Goal: Task Accomplishment & Management: Manage account settings

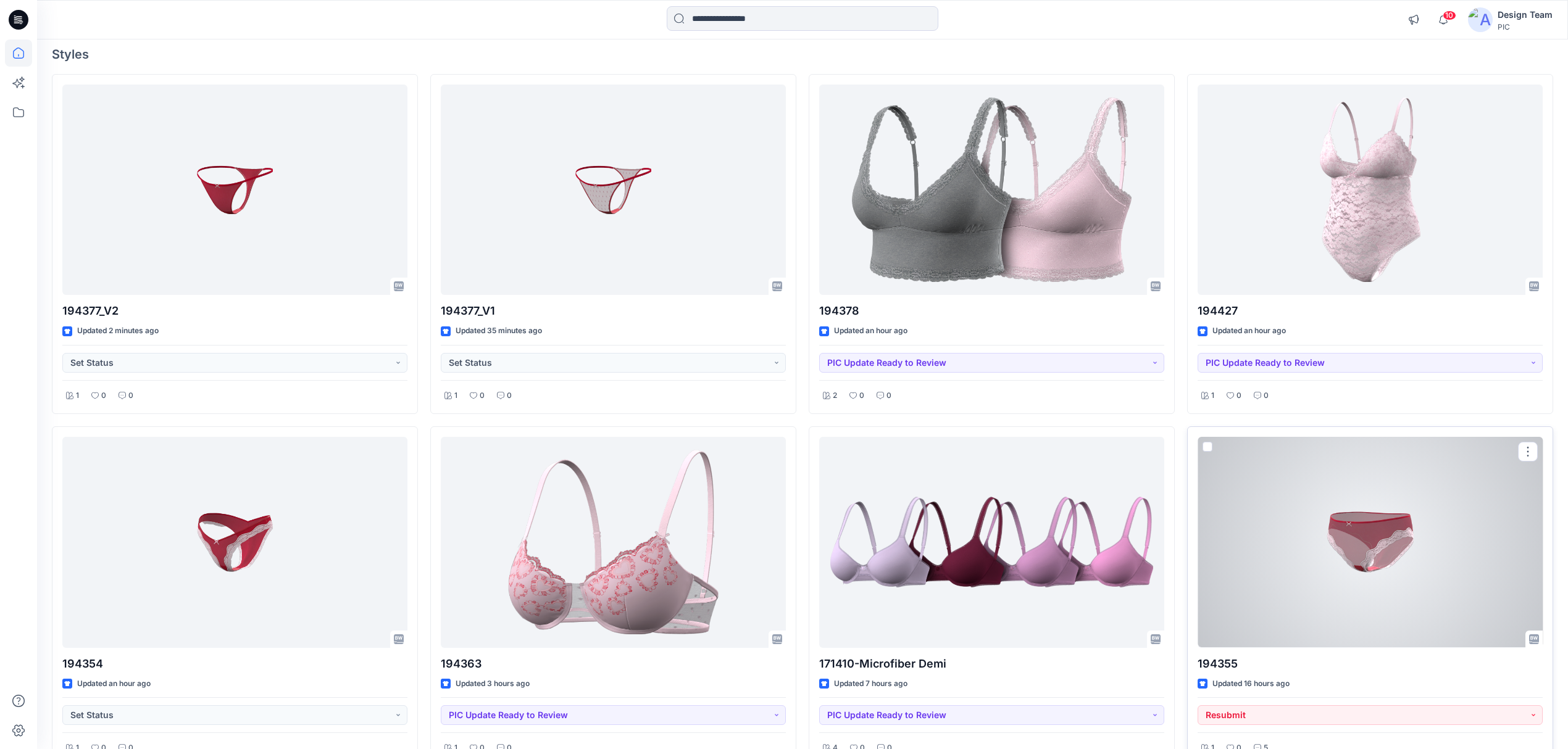
scroll to position [329, 0]
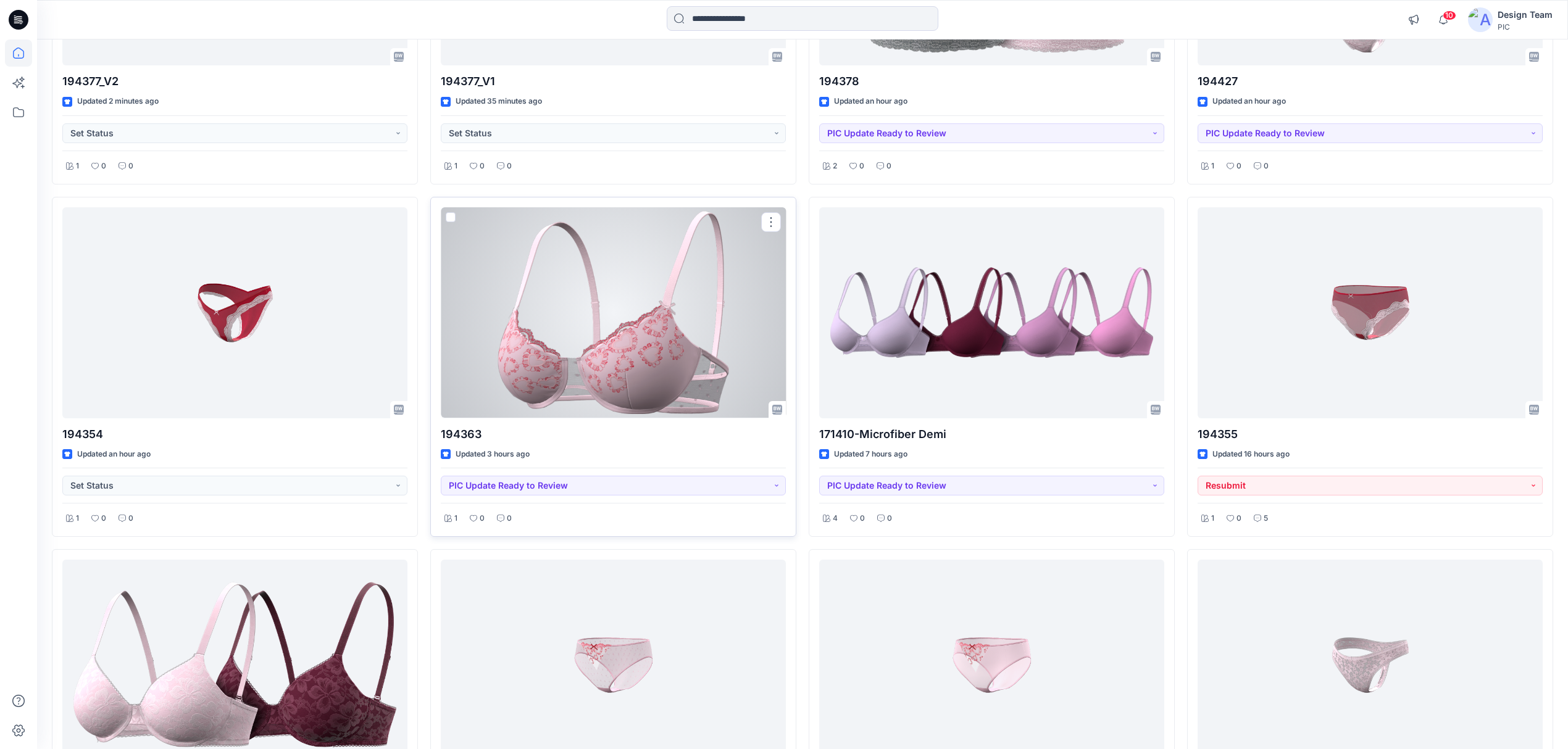
click at [667, 380] on div at bounding box center [613, 313] width 345 height 211
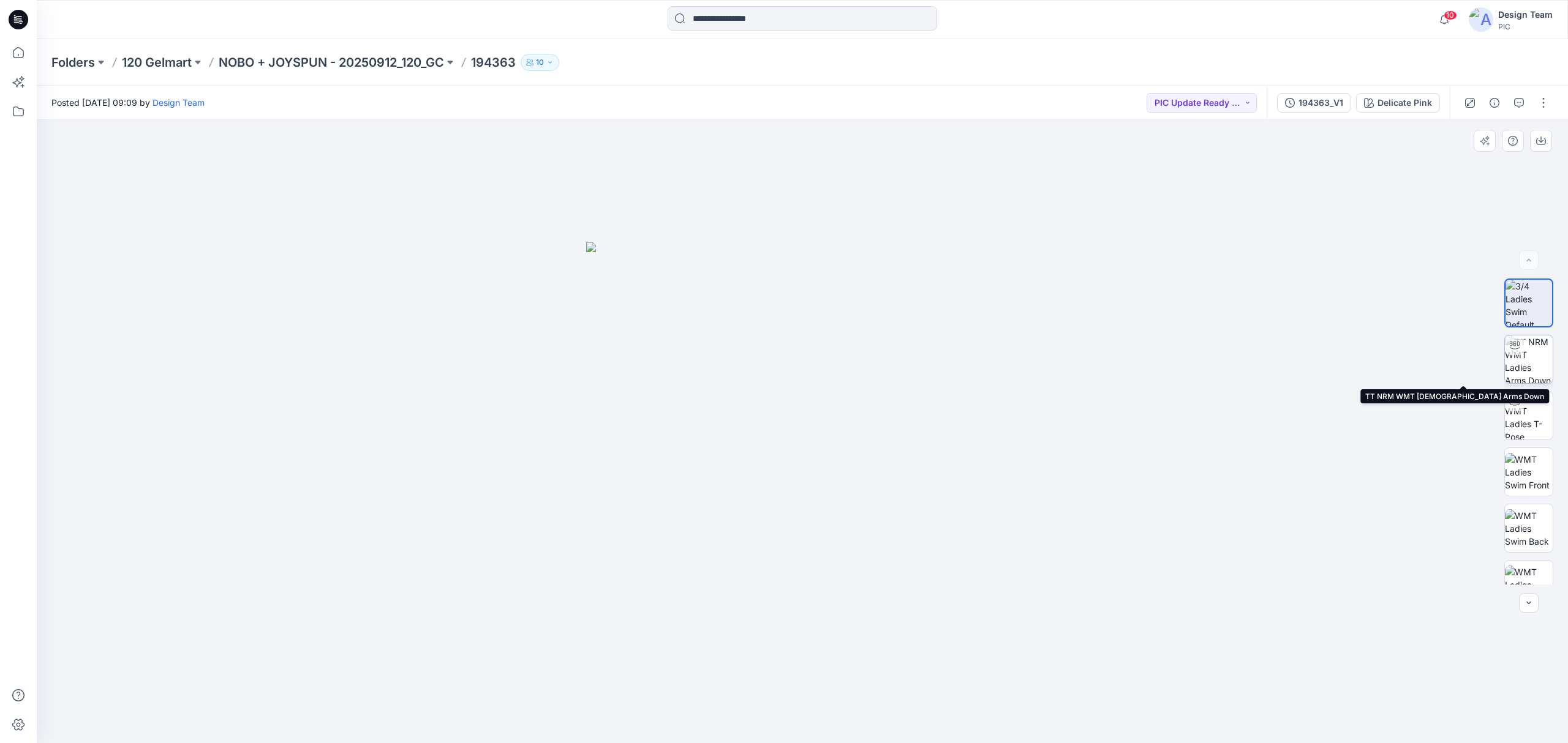
click at [1532, 369] on img at bounding box center [1529, 359] width 48 height 48
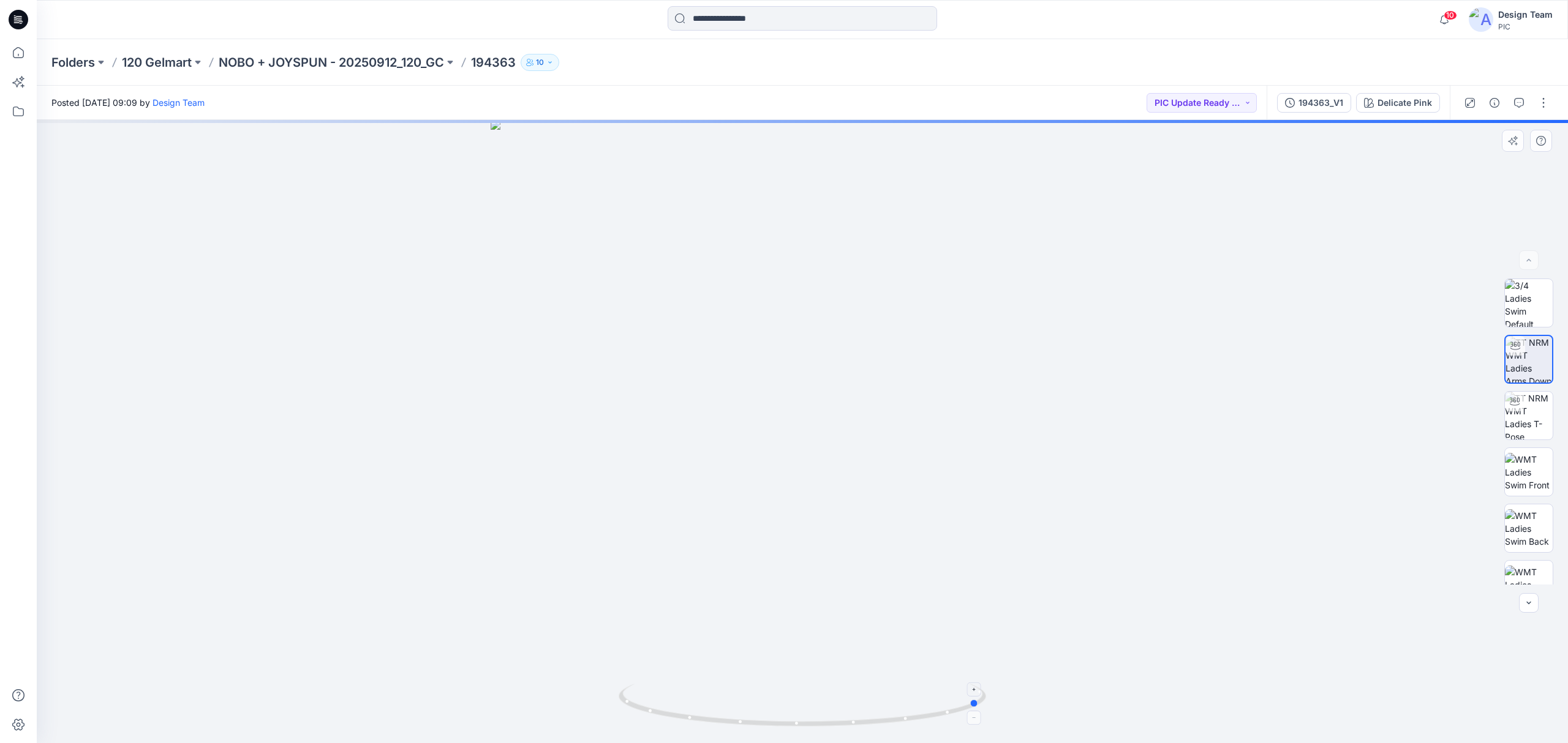
drag, startPoint x: 956, startPoint y: 716, endPoint x: 773, endPoint y: 716, distance: 183.0
click at [773, 716] on icon at bounding box center [803, 706] width 370 height 46
click at [15, 48] on icon at bounding box center [18, 53] width 27 height 27
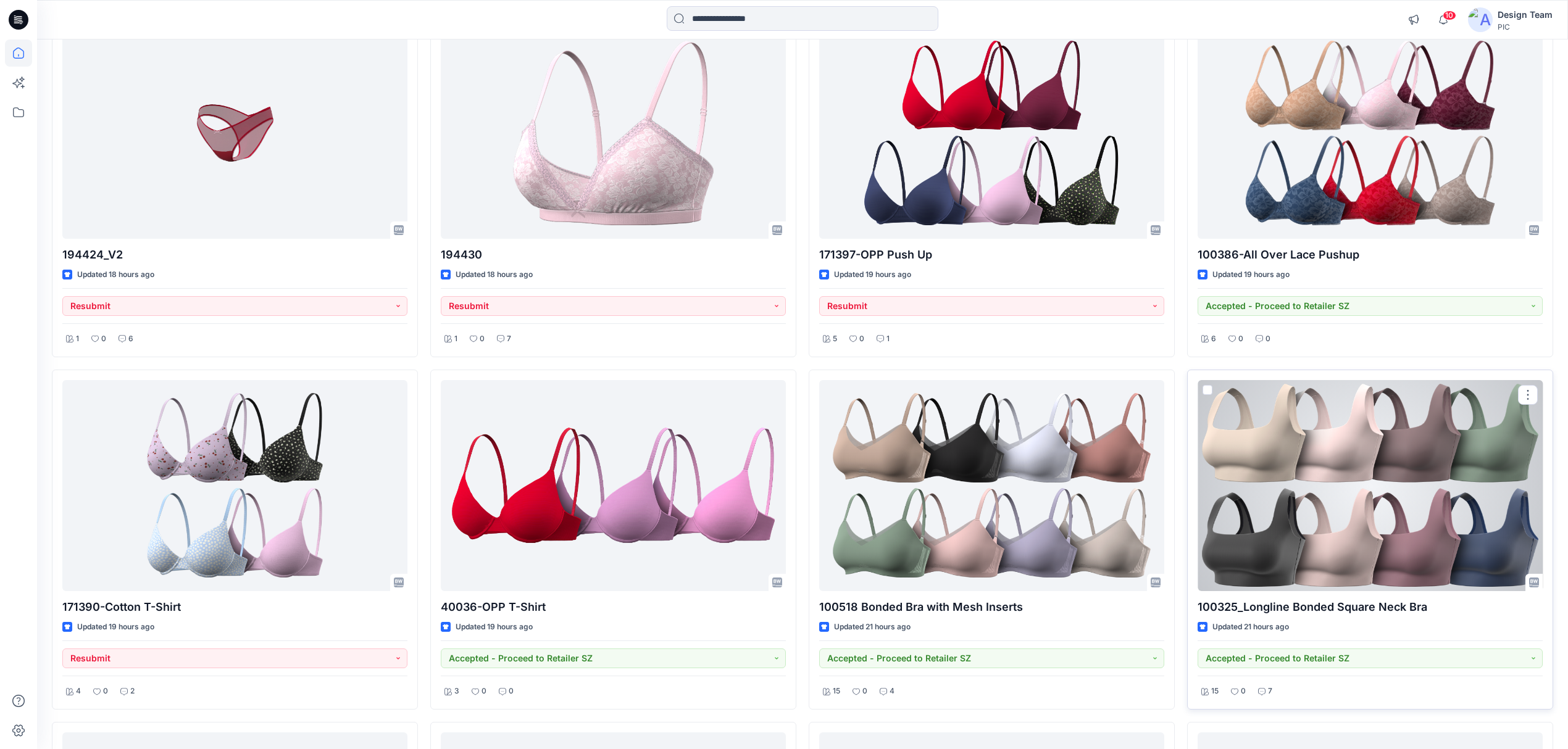
scroll to position [1836, 0]
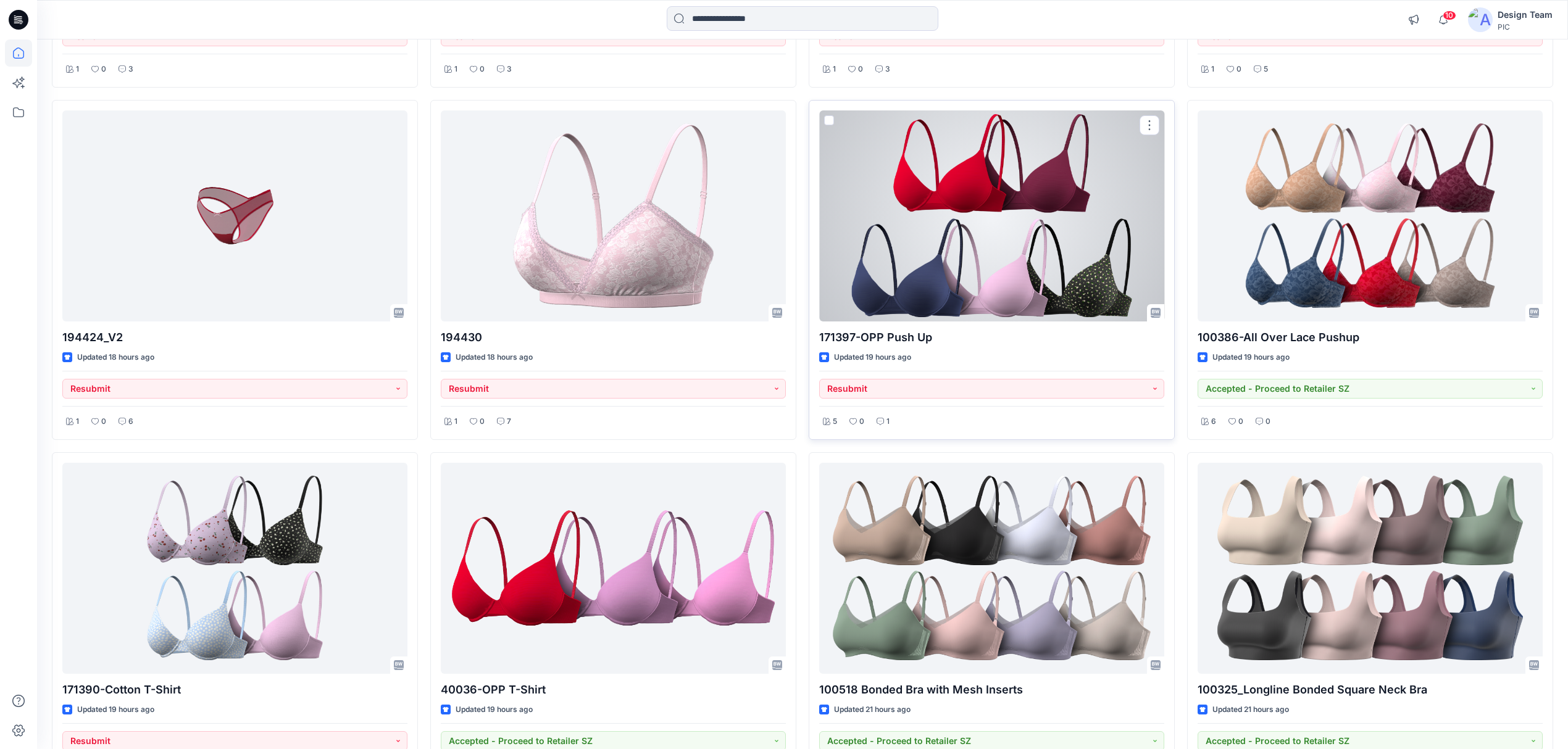
click at [1047, 207] on div at bounding box center [991, 216] width 345 height 211
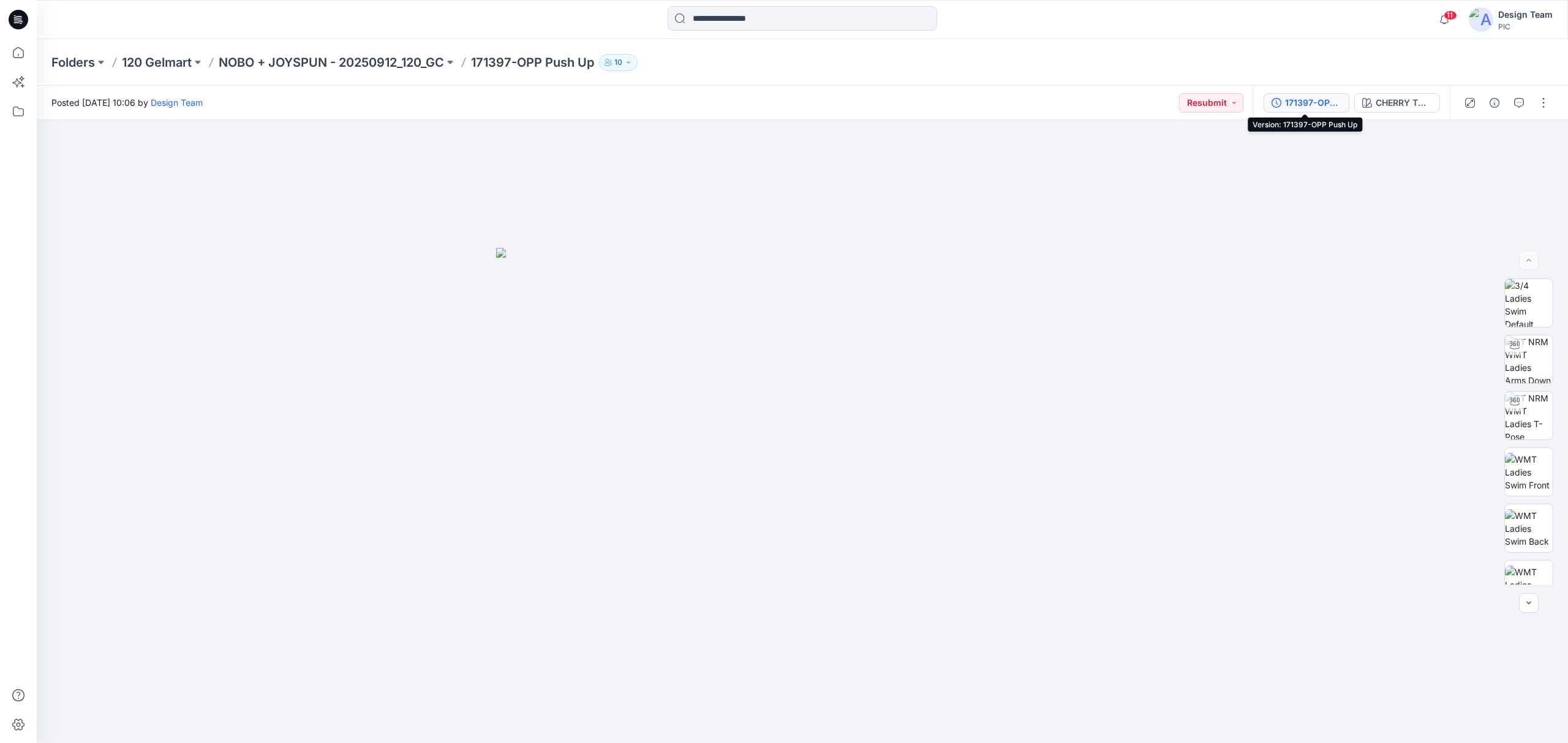
click at [1316, 103] on div "171397-OPP Push Up" at bounding box center [1313, 103] width 56 height 13
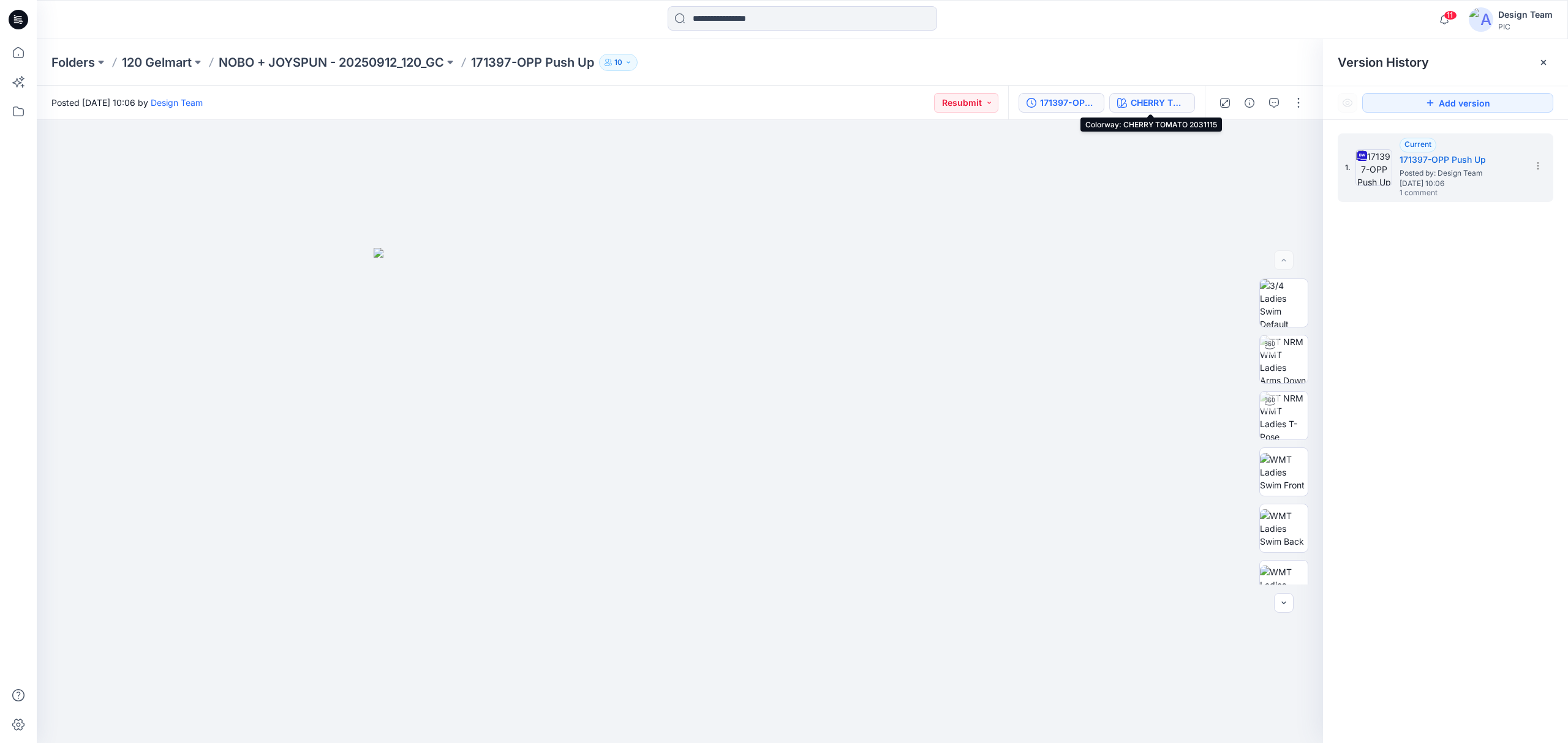
click at [1154, 103] on div "CHERRY TOMATO 2031115" at bounding box center [1159, 103] width 56 height 13
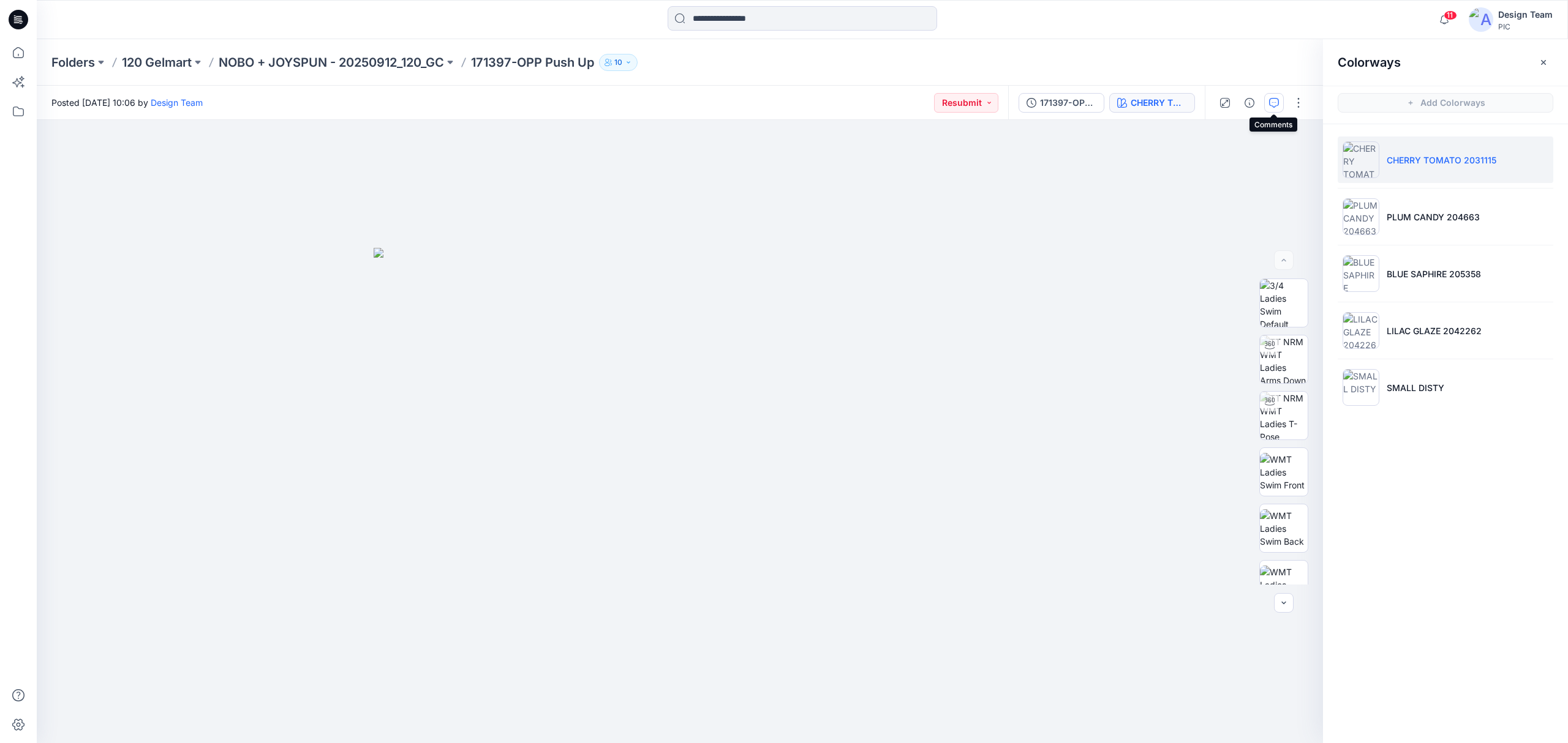
click at [1274, 105] on icon "button" at bounding box center [1274, 103] width 10 height 10
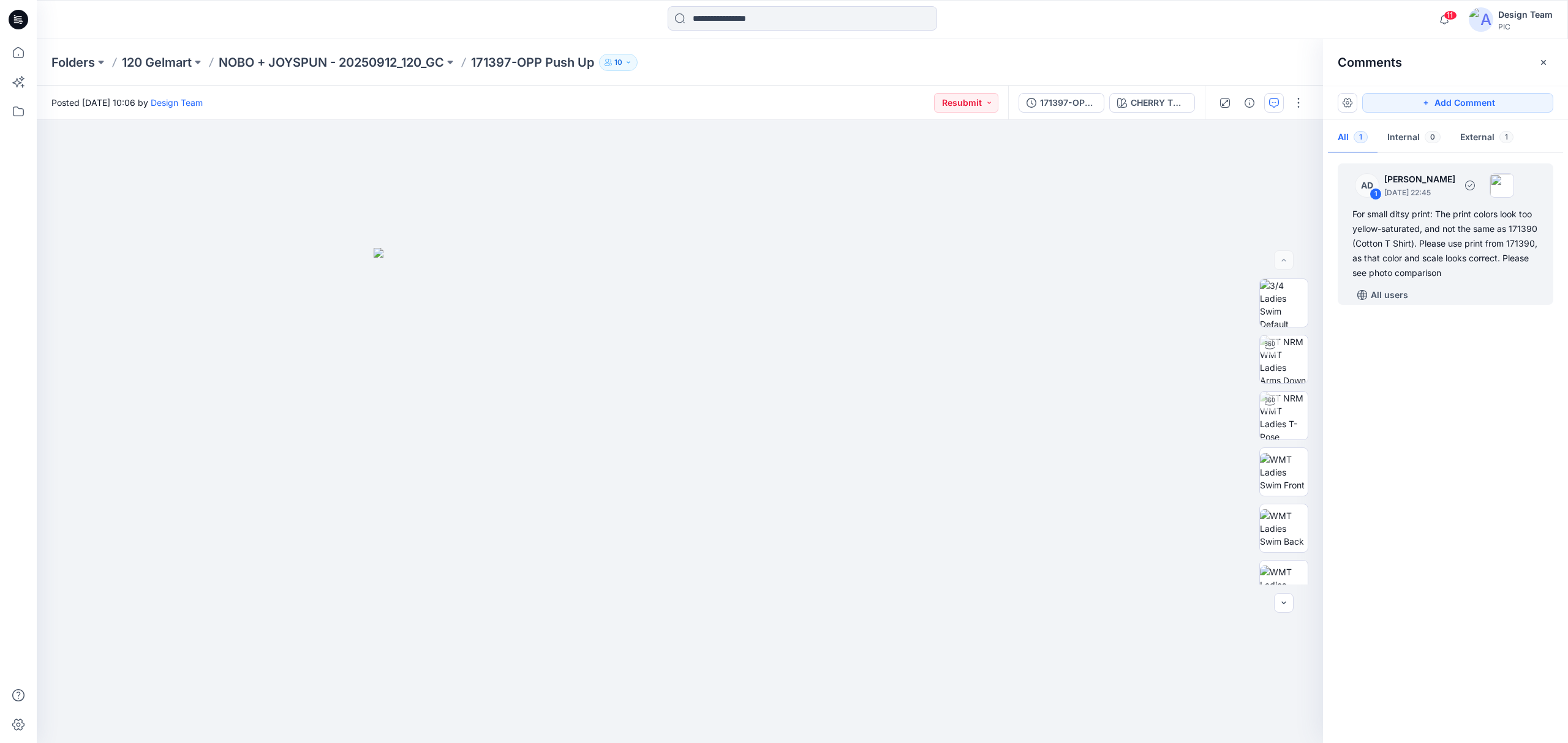
click at [1449, 250] on div "For small ditsy print: The print colors look too yellow-saturated, and not the …" at bounding box center [1445, 243] width 186 height 73
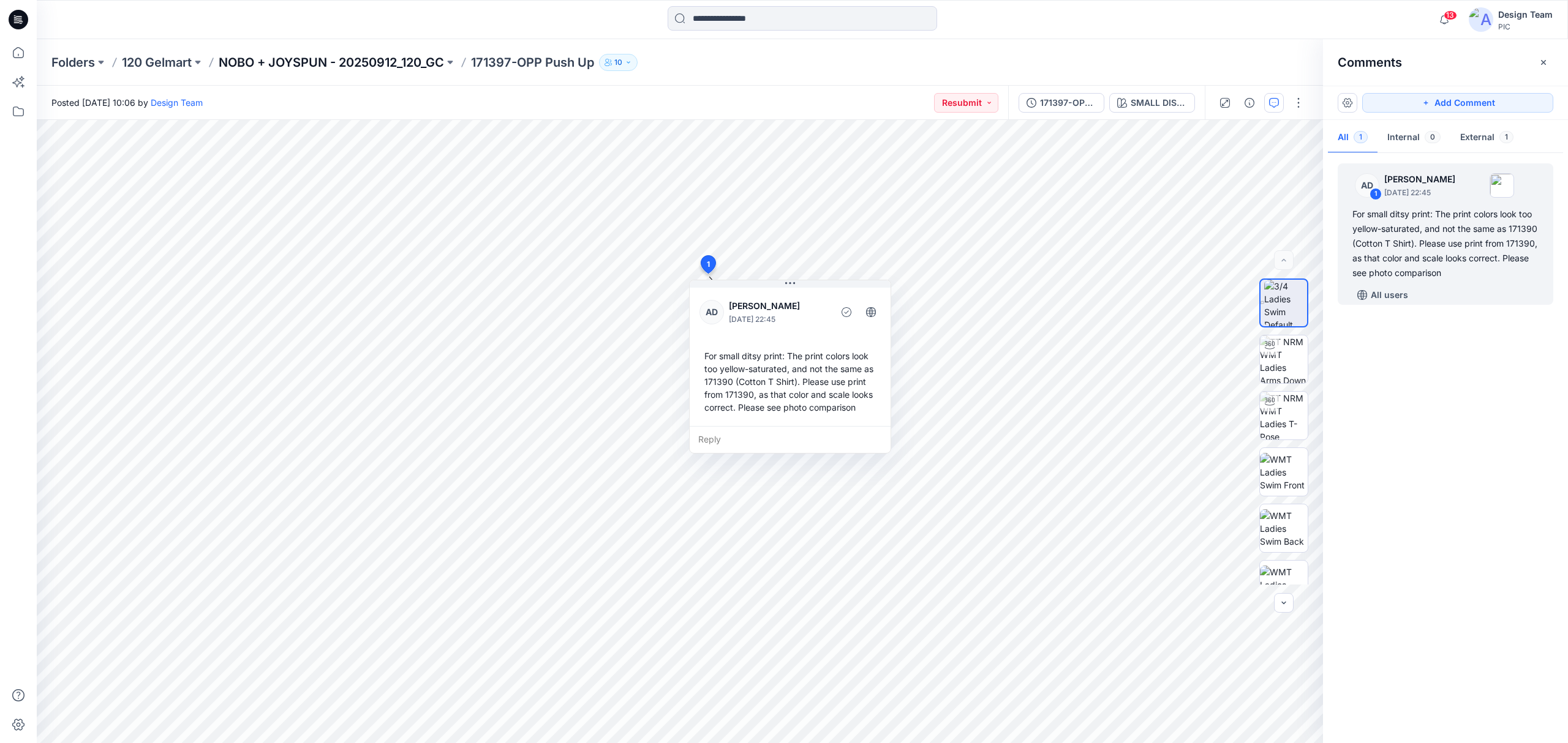
click at [370, 57] on p "NOBO + JOYSPUN - 20250912_120_GC" at bounding box center [332, 63] width 226 height 17
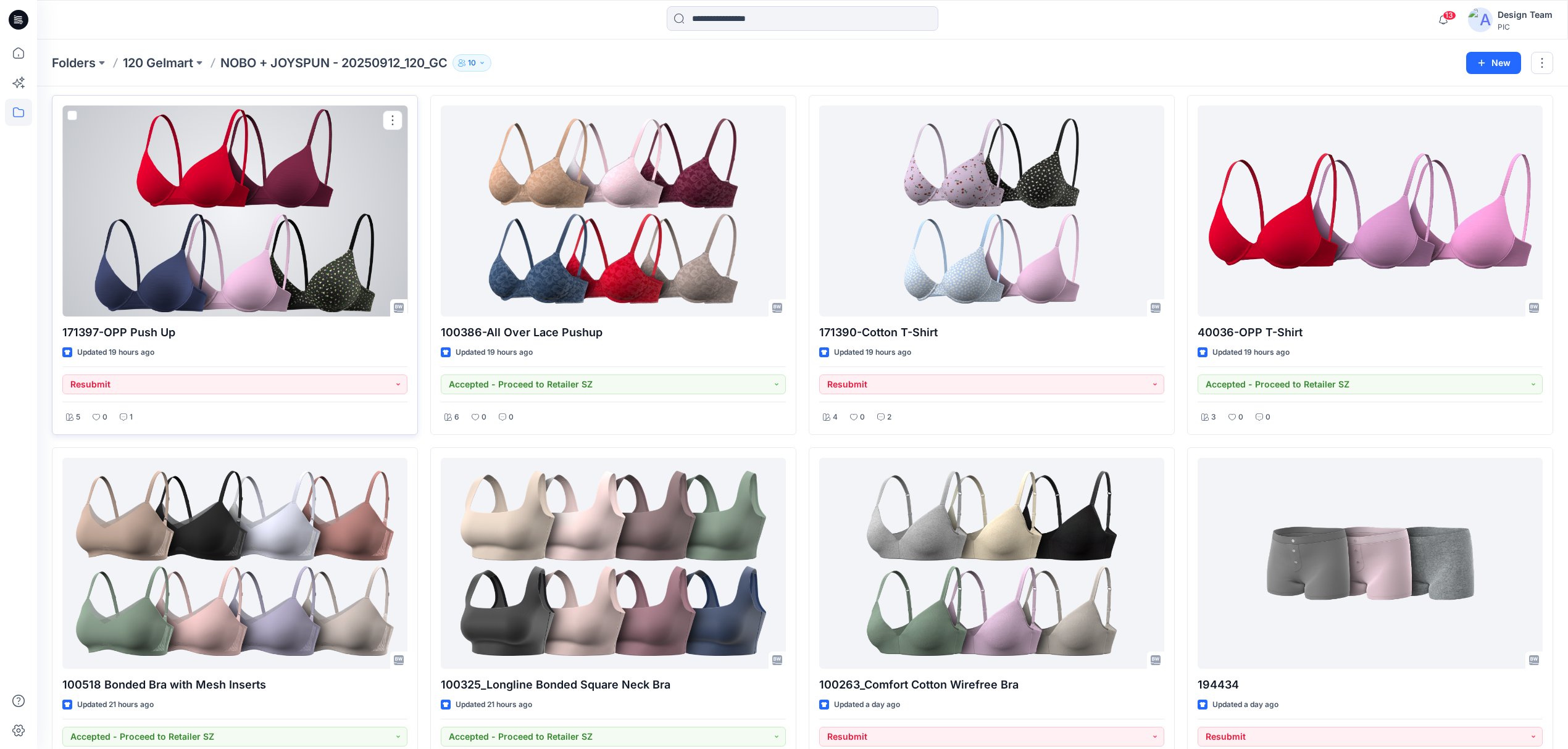
scroll to position [2133, 0]
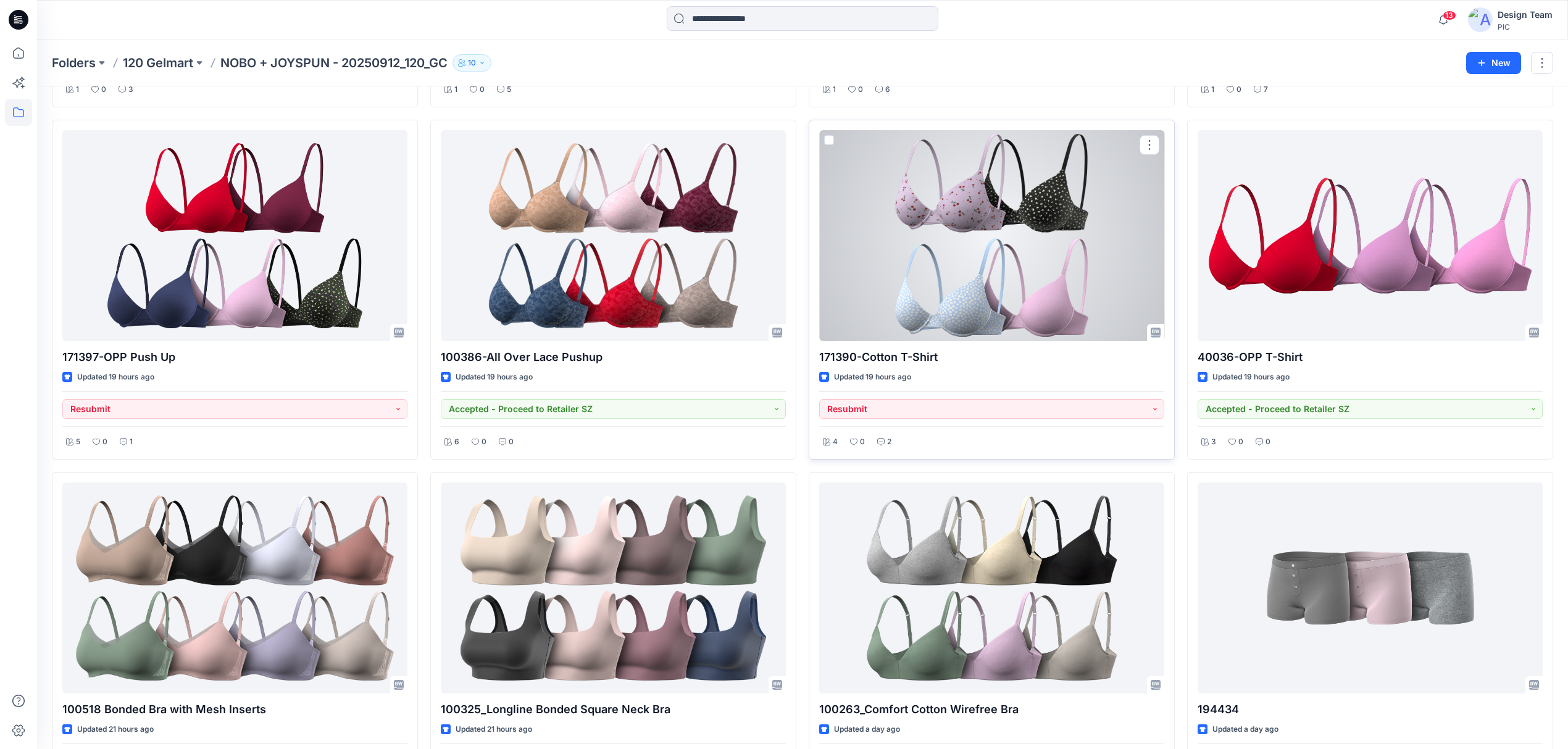
click at [1042, 307] on div at bounding box center [991, 236] width 345 height 211
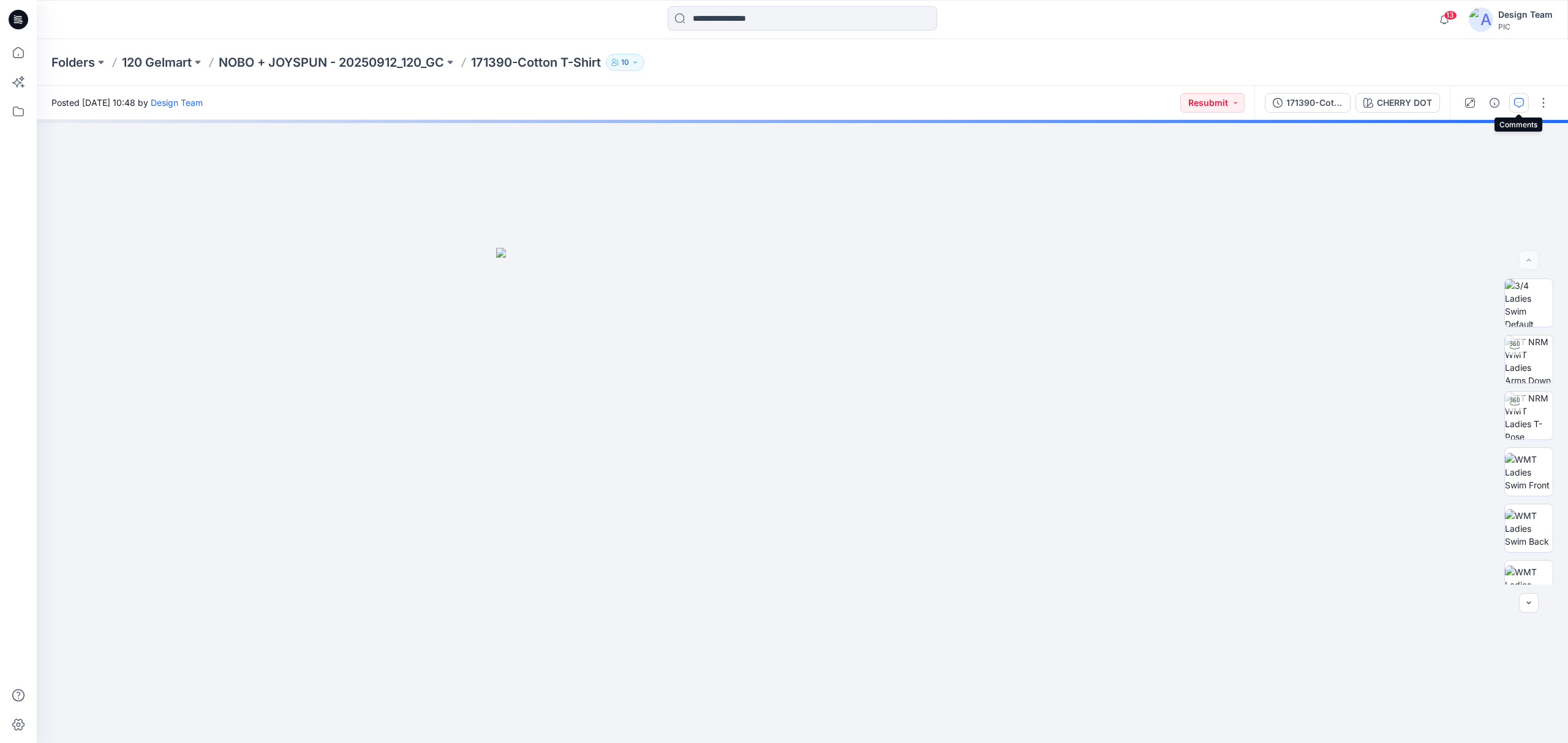
click at [1511, 103] on button "button" at bounding box center [1519, 103] width 19 height 19
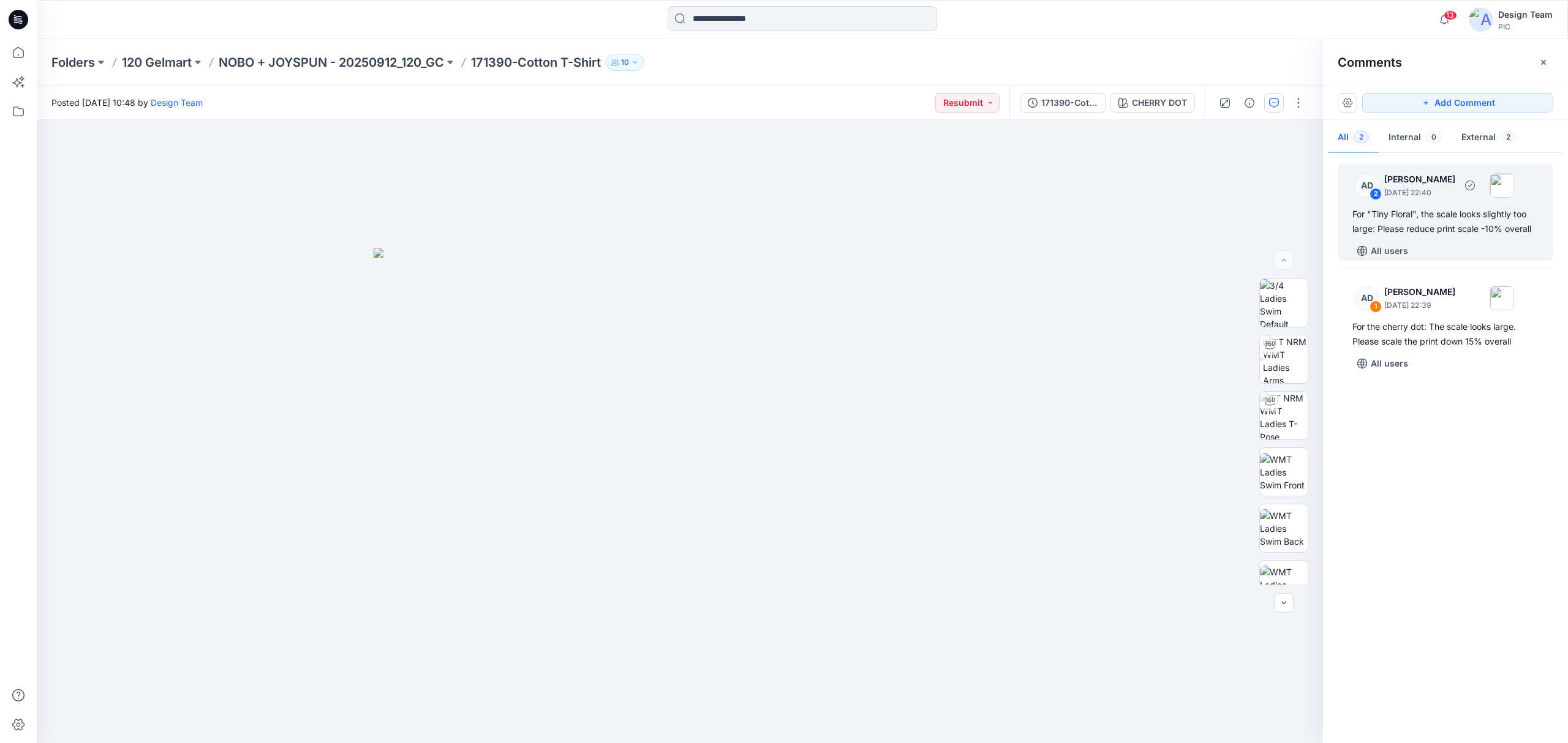
click at [1447, 245] on div "All users" at bounding box center [1453, 251] width 201 height 19
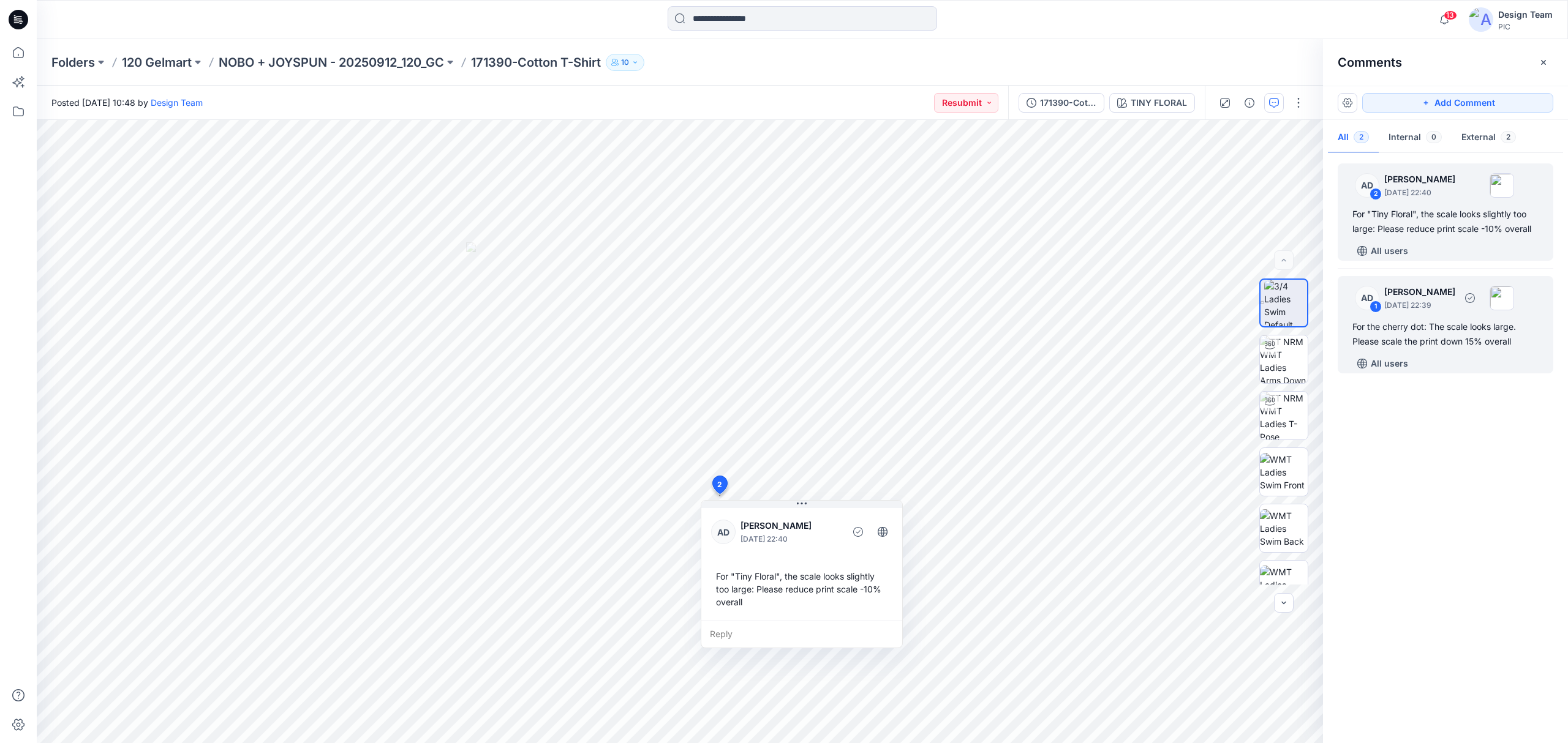
click at [1429, 322] on div "For the cherry dot: The scale looks large. Please scale the print down 15% over…" at bounding box center [1445, 334] width 186 height 29
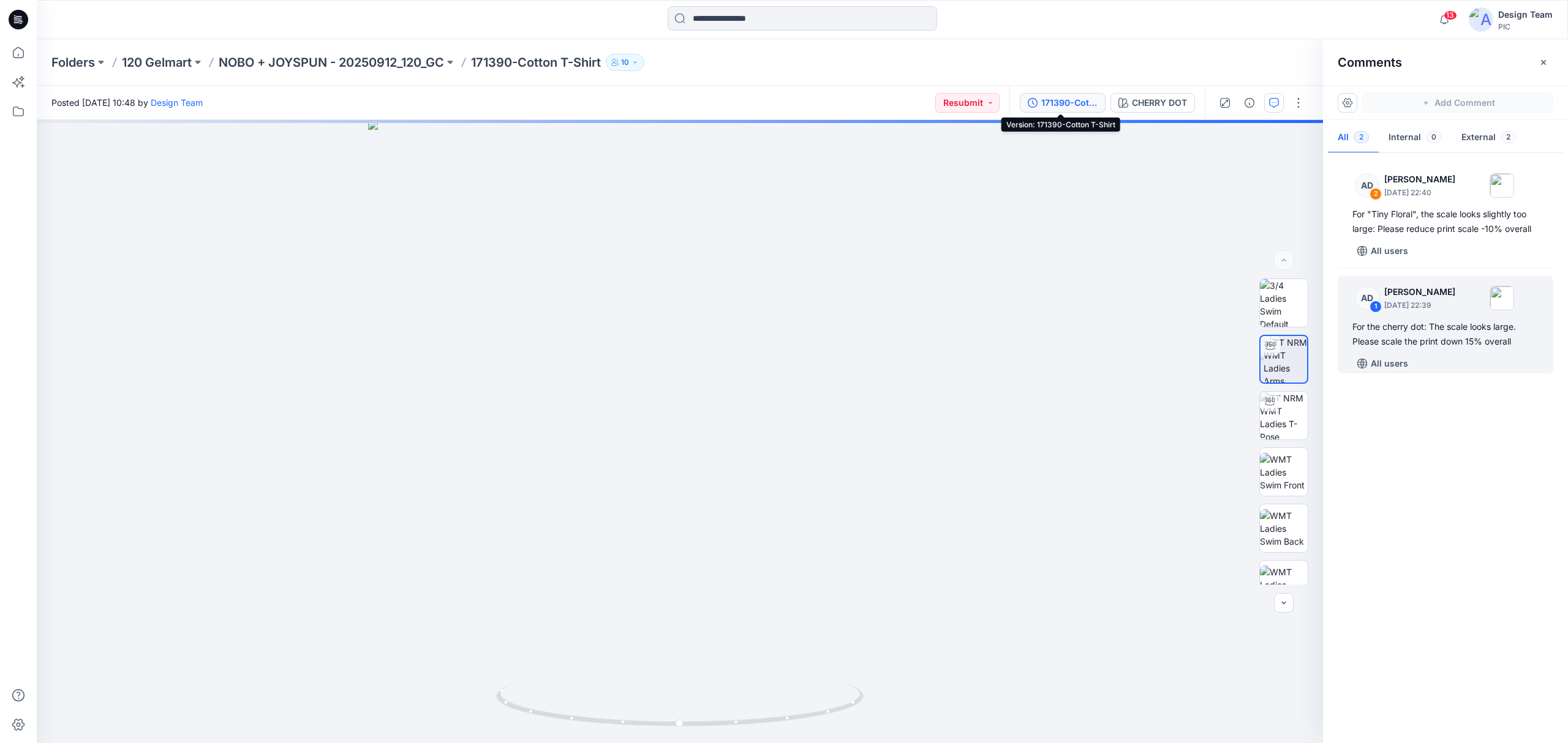
click at [1077, 99] on div "171390-Cotton T-Shirt" at bounding box center [1070, 103] width 56 height 13
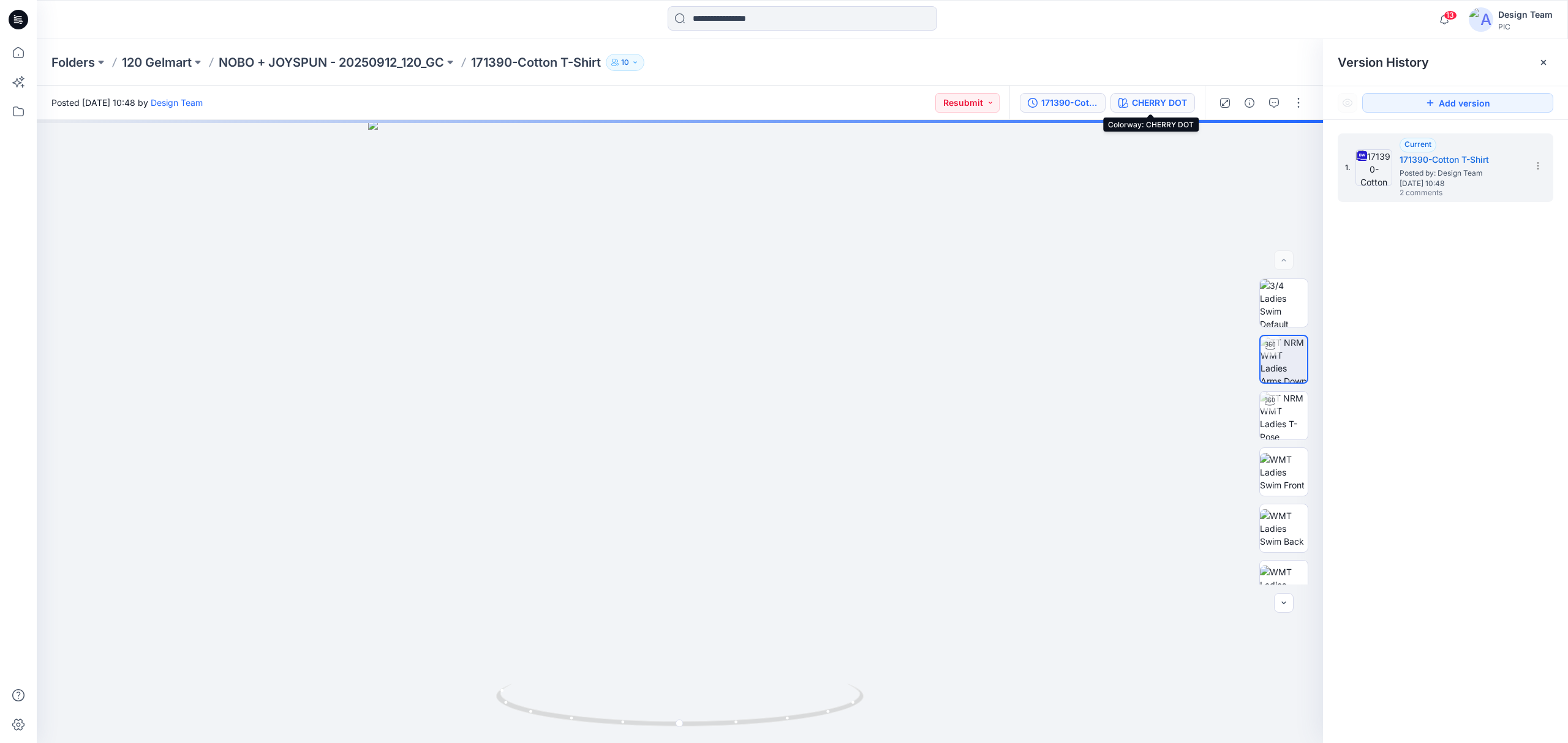
click at [1142, 101] on div "CHERRY DOT" at bounding box center [1159, 103] width 55 height 13
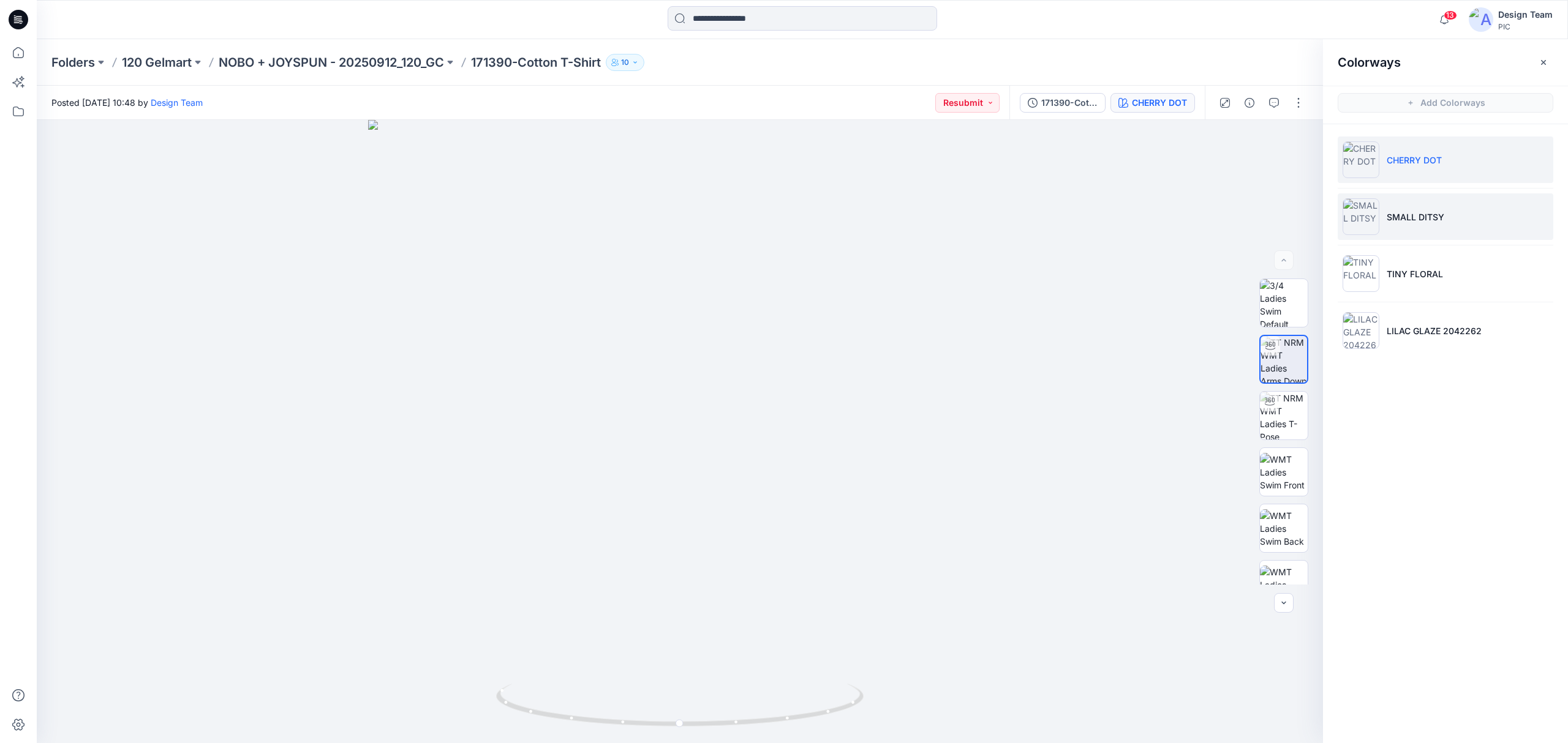
click at [1407, 235] on li "SMALL DITSY" at bounding box center [1445, 217] width 216 height 47
click at [384, 59] on p "NOBO + JOYSPUN - 20250912_120_GC" at bounding box center [332, 63] width 226 height 17
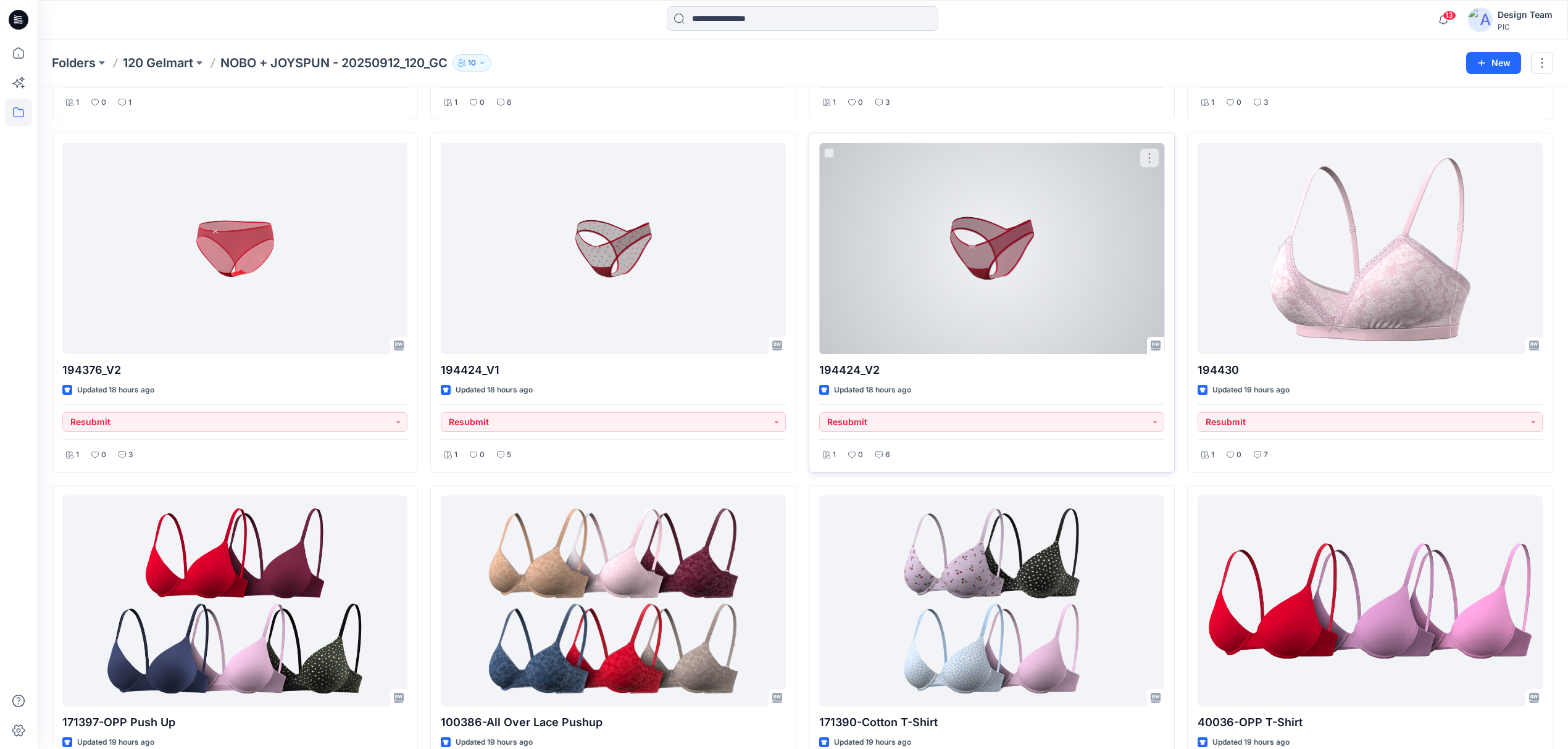
scroll to position [2057, 0]
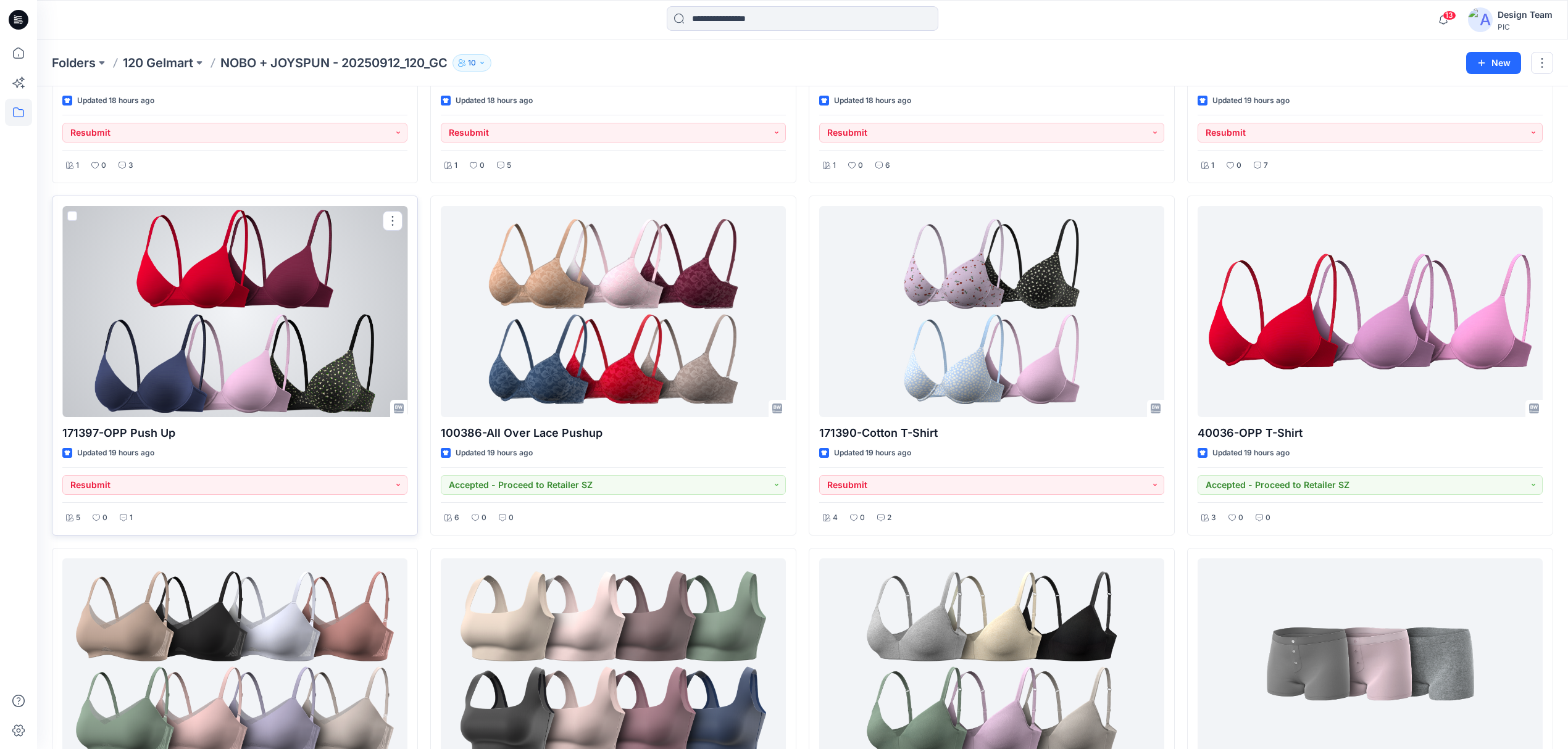
click at [350, 353] on div at bounding box center [235, 312] width 345 height 211
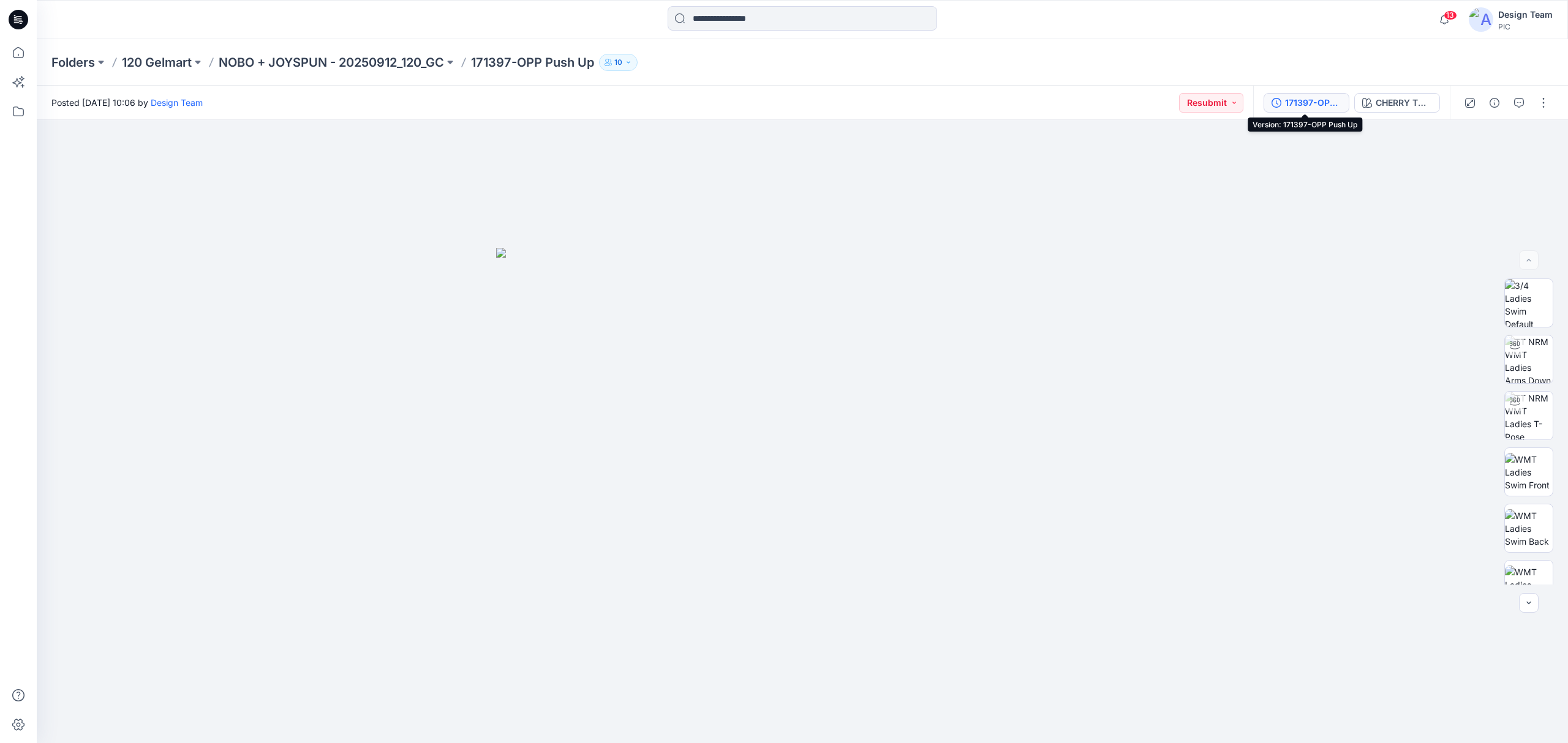
click at [1318, 106] on div "171397-OPP Push Up" at bounding box center [1313, 103] width 56 height 13
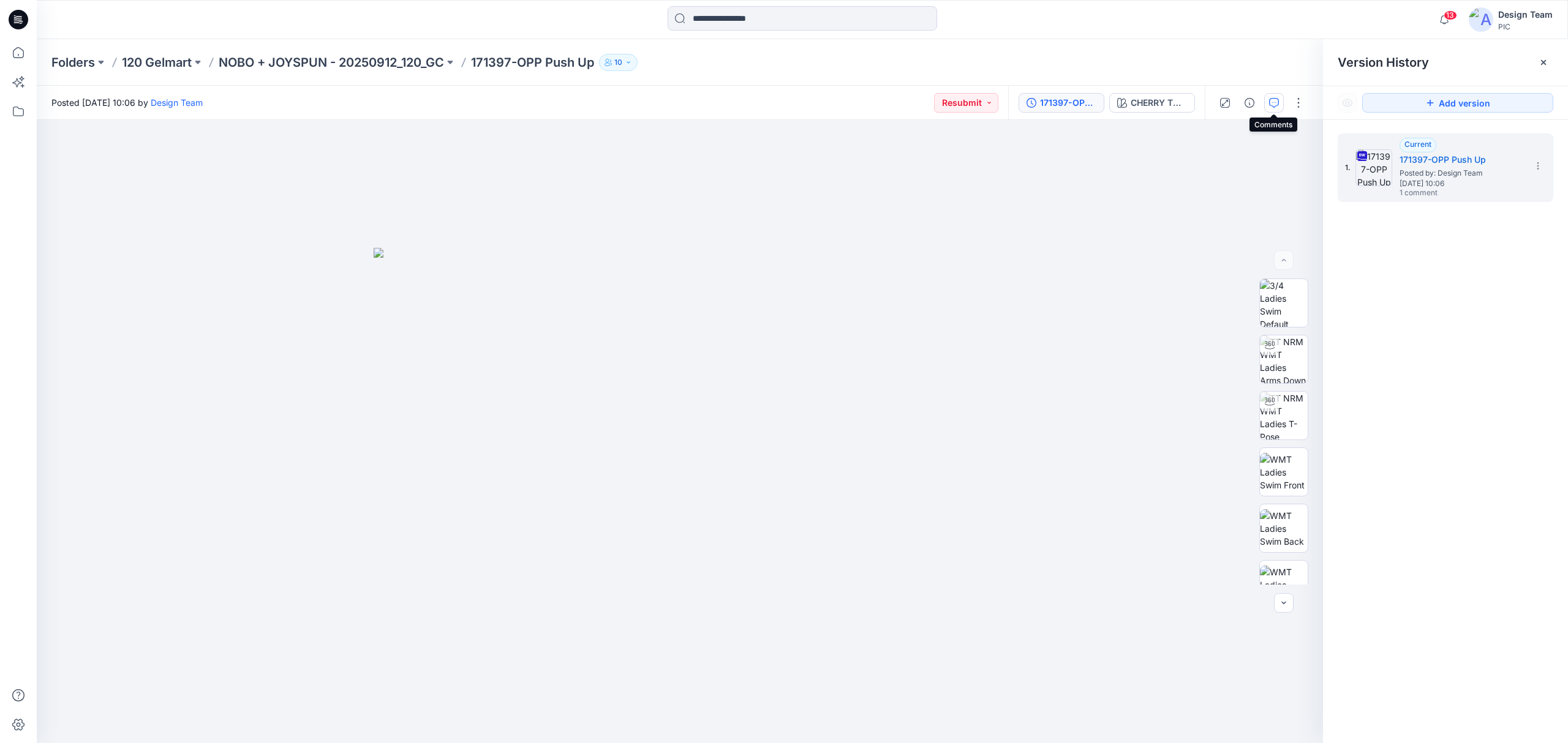
click at [1274, 101] on icon "button" at bounding box center [1274, 101] width 4 height 1
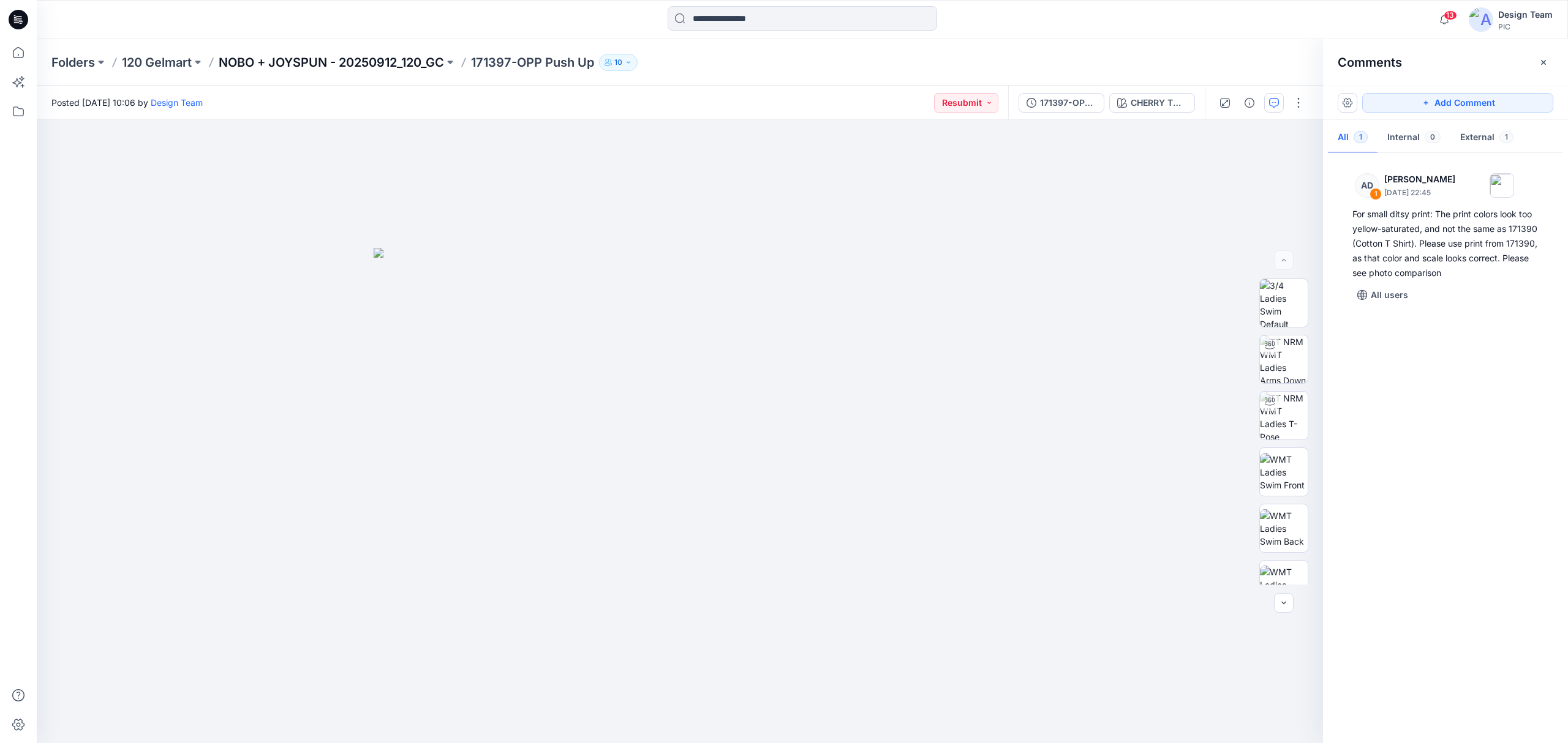
drag, startPoint x: 451, startPoint y: 69, endPoint x: 436, endPoint y: 69, distance: 15.0
click at [436, 69] on div "Folders 120 Gelmart NOBO + JOYSPUN - 20250912_120_GC 171397-OPP Push Up 10" at bounding box center [755, 63] width 1407 height 17
drag, startPoint x: 219, startPoint y: 55, endPoint x: 447, endPoint y: 64, distance: 228.2
click at [447, 64] on div "Folders 120 Gelmart NOBO + JOYSPUN - 20250912_120_GC 171397-OPP Push Up 10" at bounding box center [755, 63] width 1407 height 17
copy p "NOBO + JOYSPUN - 20250912_120_GC"
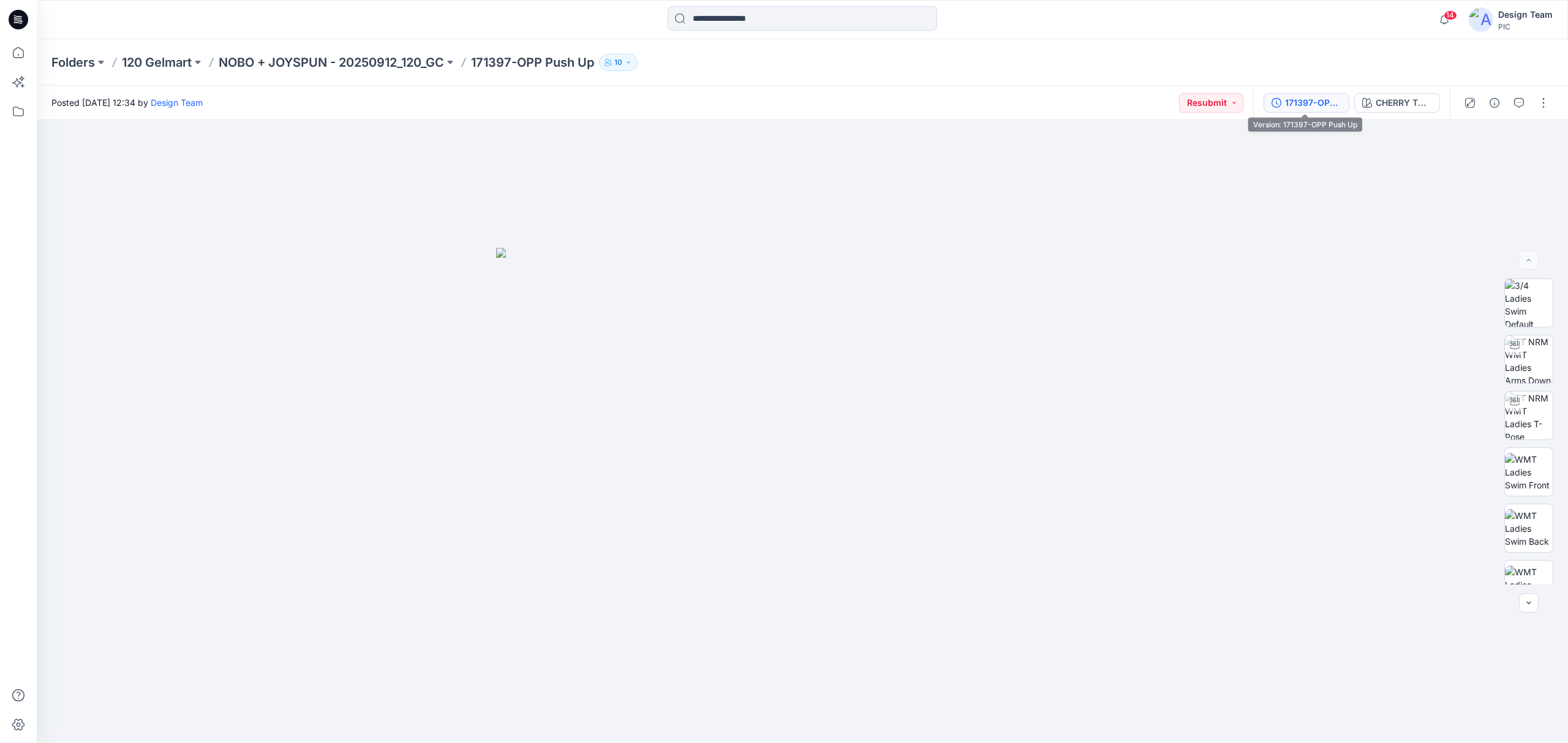
click at [1301, 103] on div "171397-OPP Push Up" at bounding box center [1313, 103] width 56 height 13
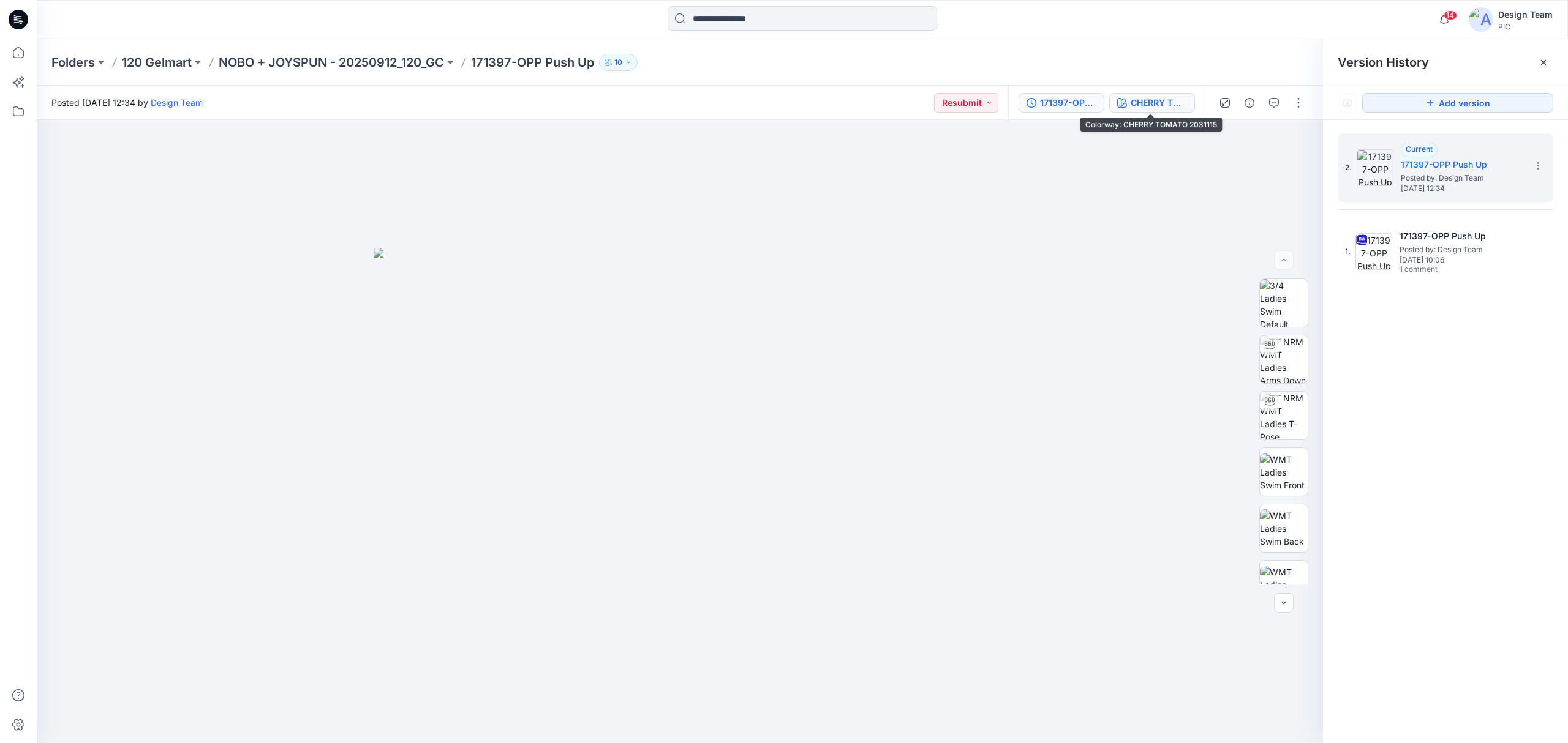
click at [1152, 103] on div "CHERRY TOMATO 2031115" at bounding box center [1159, 103] width 56 height 13
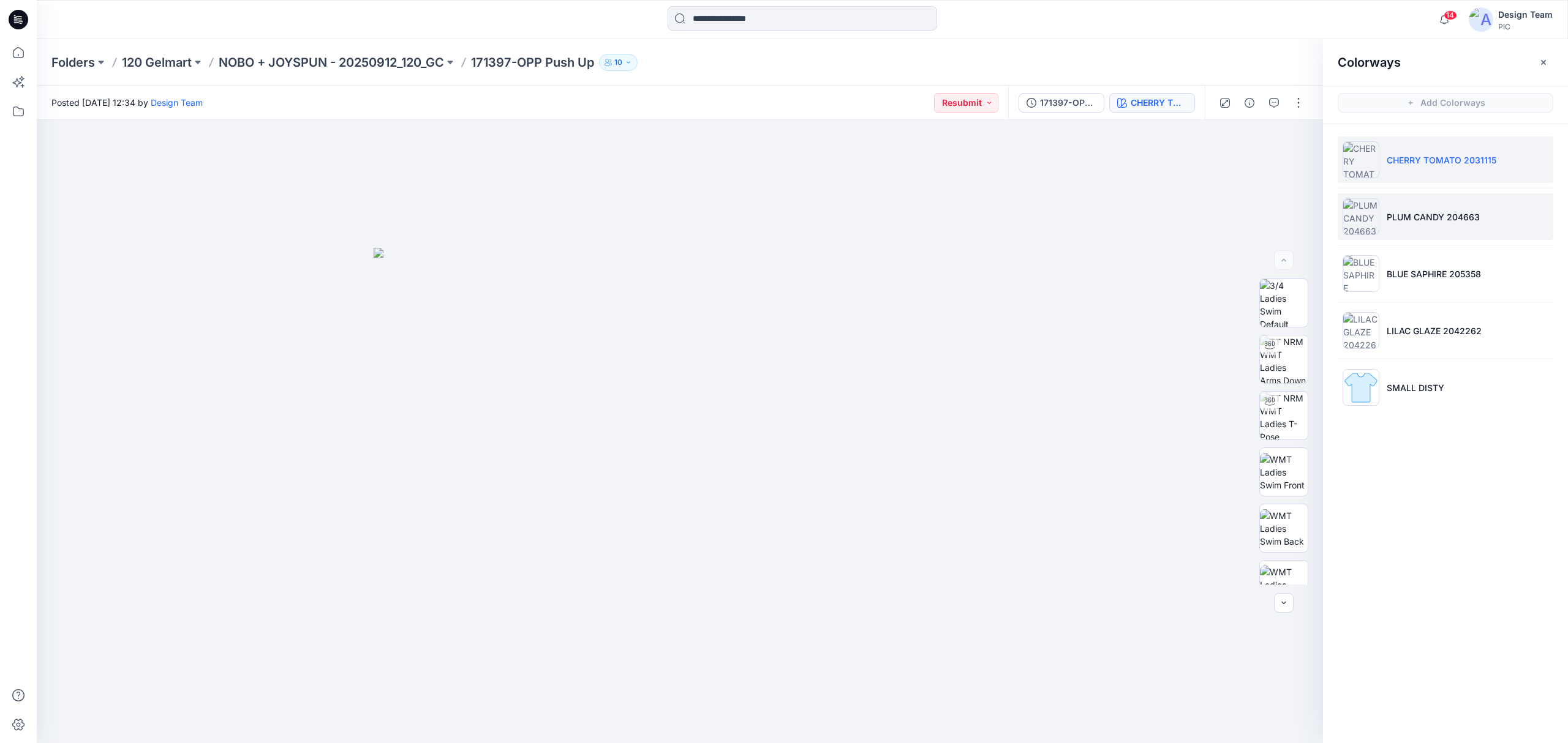
click at [1360, 218] on img at bounding box center [1360, 216] width 37 height 37
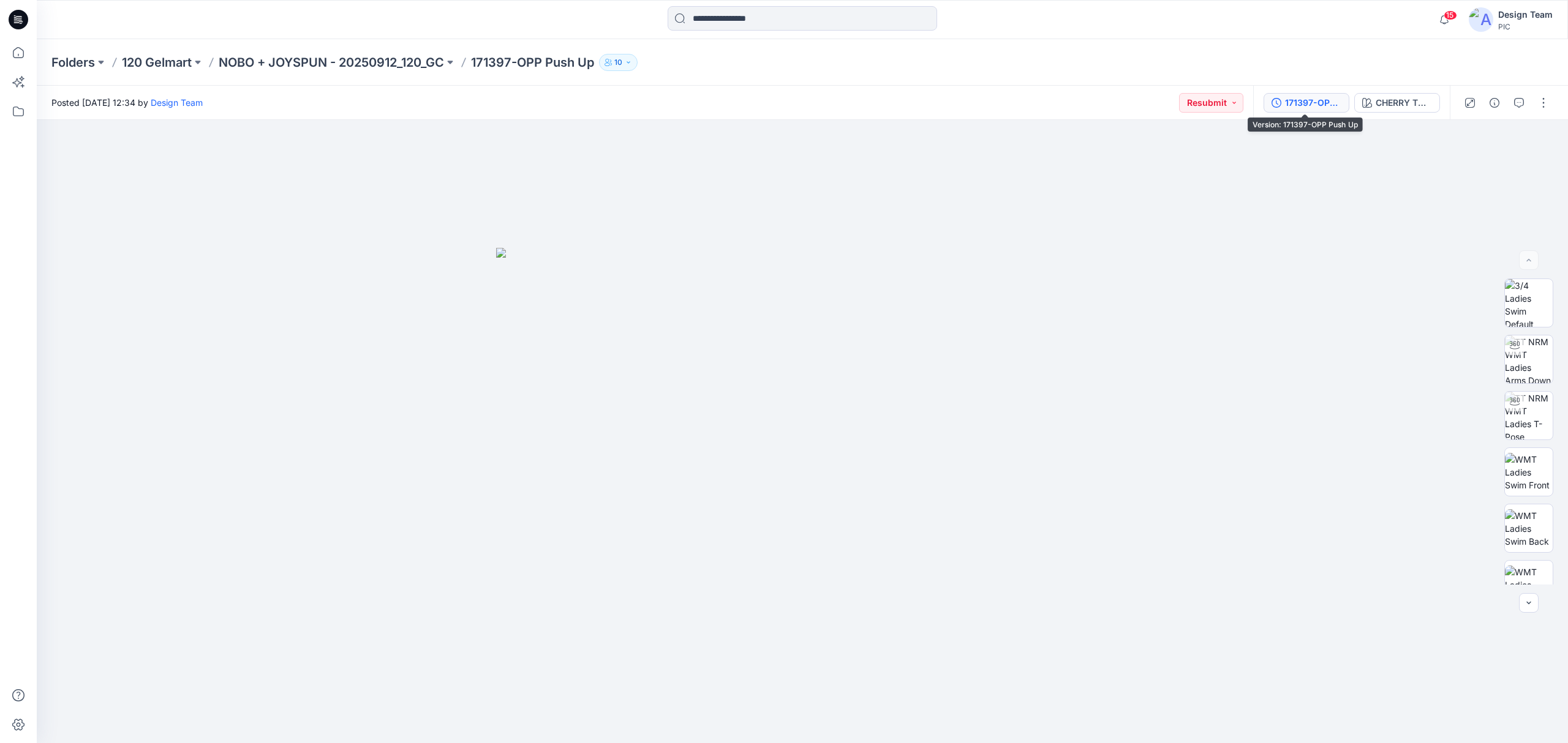
click at [1321, 104] on div "171397-OPP Push Up" at bounding box center [1313, 103] width 56 height 13
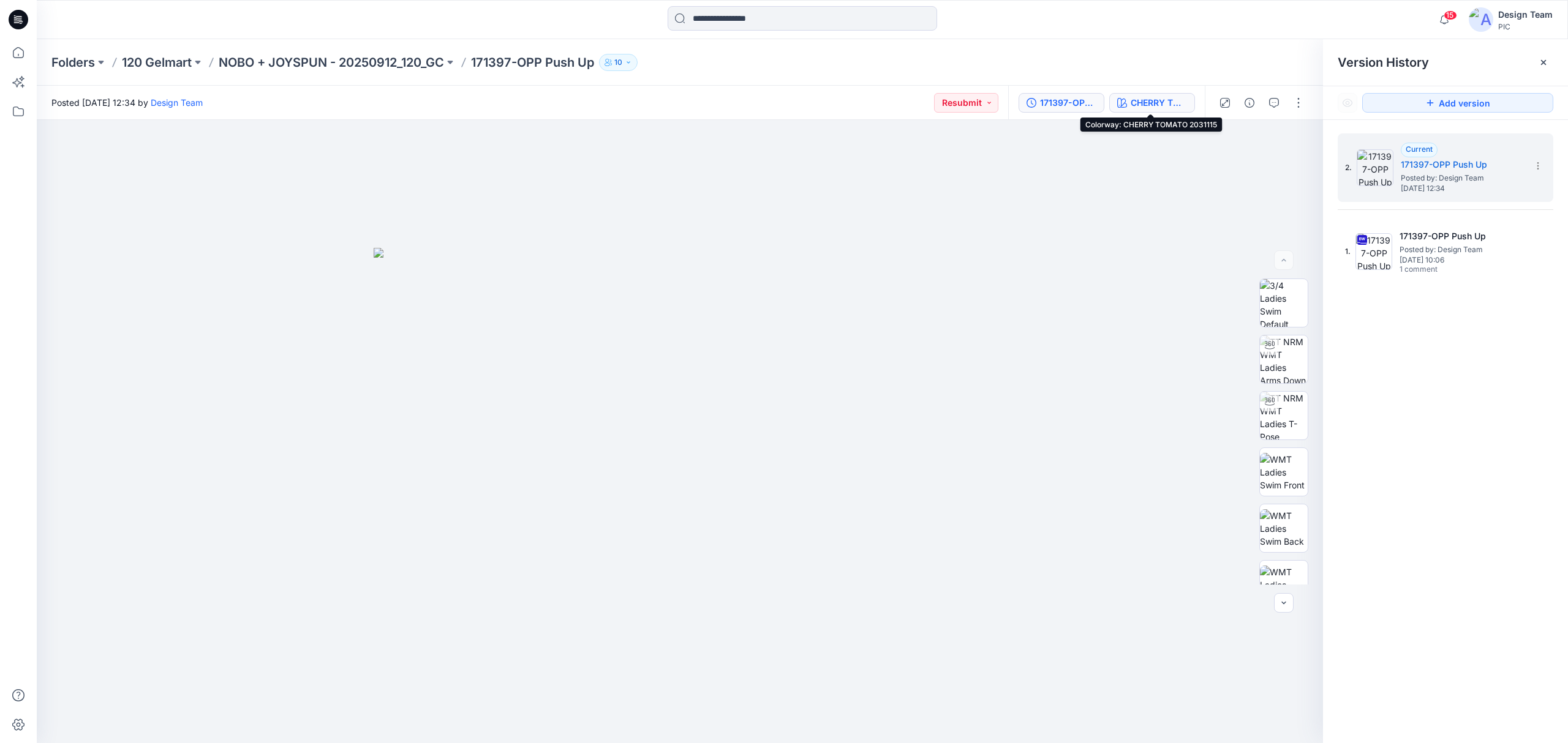
click at [1174, 103] on div "CHERRY TOMATO 2031115" at bounding box center [1159, 103] width 56 height 13
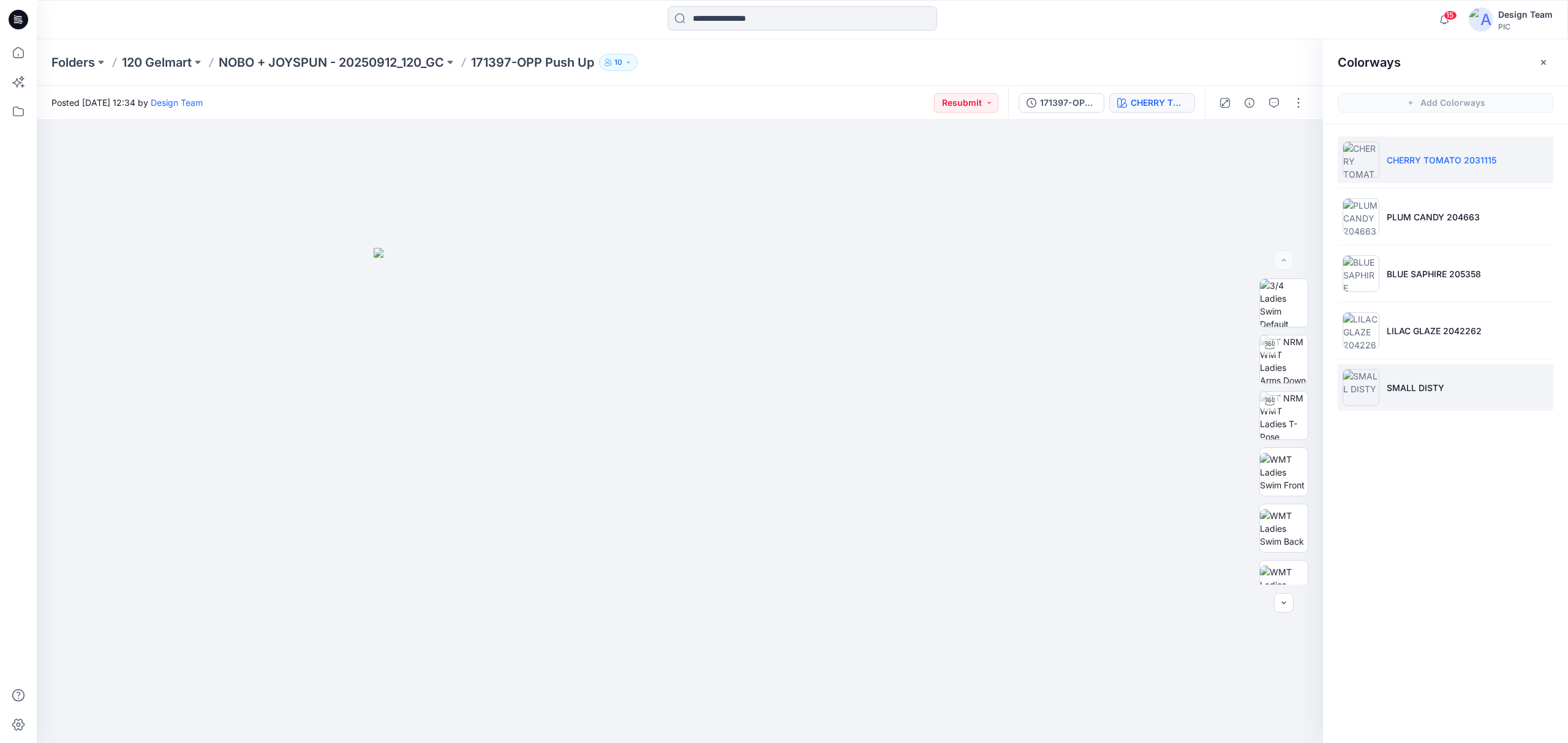
click at [1379, 378] on li "SMALL DISTY" at bounding box center [1445, 388] width 216 height 47
drag, startPoint x: 690, startPoint y: 304, endPoint x: 551, endPoint y: 564, distance: 294.8
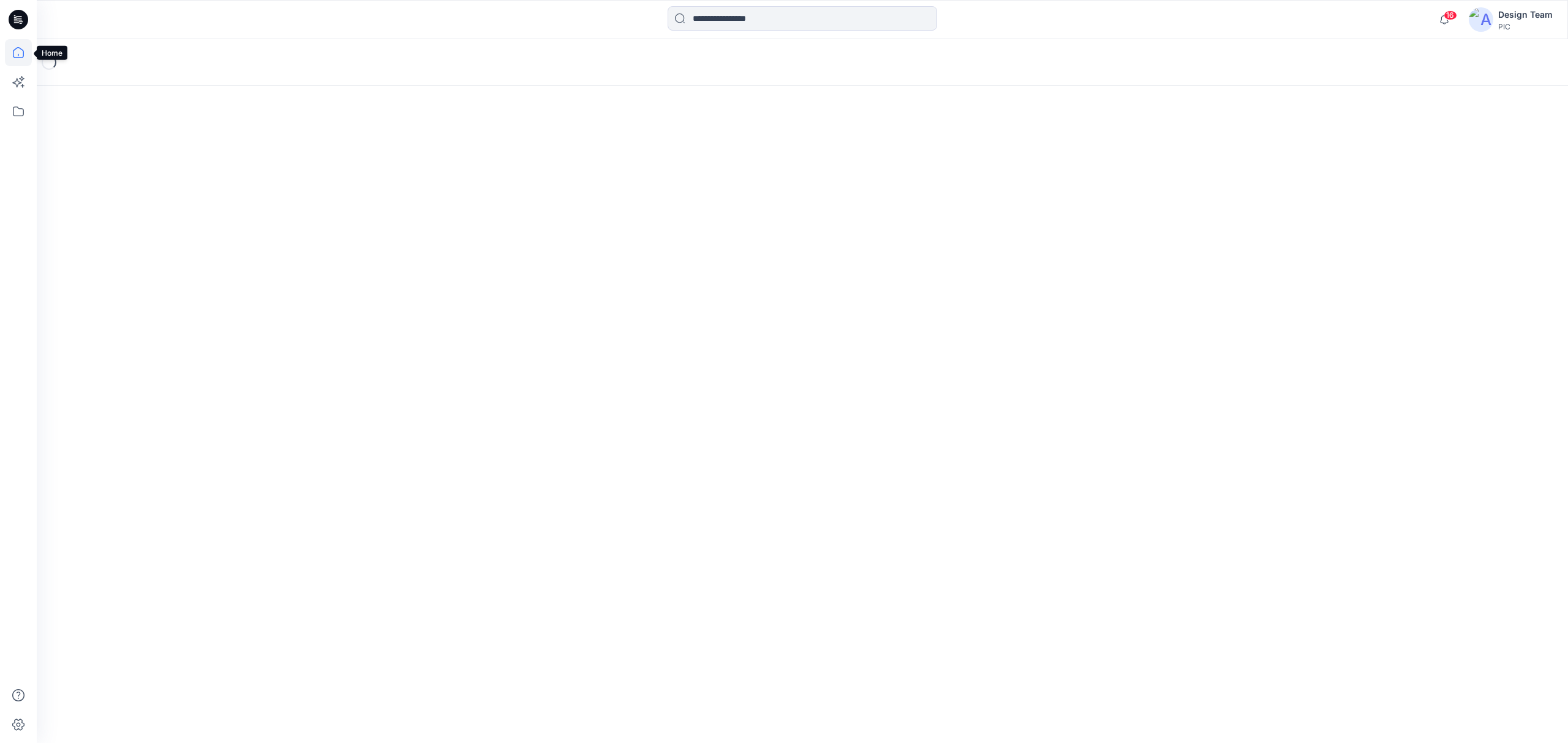
click at [11, 60] on icon at bounding box center [18, 53] width 27 height 27
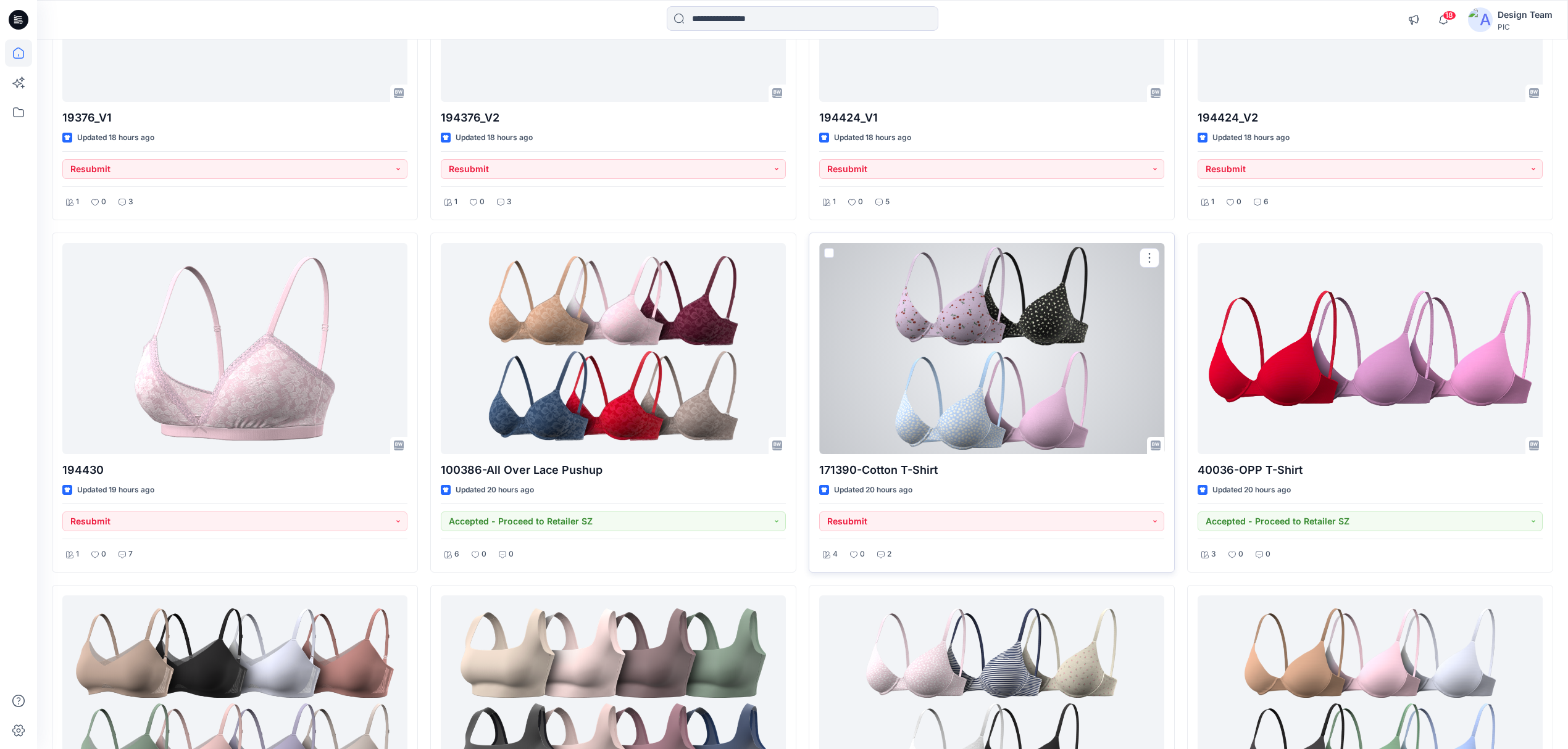
scroll to position [2412, 0]
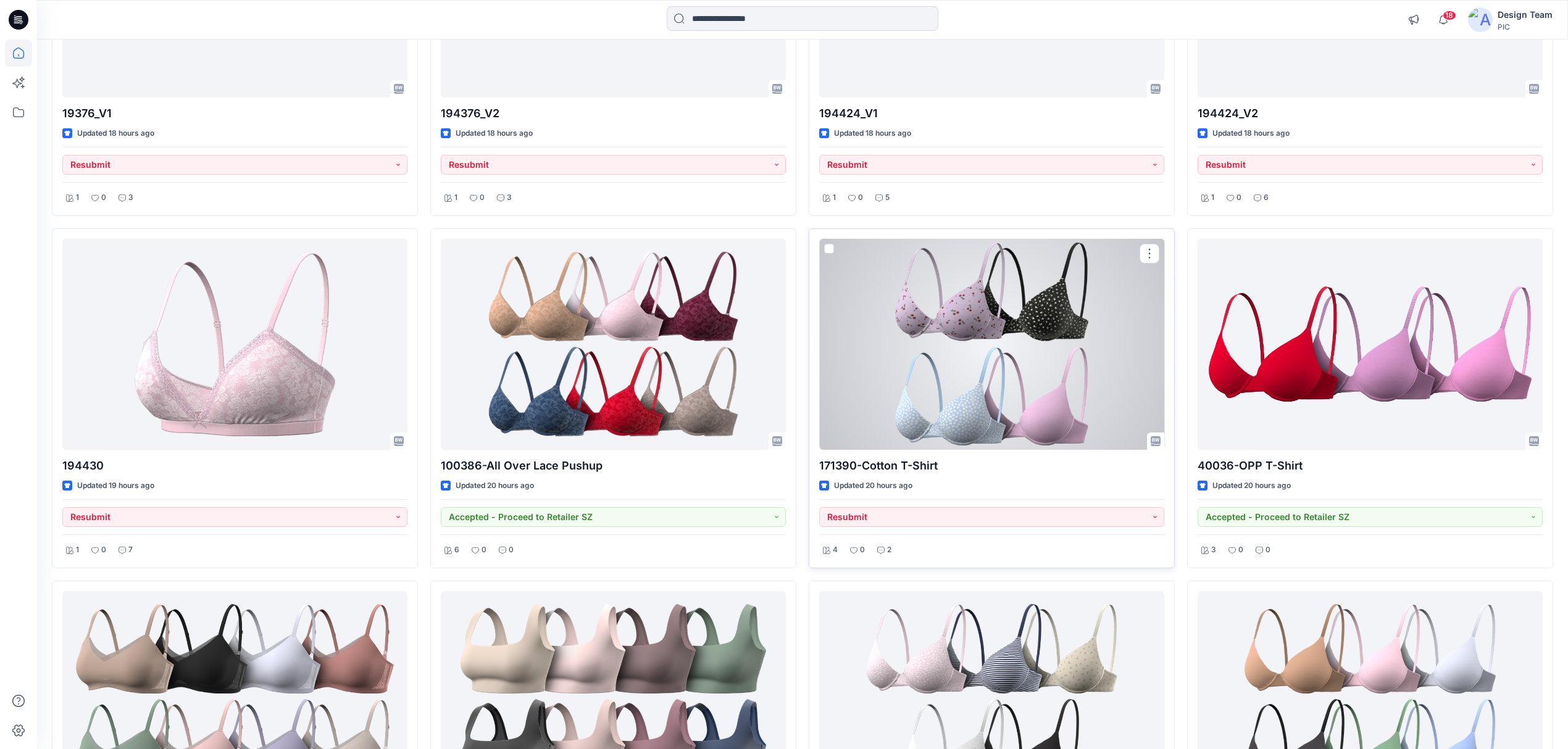
click at [1082, 393] on div at bounding box center [991, 344] width 345 height 211
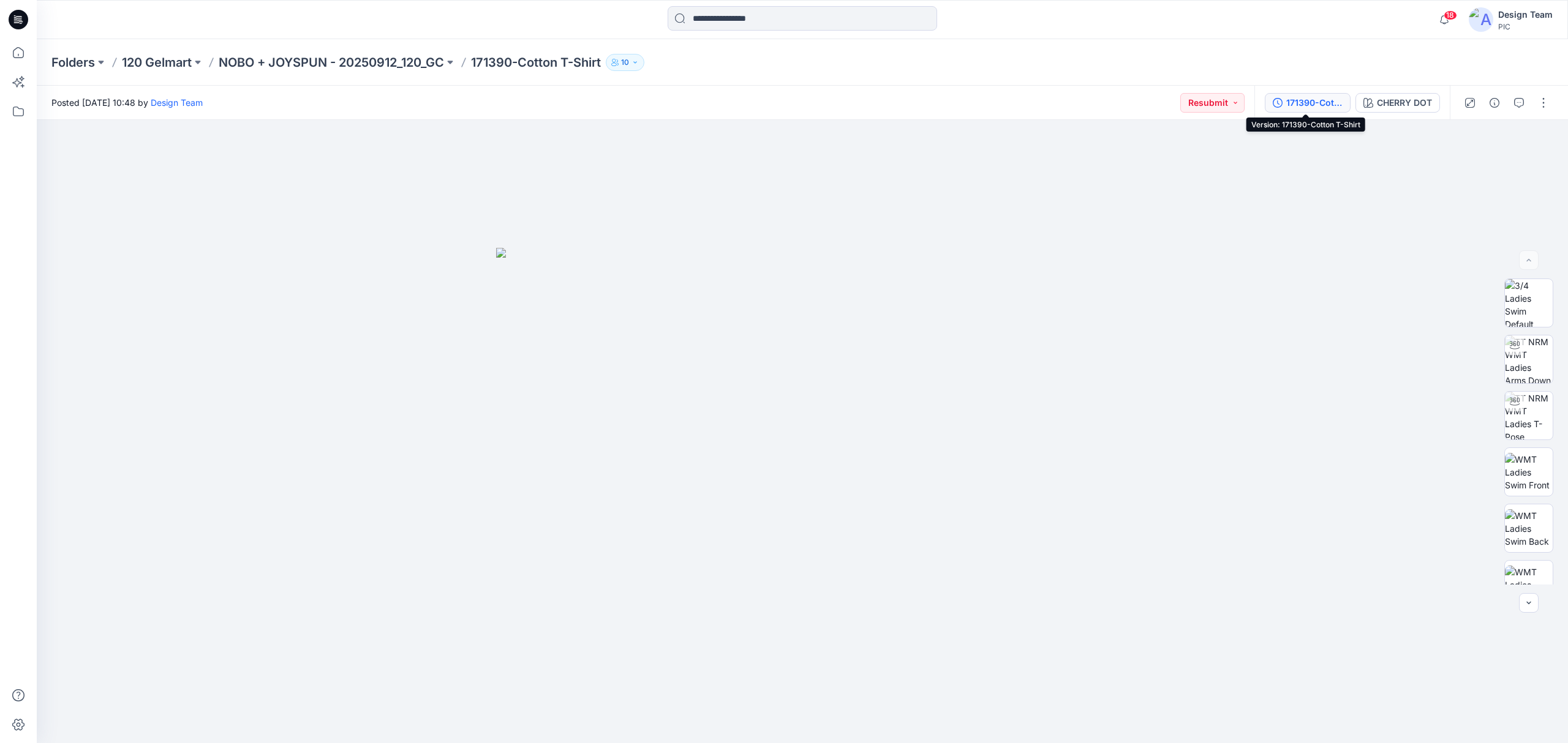
click at [1326, 104] on div "171390-Cotton T-Shirt" at bounding box center [1314, 103] width 56 height 13
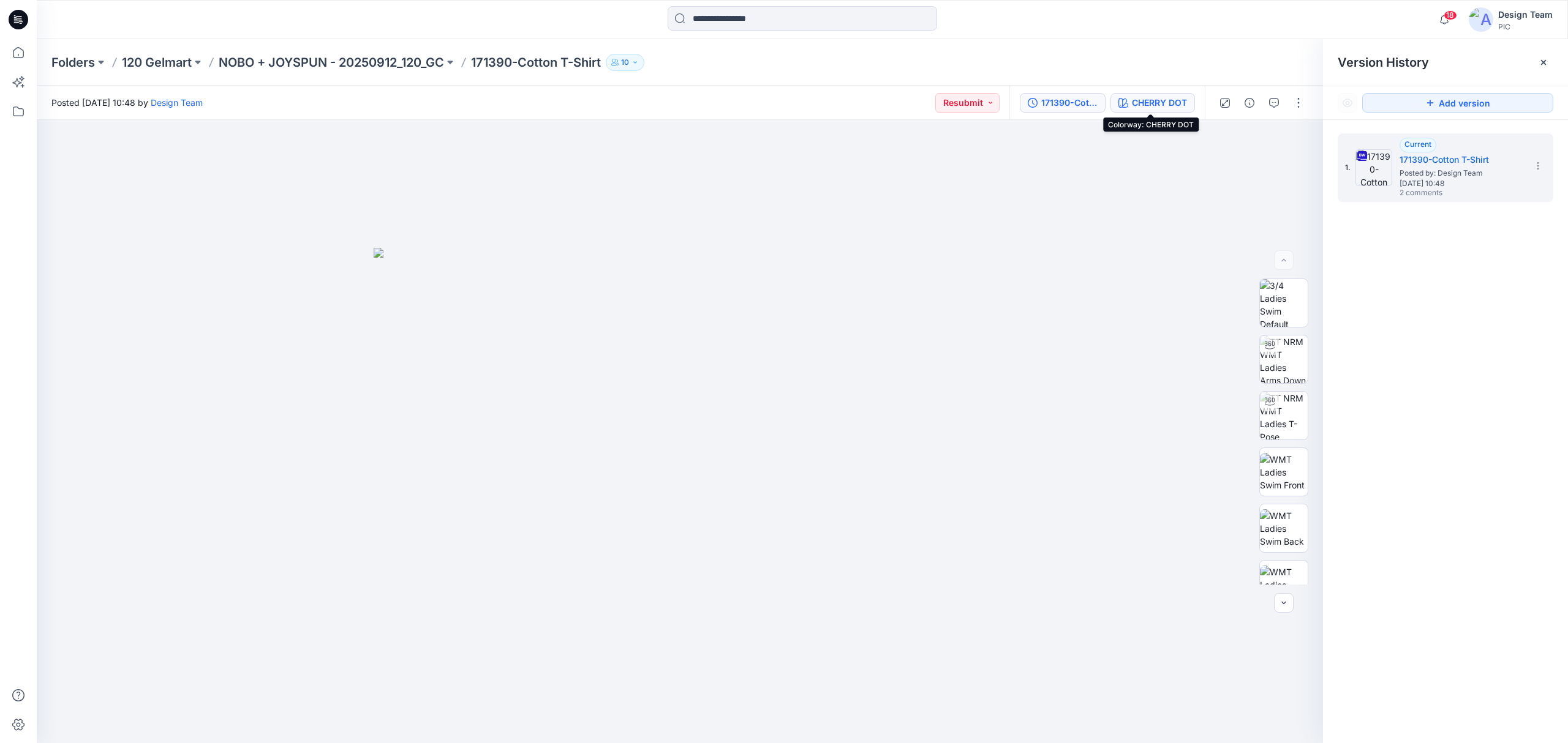
click at [1169, 96] on div "CHERRY DOT" at bounding box center [1159, 103] width 55 height 13
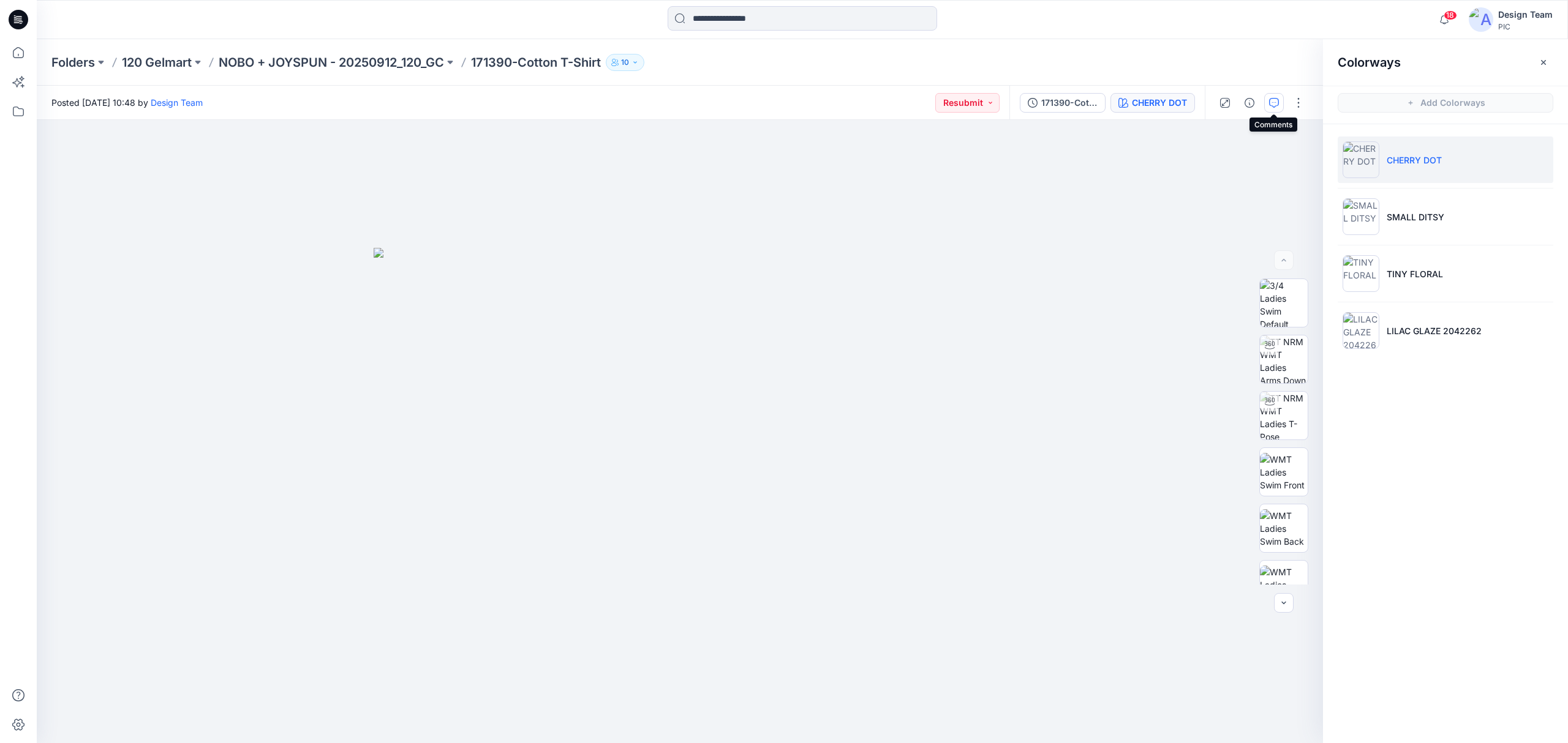
click at [1269, 99] on icon "button" at bounding box center [1274, 103] width 10 height 10
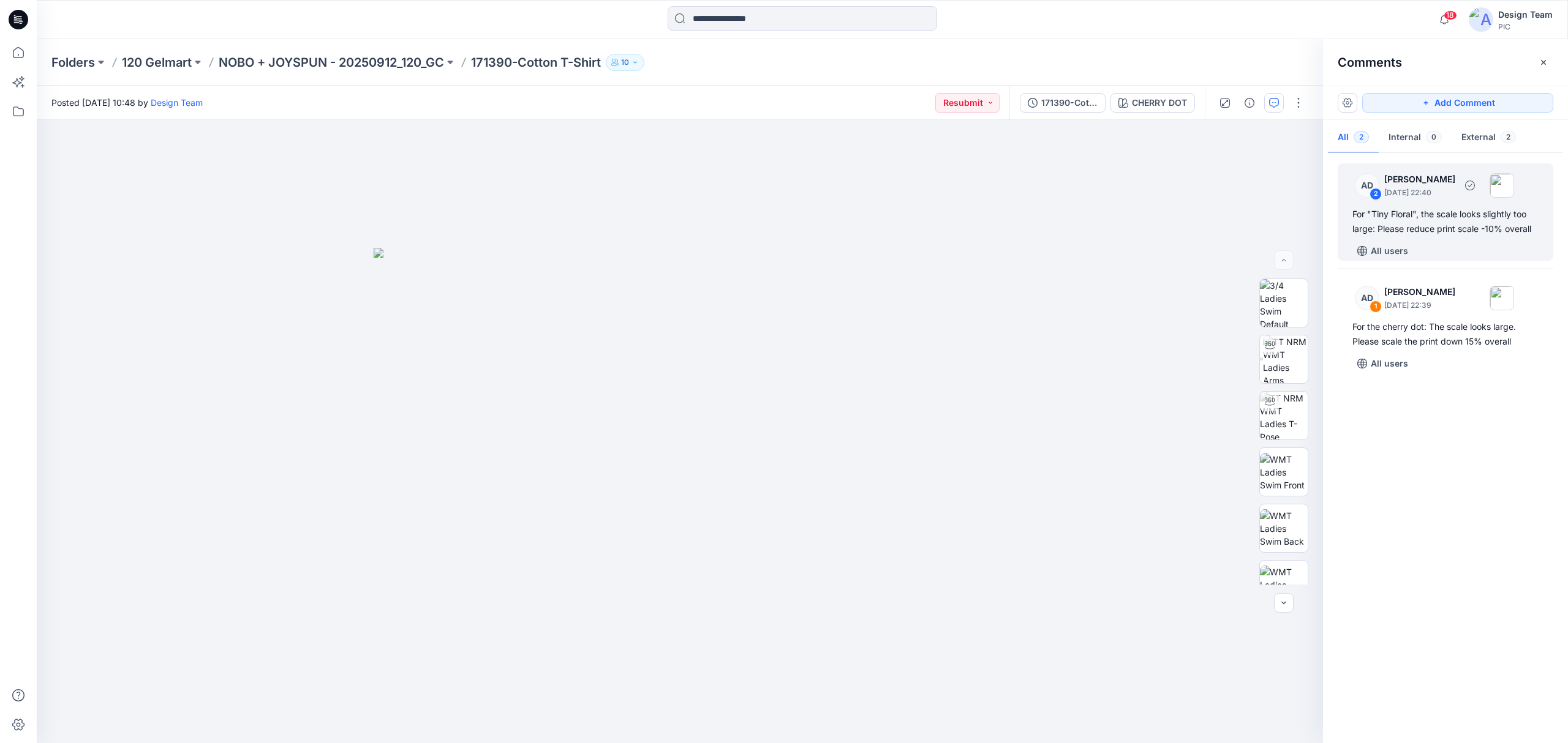
click at [1417, 223] on div "For "Tiny Floral", the scale looks slightly too large: Please reduce print scal…" at bounding box center [1445, 221] width 186 height 29
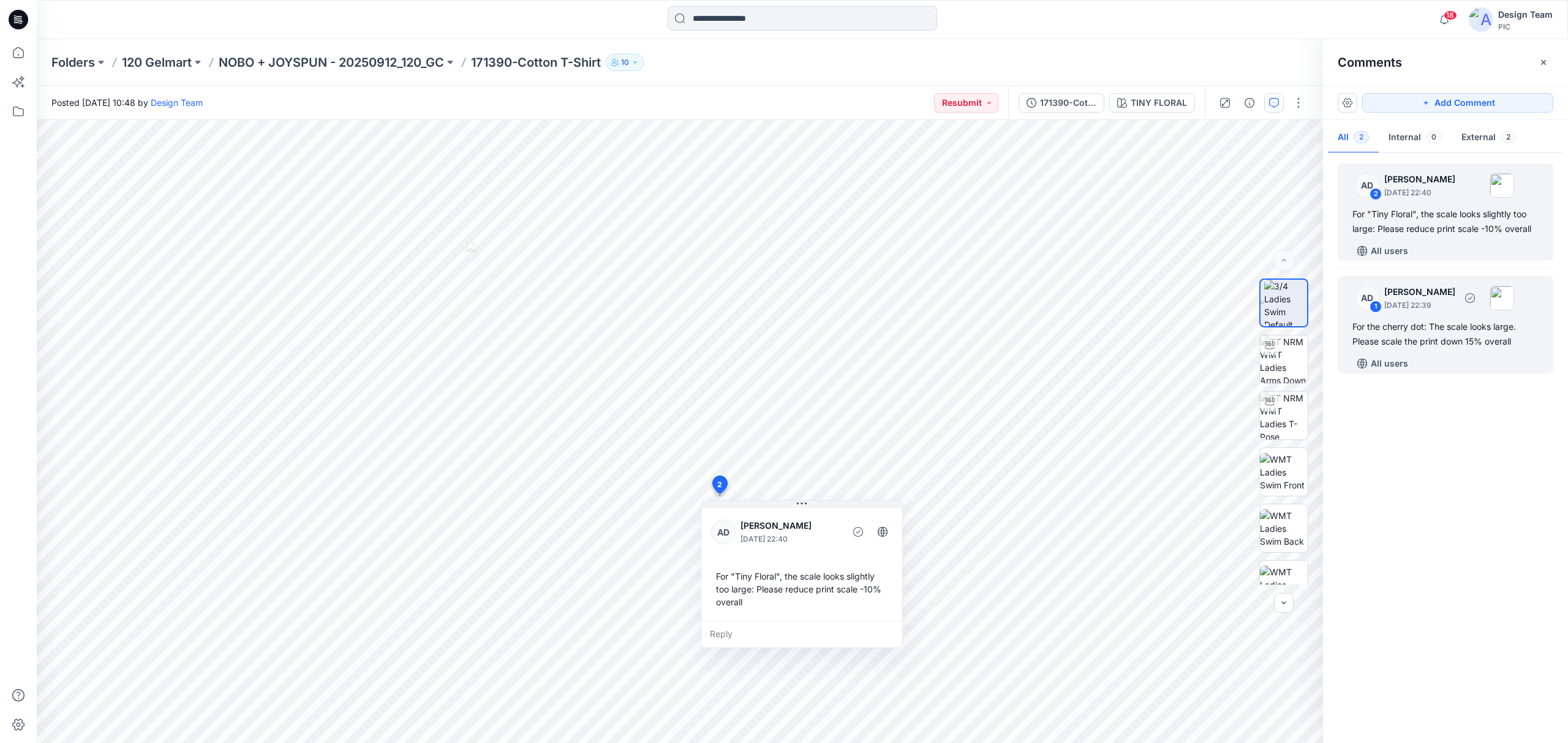
click at [1436, 347] on div "For the cherry dot: The scale looks large. Please scale the print down 15% over…" at bounding box center [1445, 334] width 186 height 29
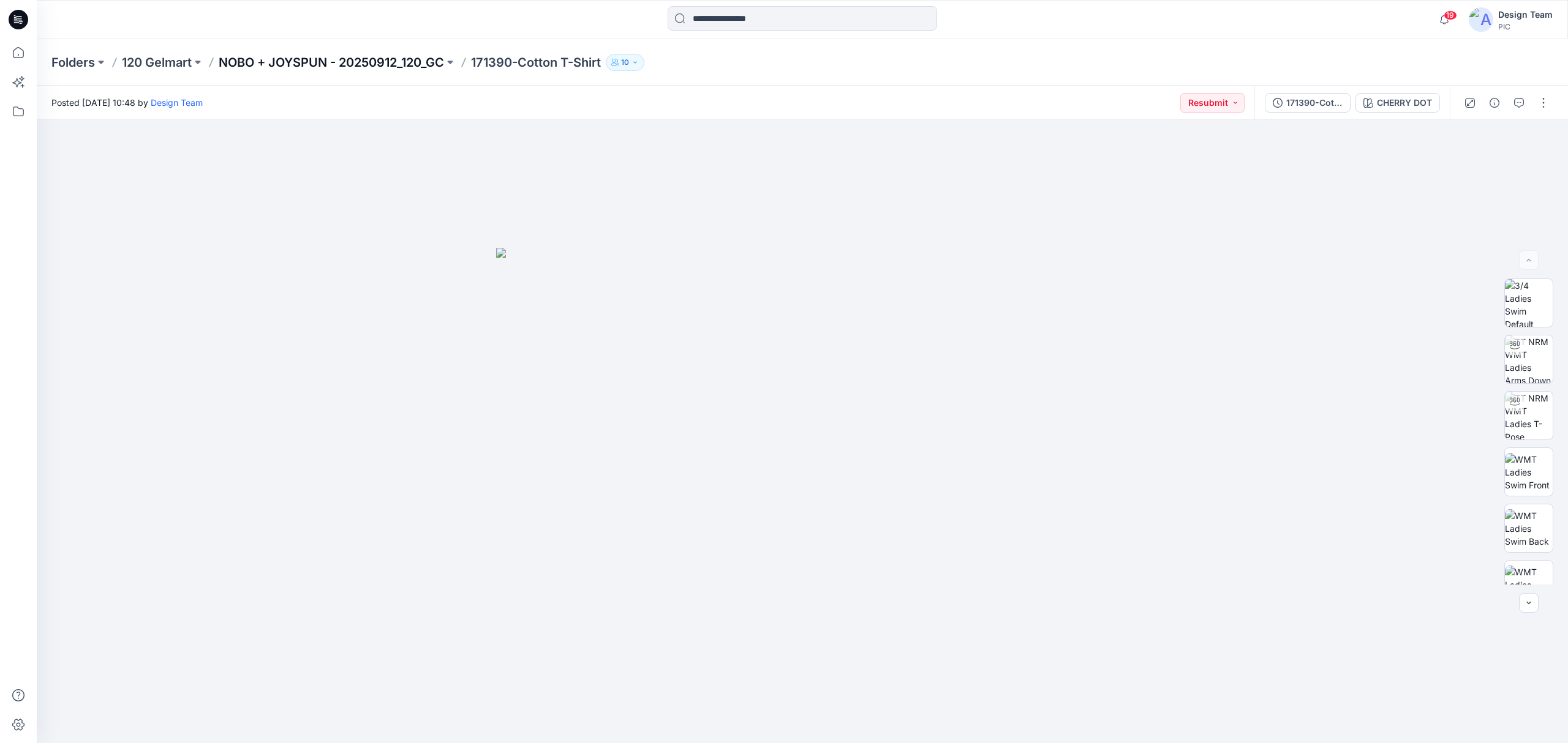
click at [358, 62] on p "NOBO + JOYSPUN - 20250912_120_GC" at bounding box center [332, 63] width 226 height 17
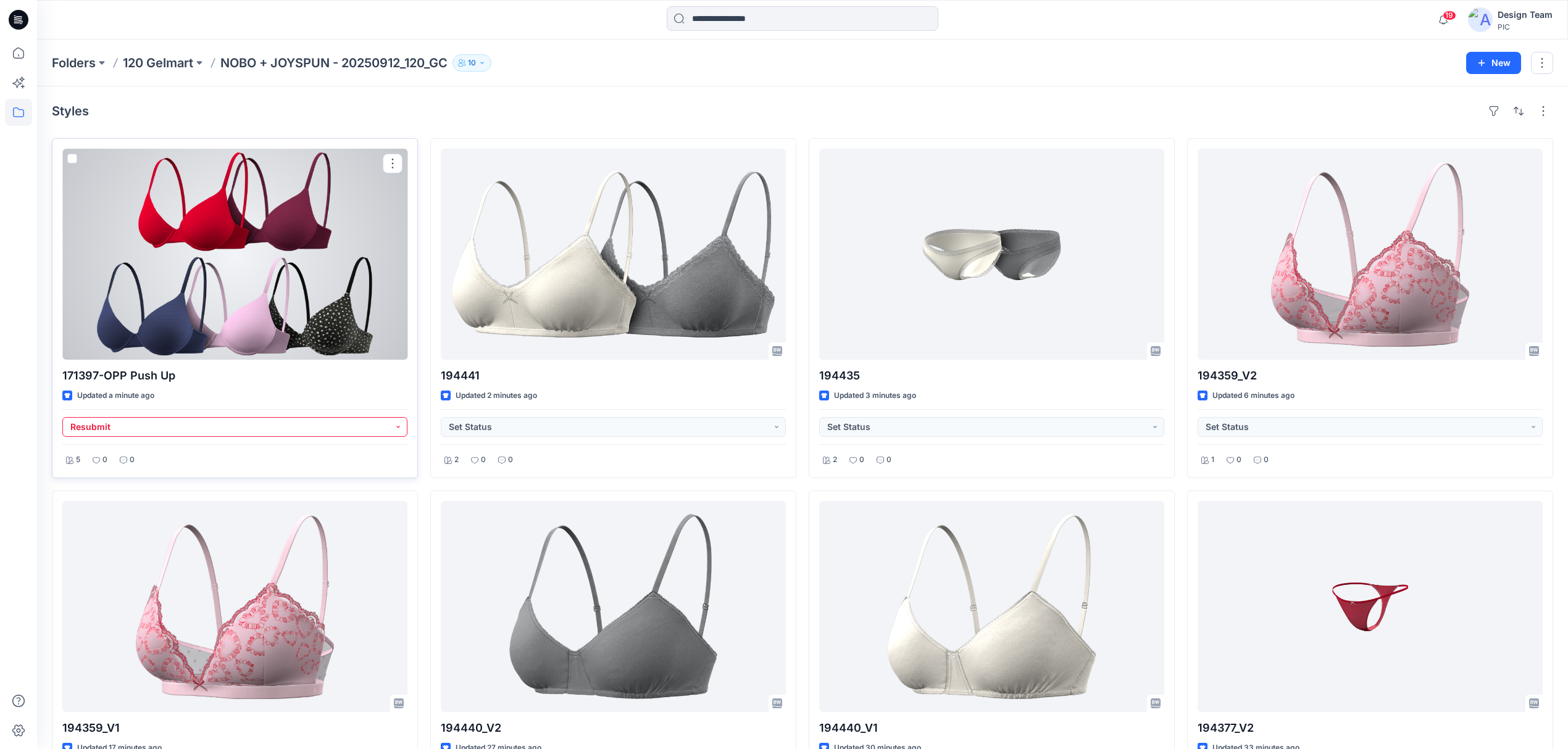
click at [339, 434] on button "Resubmit" at bounding box center [235, 427] width 345 height 19
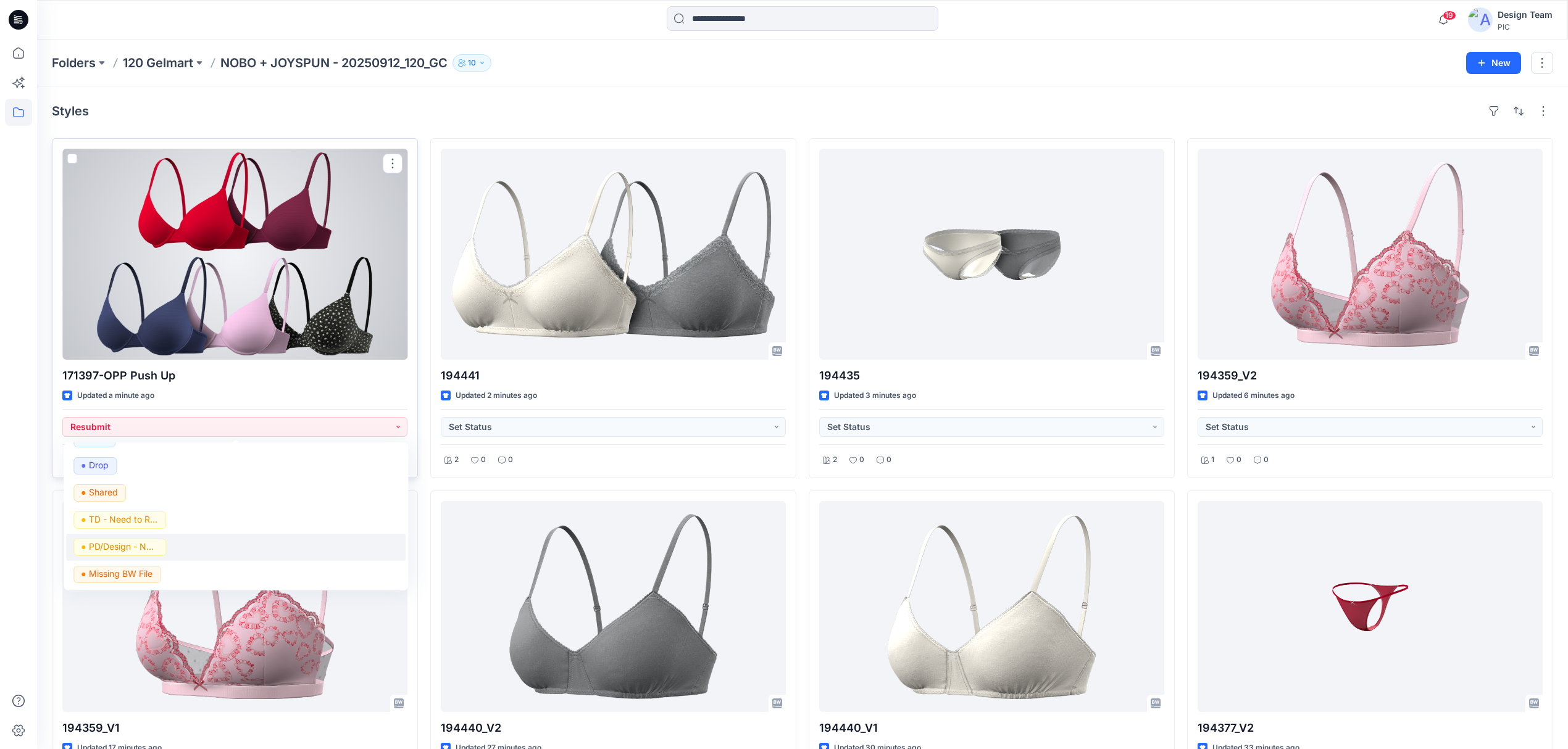
scroll to position [73, 0]
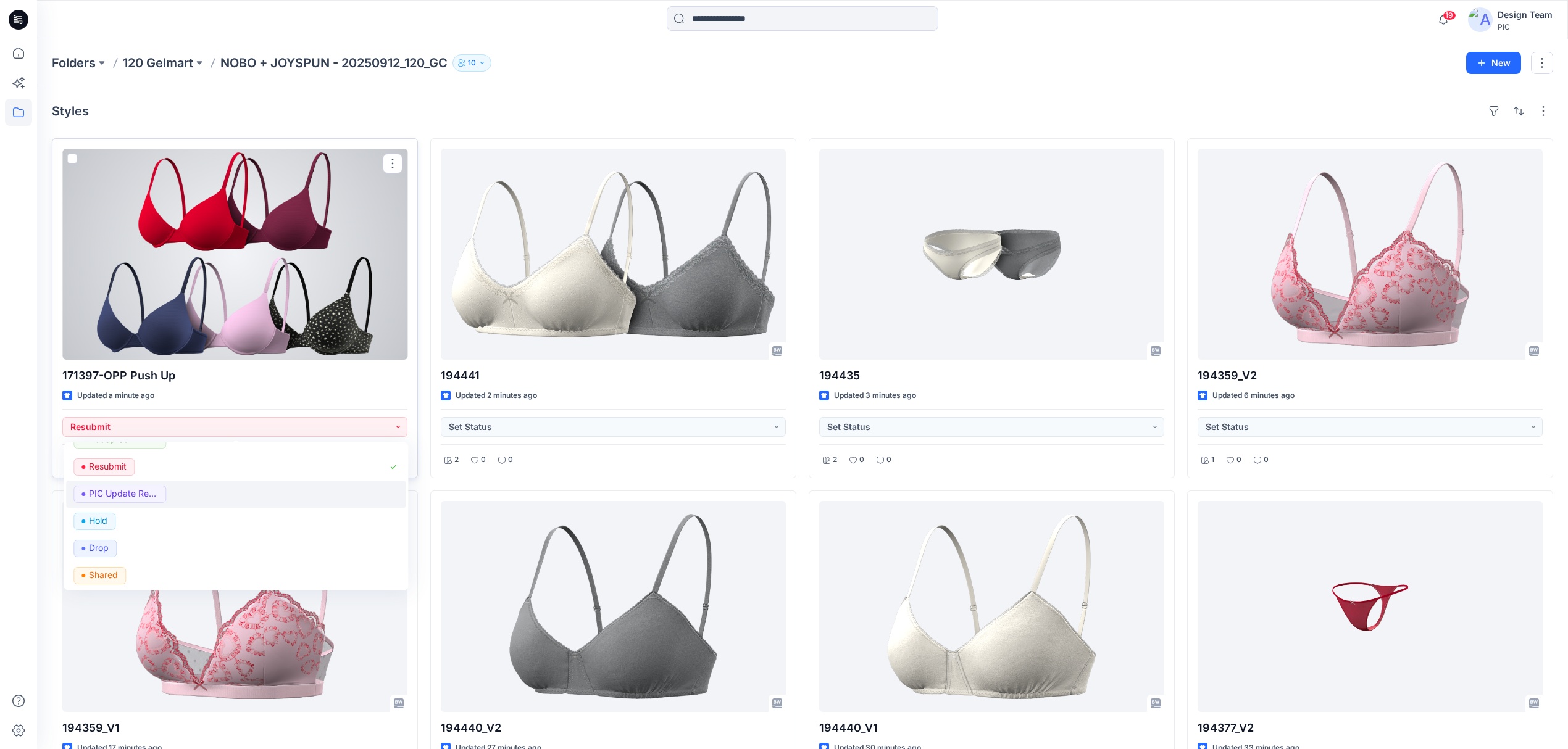
click at [161, 504] on button "PIC Update Ready to Review" at bounding box center [235, 494] width 340 height 27
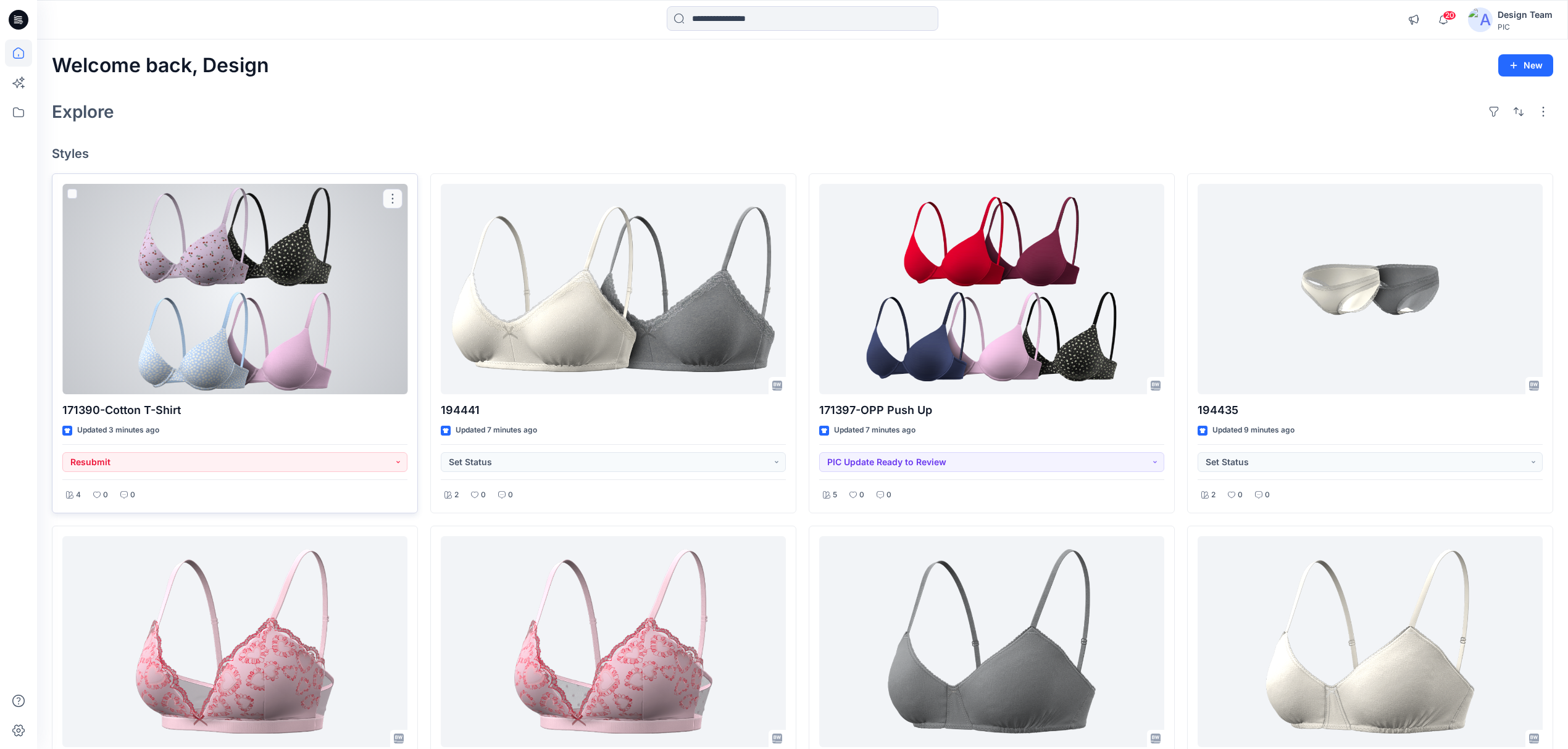
click at [223, 299] on div at bounding box center [235, 290] width 345 height 211
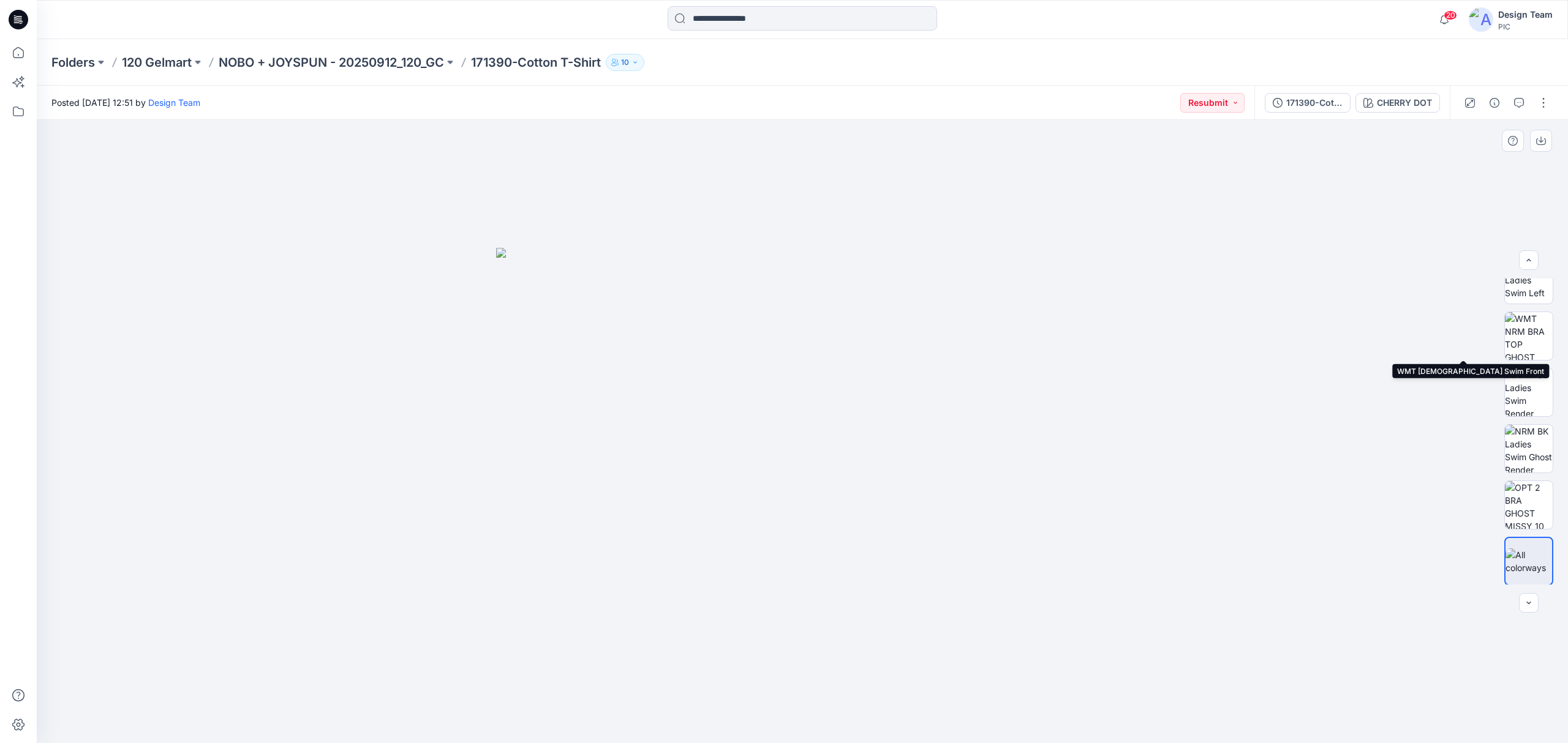
scroll to position [306, 0]
click at [1318, 106] on div "171390-Cotton T-Shirt" at bounding box center [1314, 103] width 56 height 13
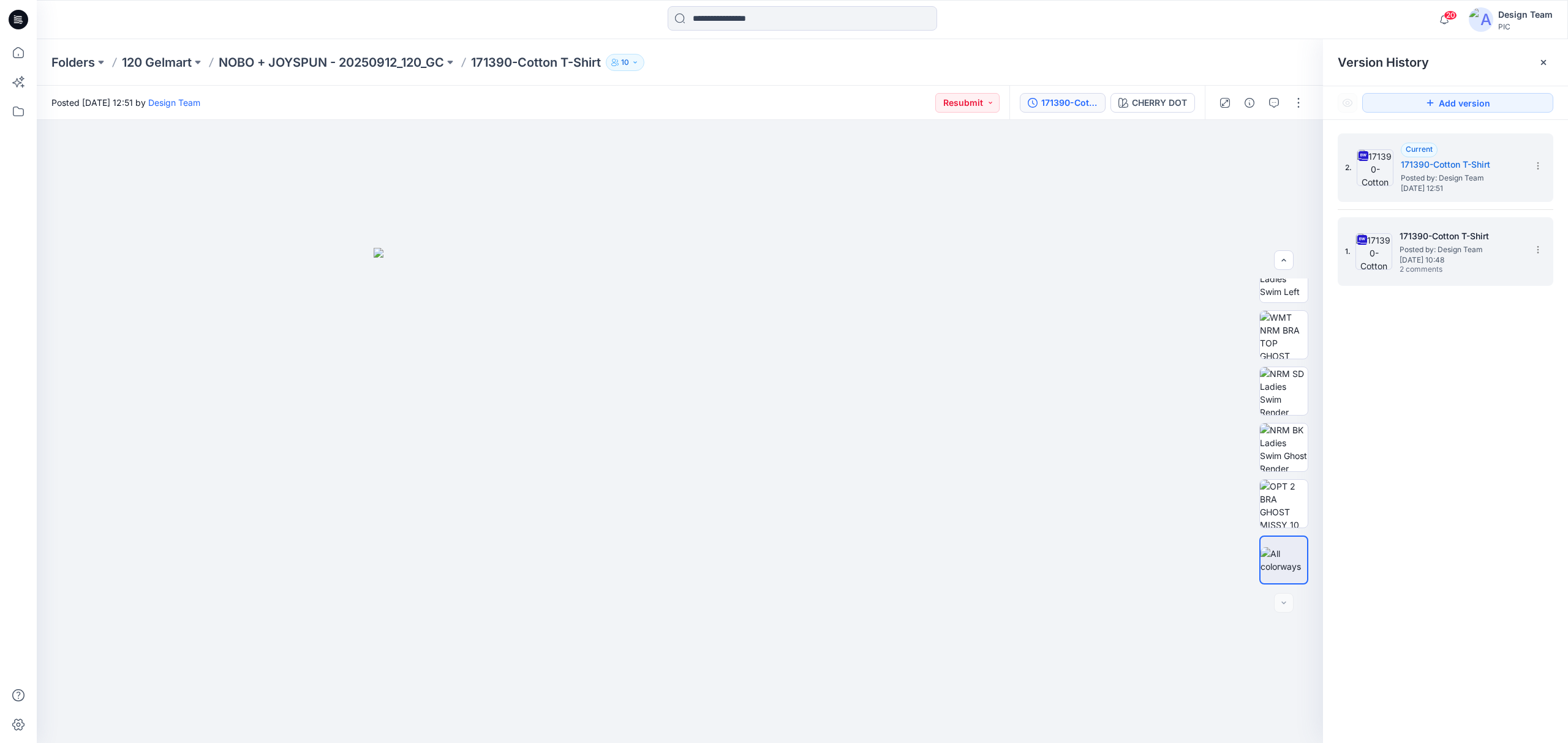
click at [1470, 267] on span "2 comments" at bounding box center [1443, 269] width 86 height 10
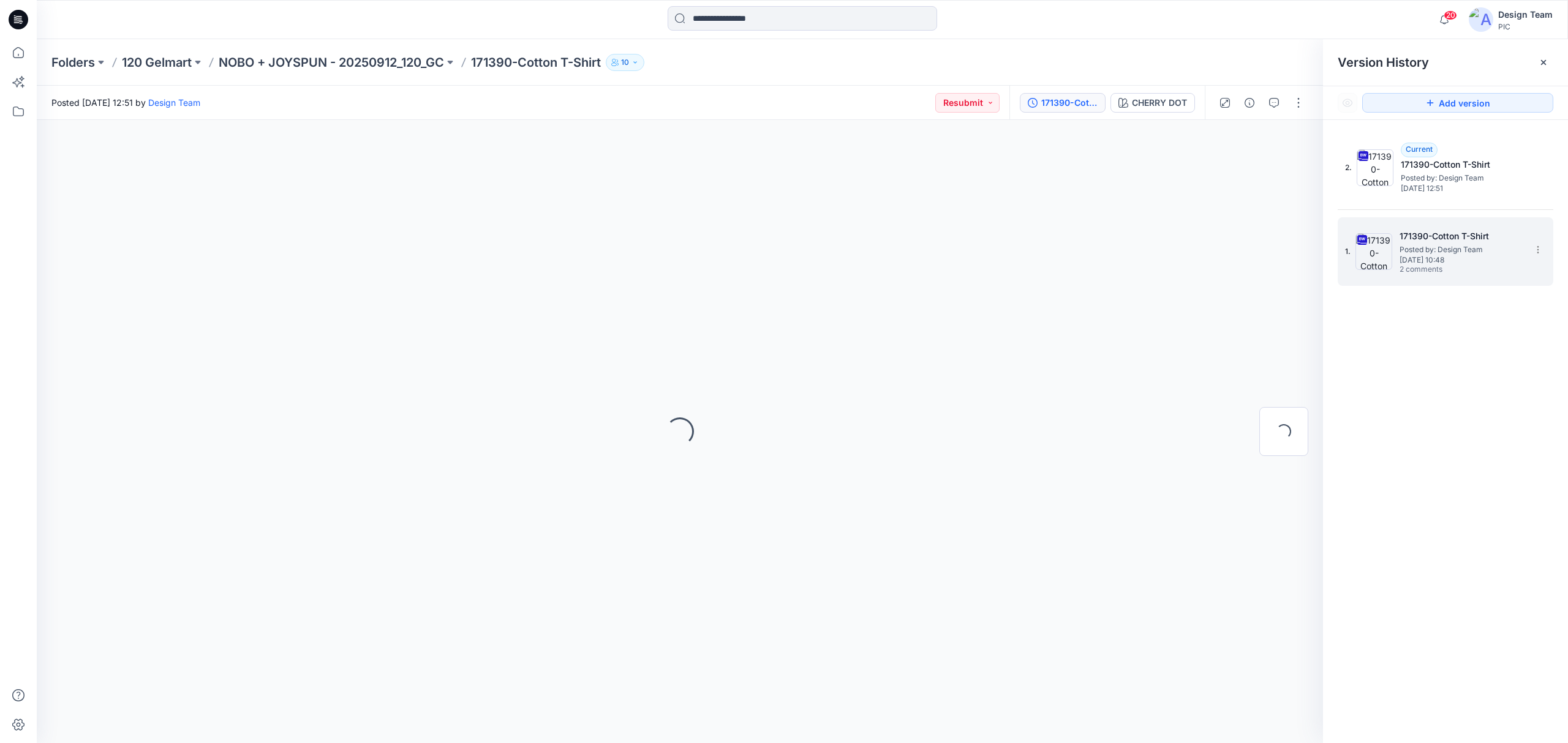
scroll to position [0, 0]
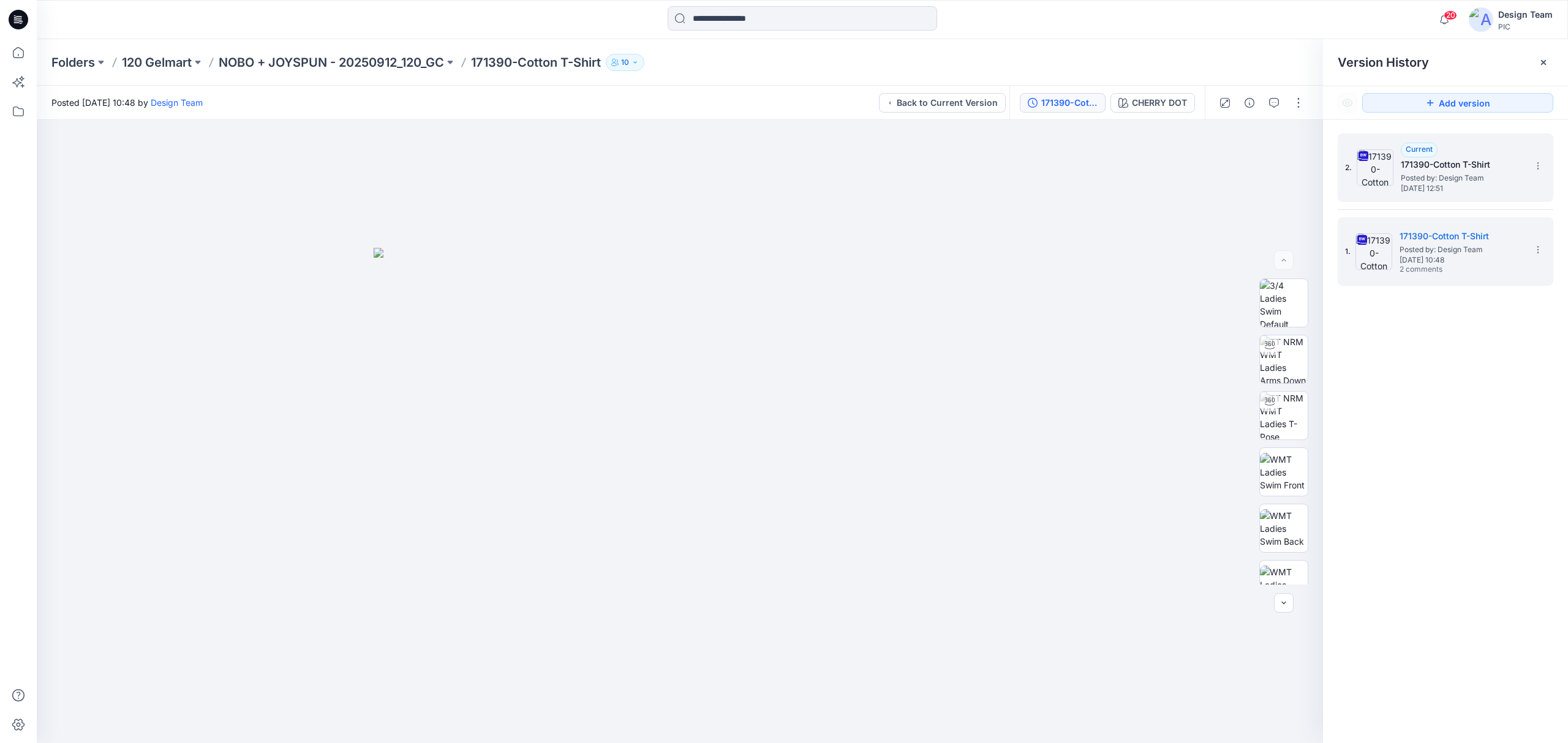
click at [1452, 201] on div "2. Current 171390-Cotton T-Shirt Posted by: Design Team Friday, September 26, 2…" at bounding box center [1445, 167] width 216 height 69
click at [1442, 198] on div "2. Current 171390-Cotton T-Shirt Posted by: Design Team Friday, September 26, 2…" at bounding box center [1445, 167] width 216 height 69
click at [1451, 250] on span "Posted by: Design Team" at bounding box center [1461, 249] width 123 height 12
click at [1429, 192] on span "[DATE] 12:51" at bounding box center [1462, 188] width 123 height 9
click at [1426, 245] on span "Posted by: Design Team" at bounding box center [1461, 249] width 123 height 12
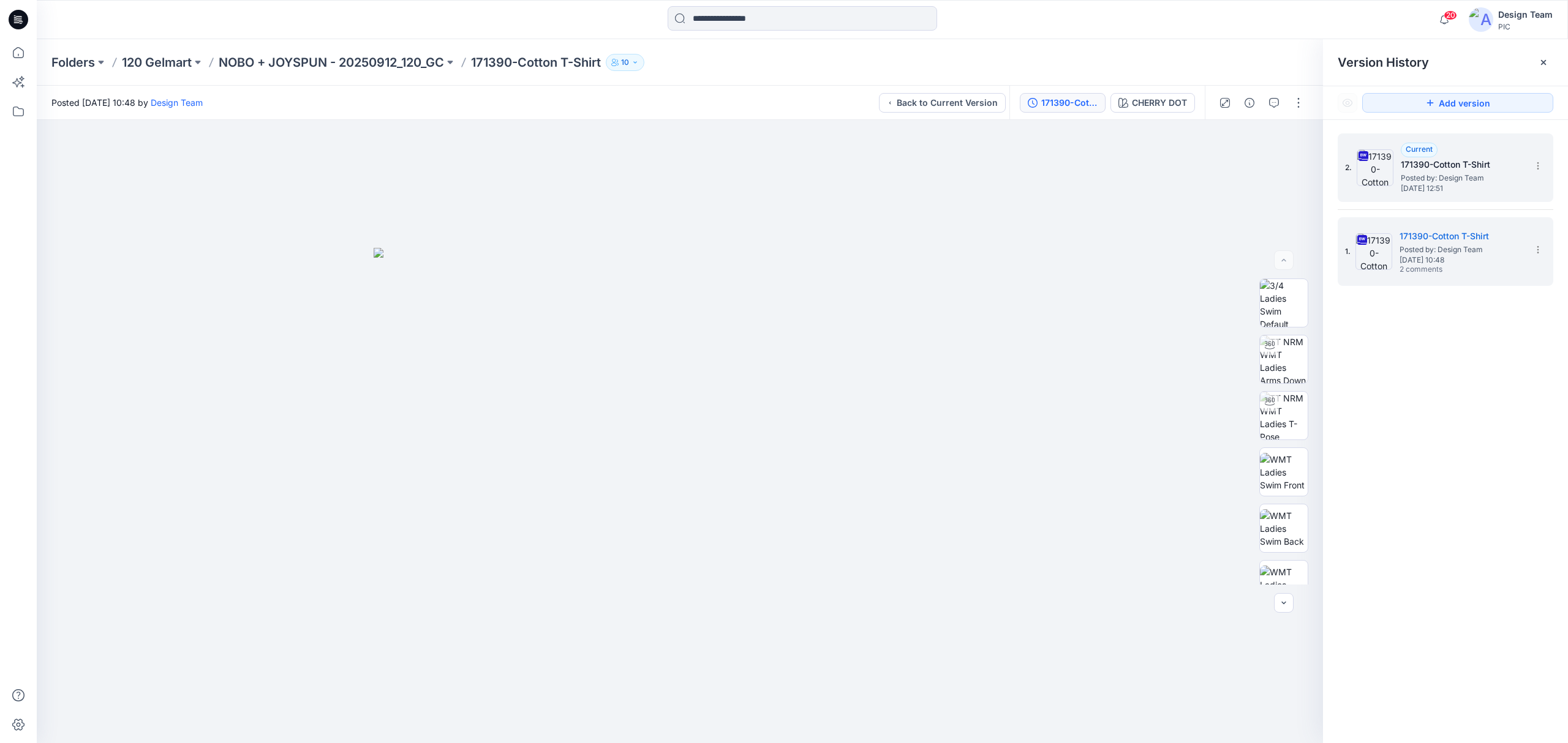
click at [1419, 186] on span "[DATE] 12:51" at bounding box center [1462, 188] width 123 height 9
click at [1431, 243] on span "Posted by: Design Team" at bounding box center [1461, 249] width 123 height 12
drag, startPoint x: 432, startPoint y: 233, endPoint x: 851, endPoint y: 524, distance: 510.1
click at [865, 534] on div at bounding box center [680, 432] width 1286 height 624
click at [1397, 183] on div "2. Current 171390-Cotton T-Shirt Posted by: Design Team Friday, September 26, 2…" at bounding box center [1437, 167] width 183 height 59
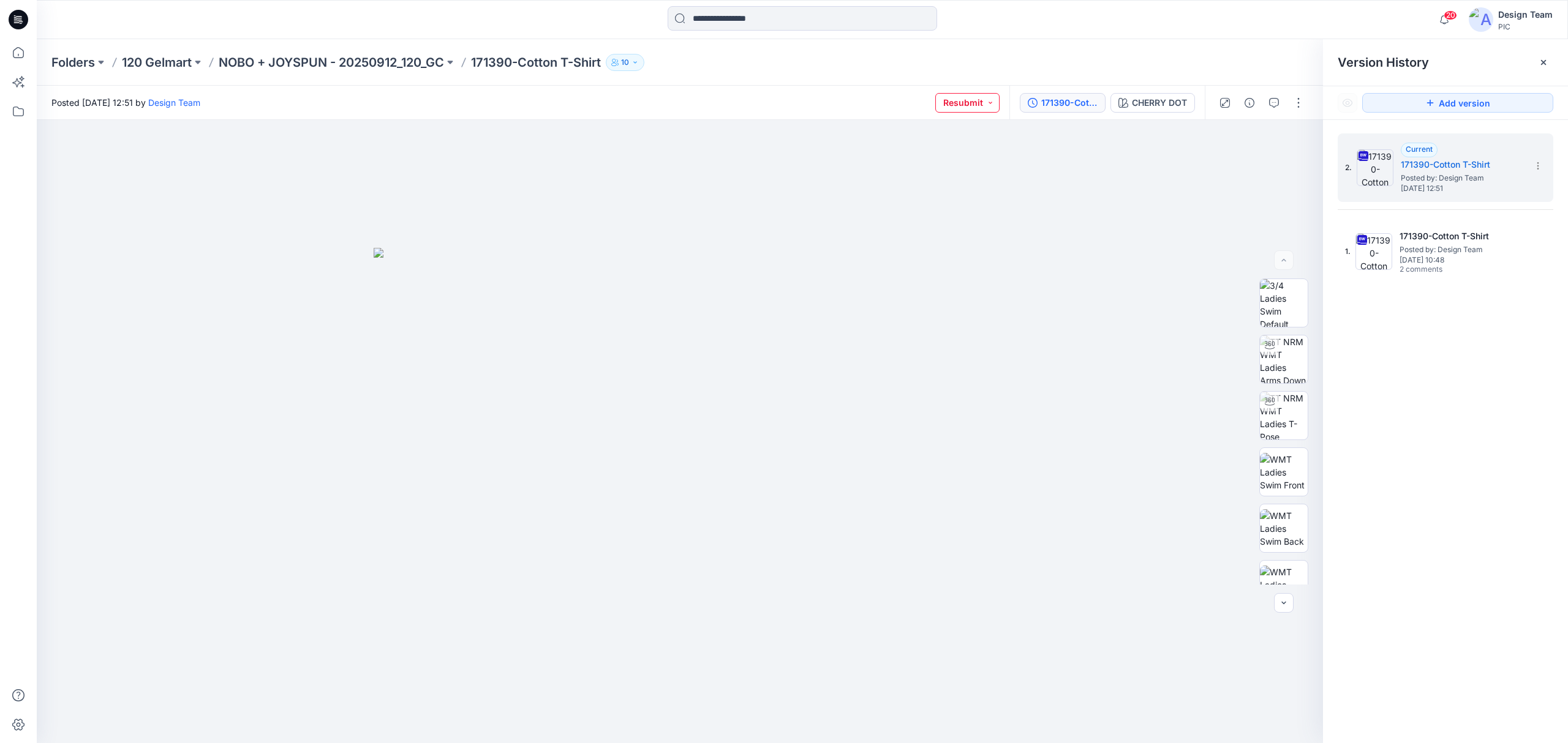
click at [975, 109] on button "Resubmit" at bounding box center [967, 103] width 64 height 19
click at [953, 236] on p "PIC Update Ready to Review" at bounding box center [946, 241] width 69 height 16
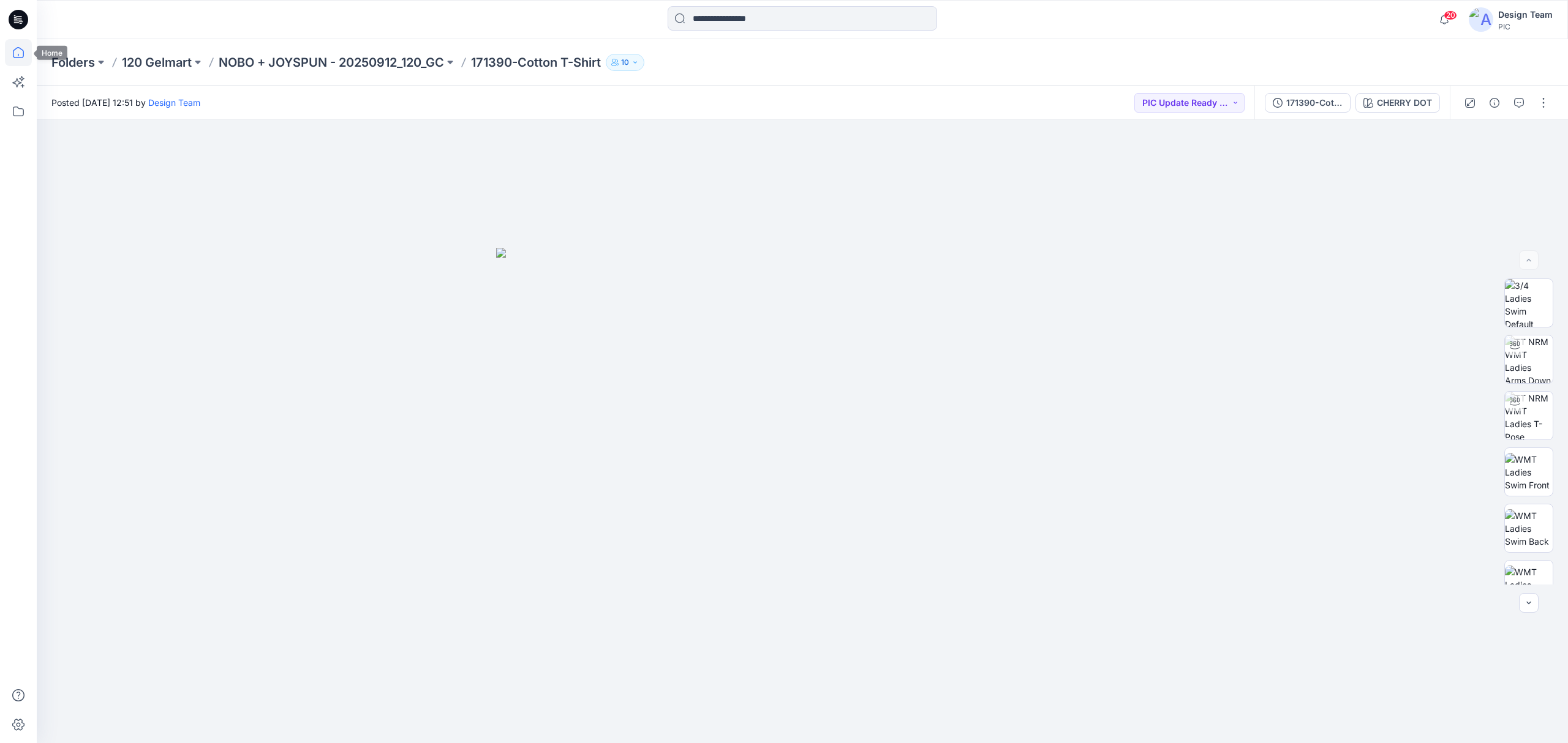
click at [23, 55] on icon at bounding box center [18, 53] width 11 height 11
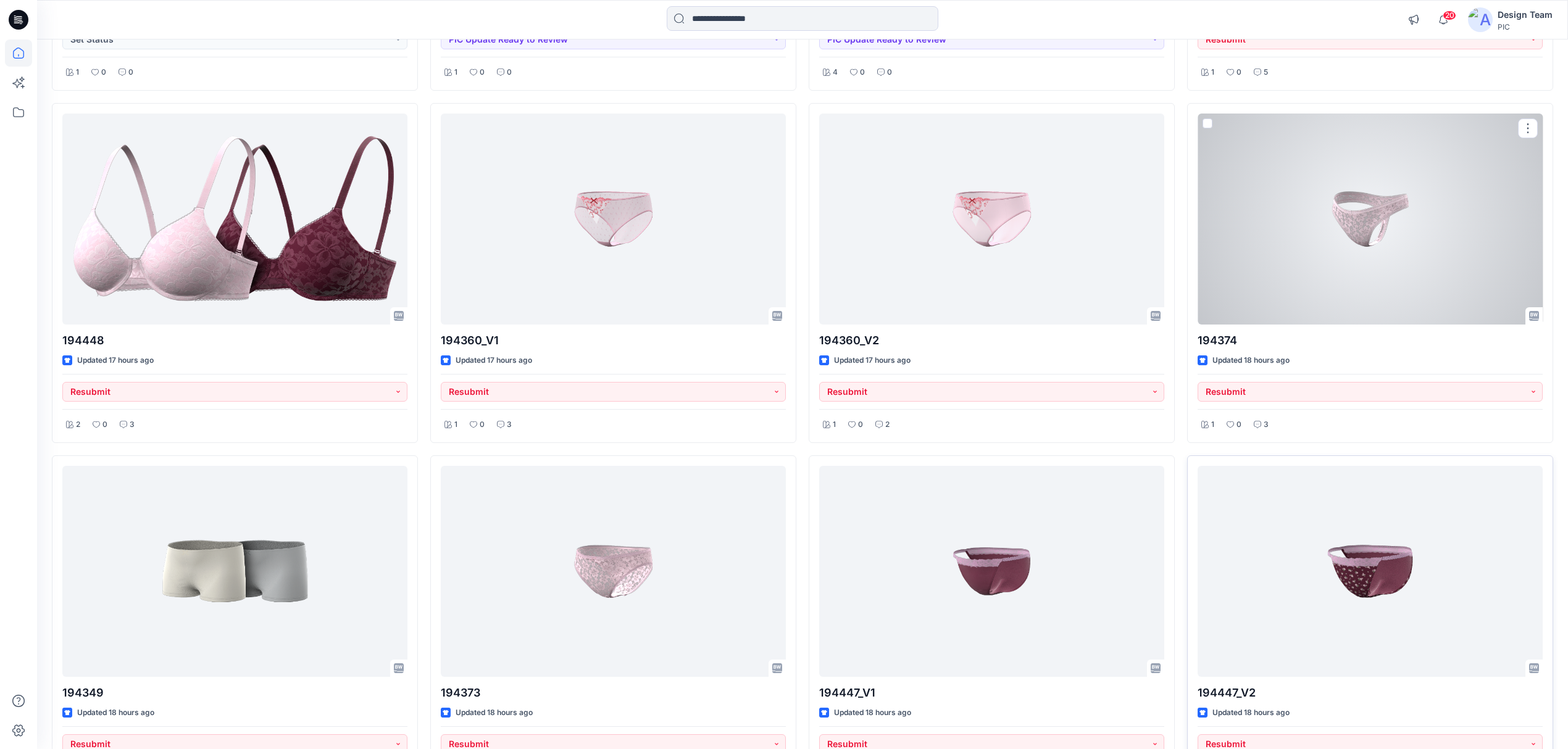
scroll to position [1589, 0]
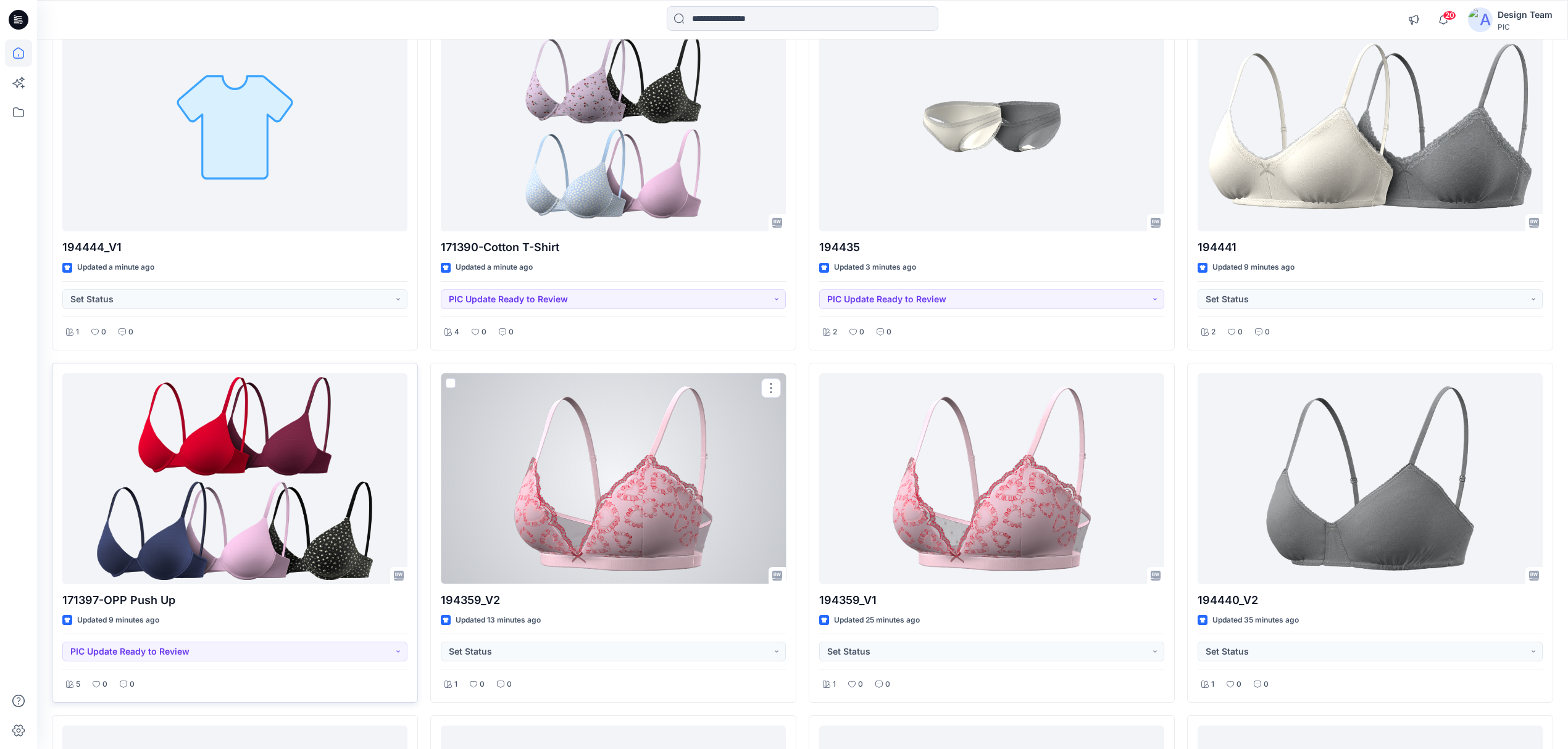
scroll to position [164, 0]
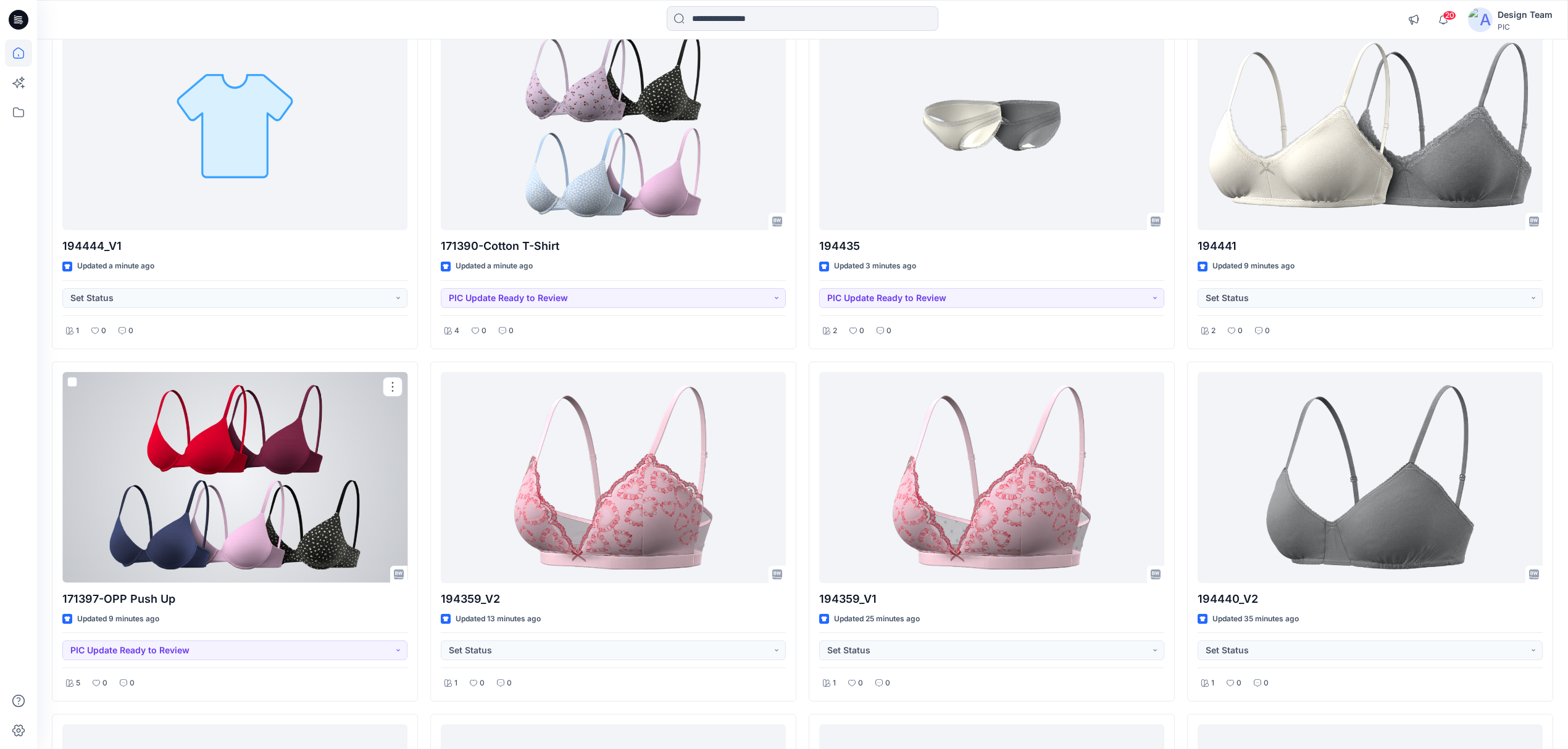
click at [328, 521] on div at bounding box center [235, 478] width 345 height 211
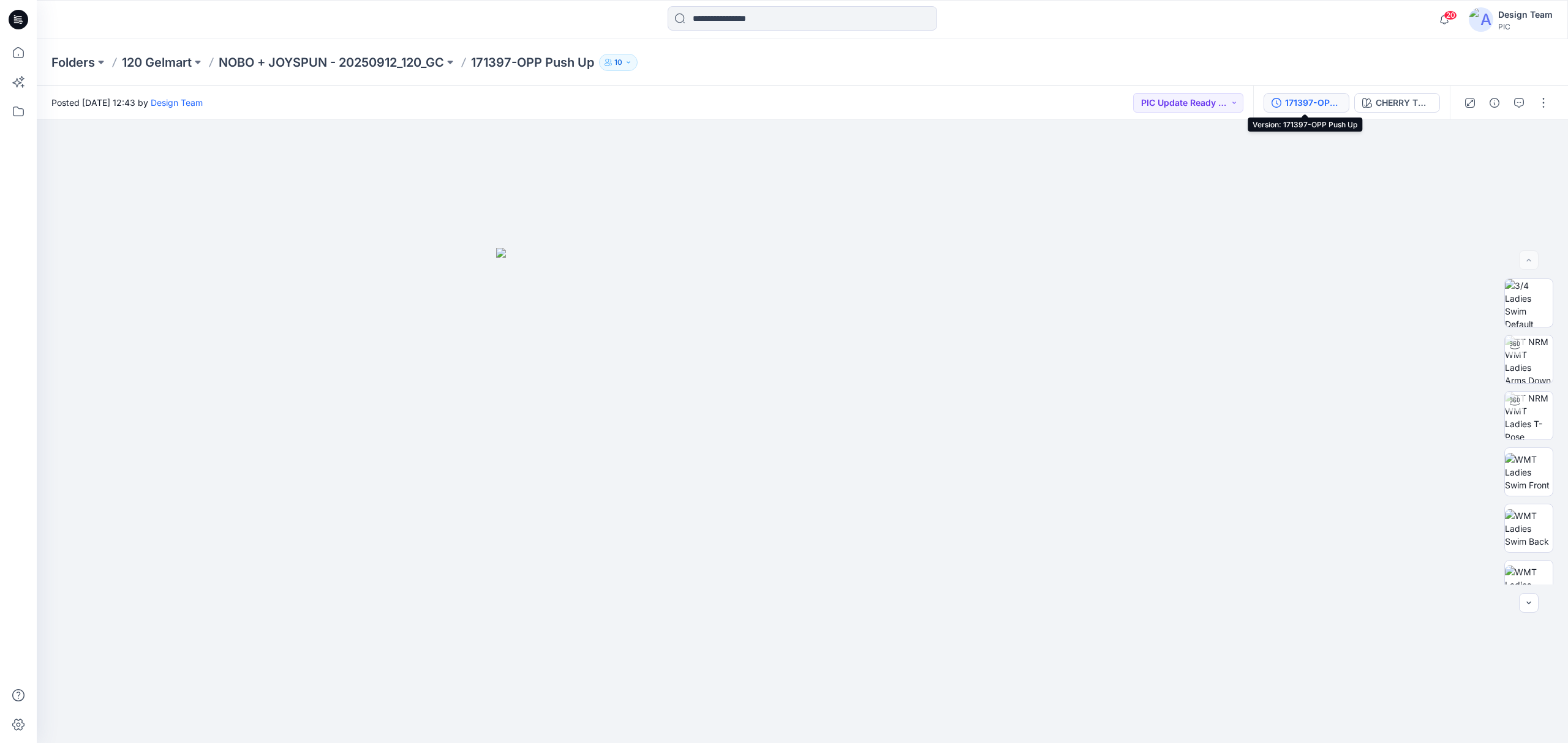
click at [1292, 103] on div "171397-OPP Push Up" at bounding box center [1313, 103] width 56 height 13
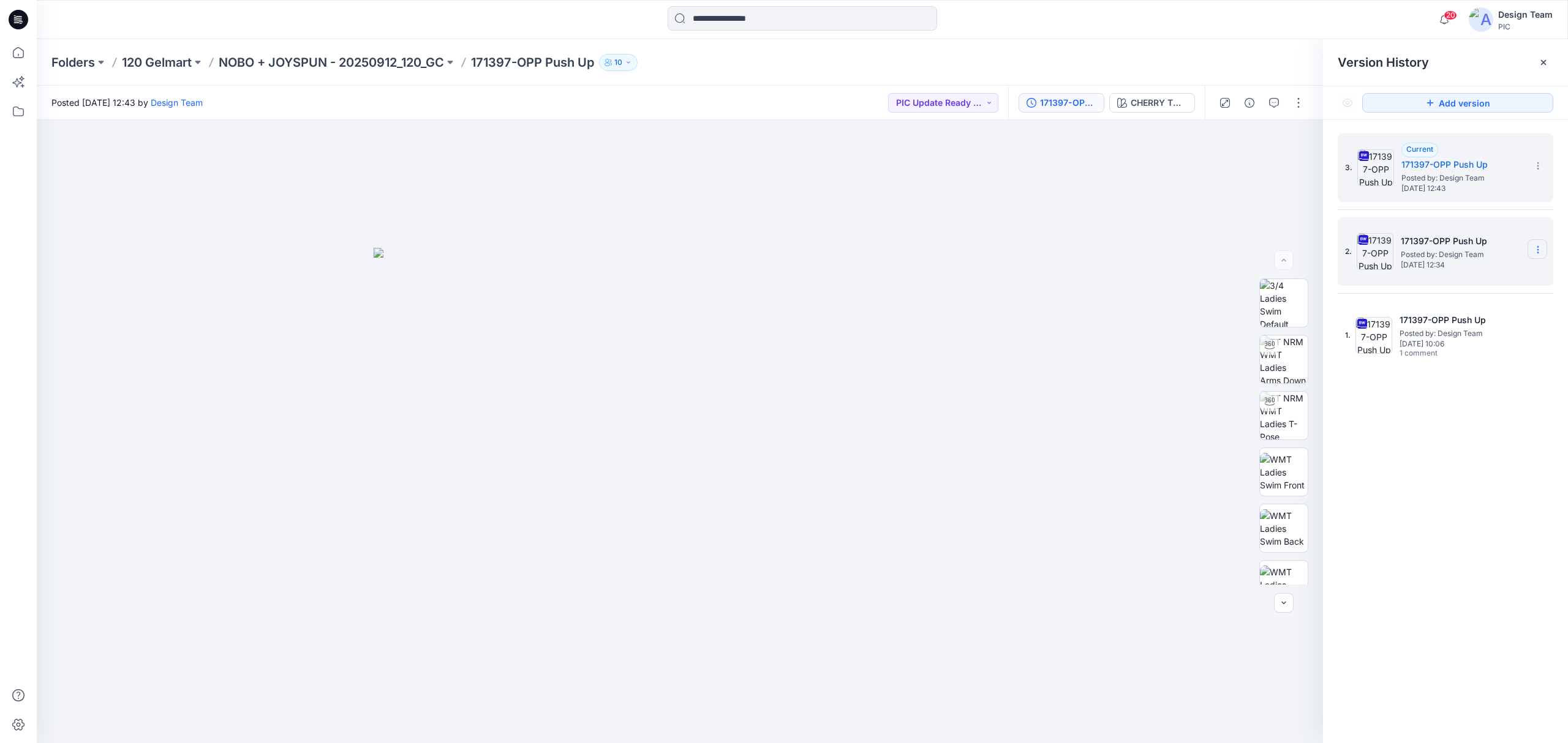
click at [1539, 249] on icon at bounding box center [1538, 249] width 10 height 10
click at [1473, 376] on span "Delete Version" at bounding box center [1453, 378] width 57 height 15
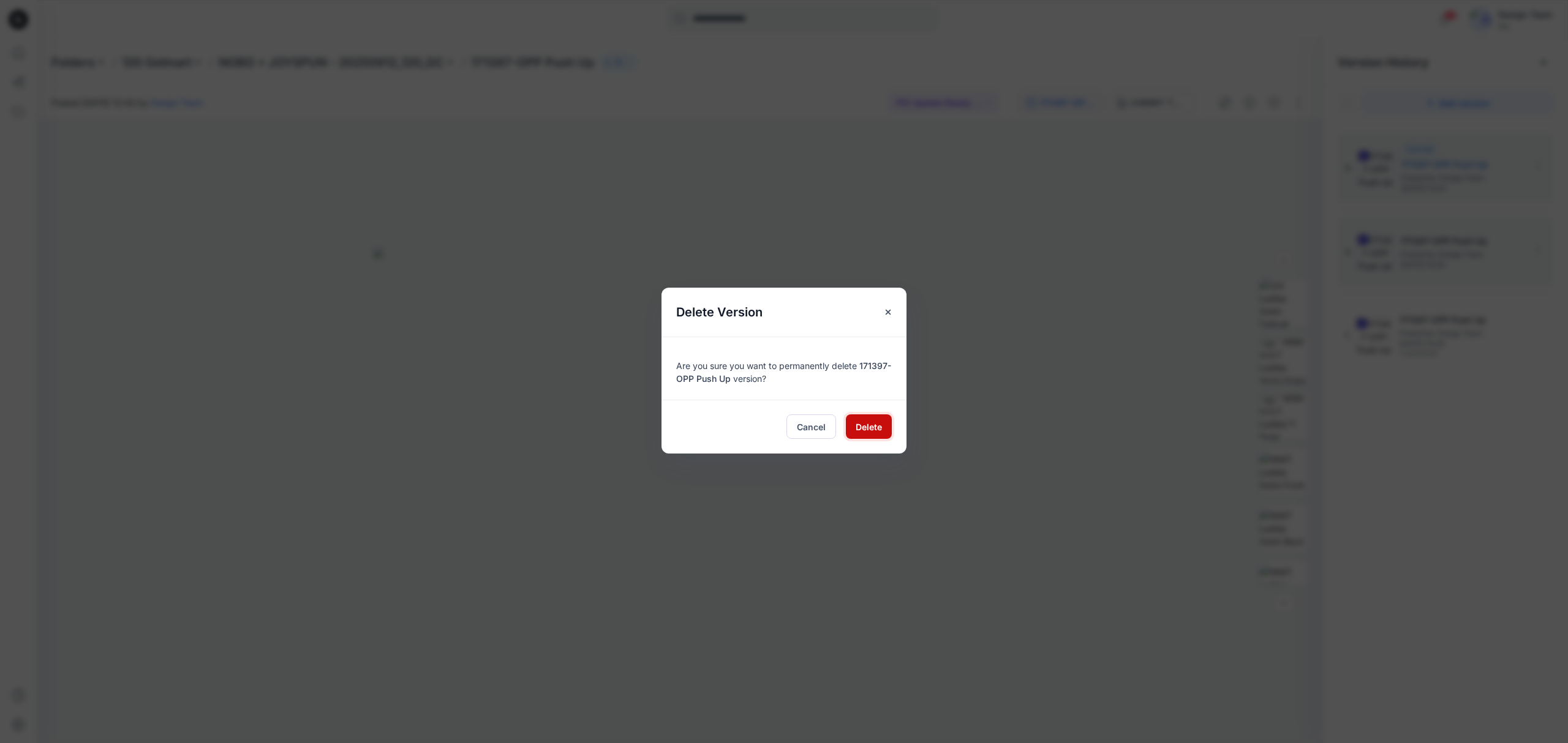
click at [877, 426] on span "Delete" at bounding box center [868, 427] width 26 height 13
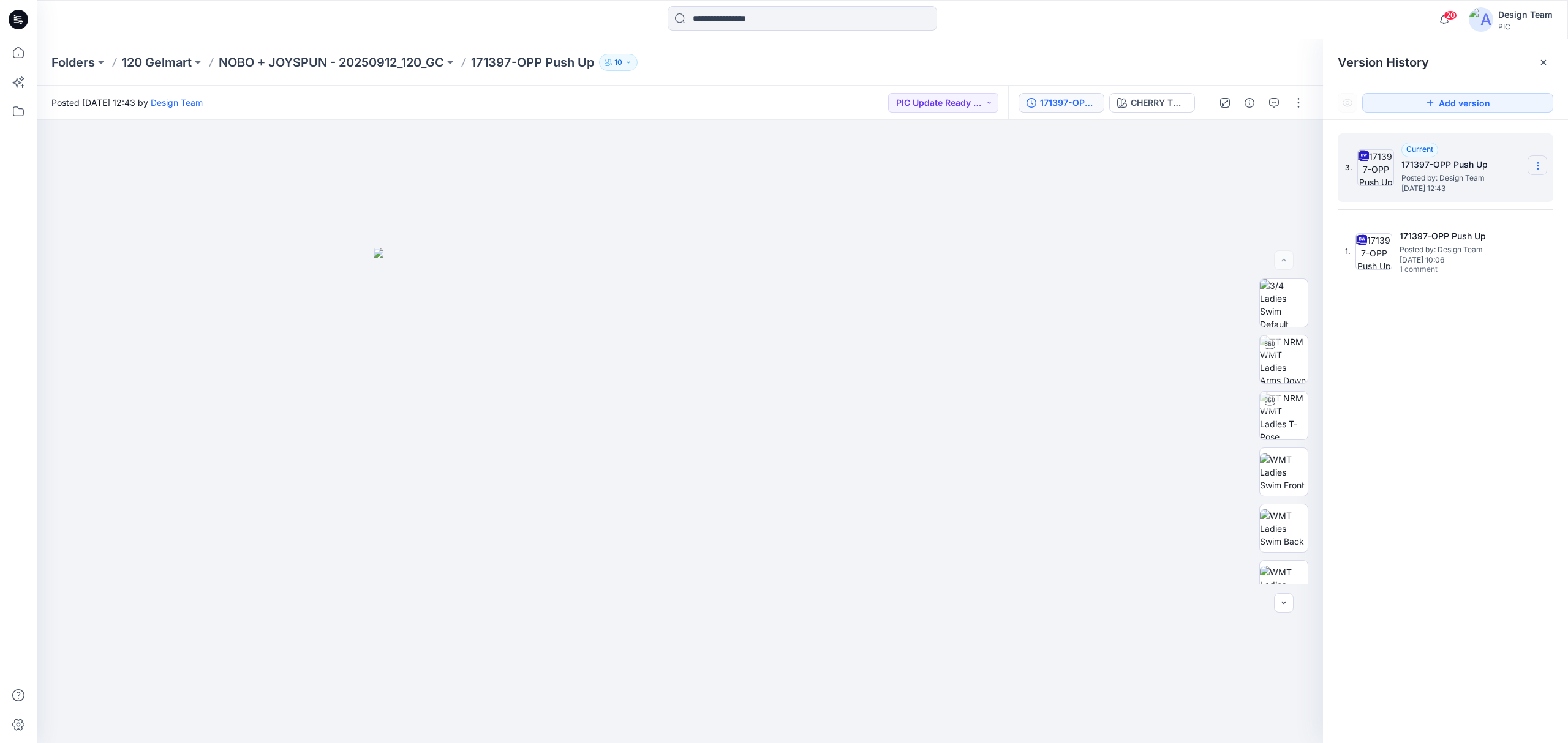
click at [1536, 169] on icon at bounding box center [1538, 165] width 10 height 10
click at [1481, 233] on span "Rename Version" at bounding box center [1457, 239] width 64 height 15
click at [1512, 155] on input "**********" at bounding box center [1477, 163] width 135 height 19
type input "**********"
click at [1400, 518] on div "3. Current 171397-OPP Push Up Posted by: Design Team [DATE] 12:43 1. 171397-OPP…" at bounding box center [1445, 440] width 245 height 641
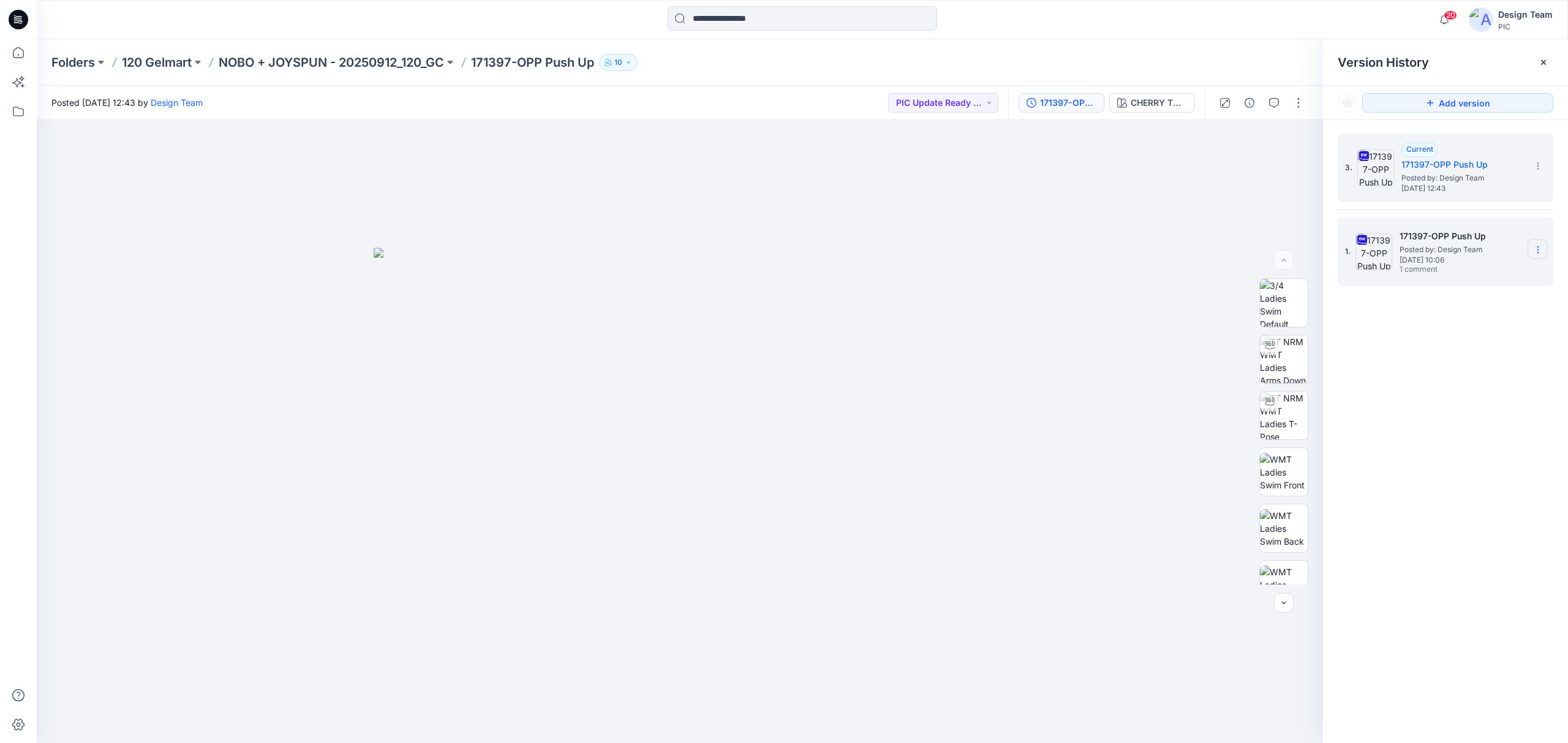
click at [1535, 240] on section at bounding box center [1537, 249] width 19 height 19
click at [1467, 327] on span "Rename Version" at bounding box center [1457, 323] width 64 height 15
click at [1505, 243] on input "**********" at bounding box center [1477, 247] width 135 height 19
type input "**********"
click at [1460, 378] on div "**********" at bounding box center [1445, 440] width 245 height 641
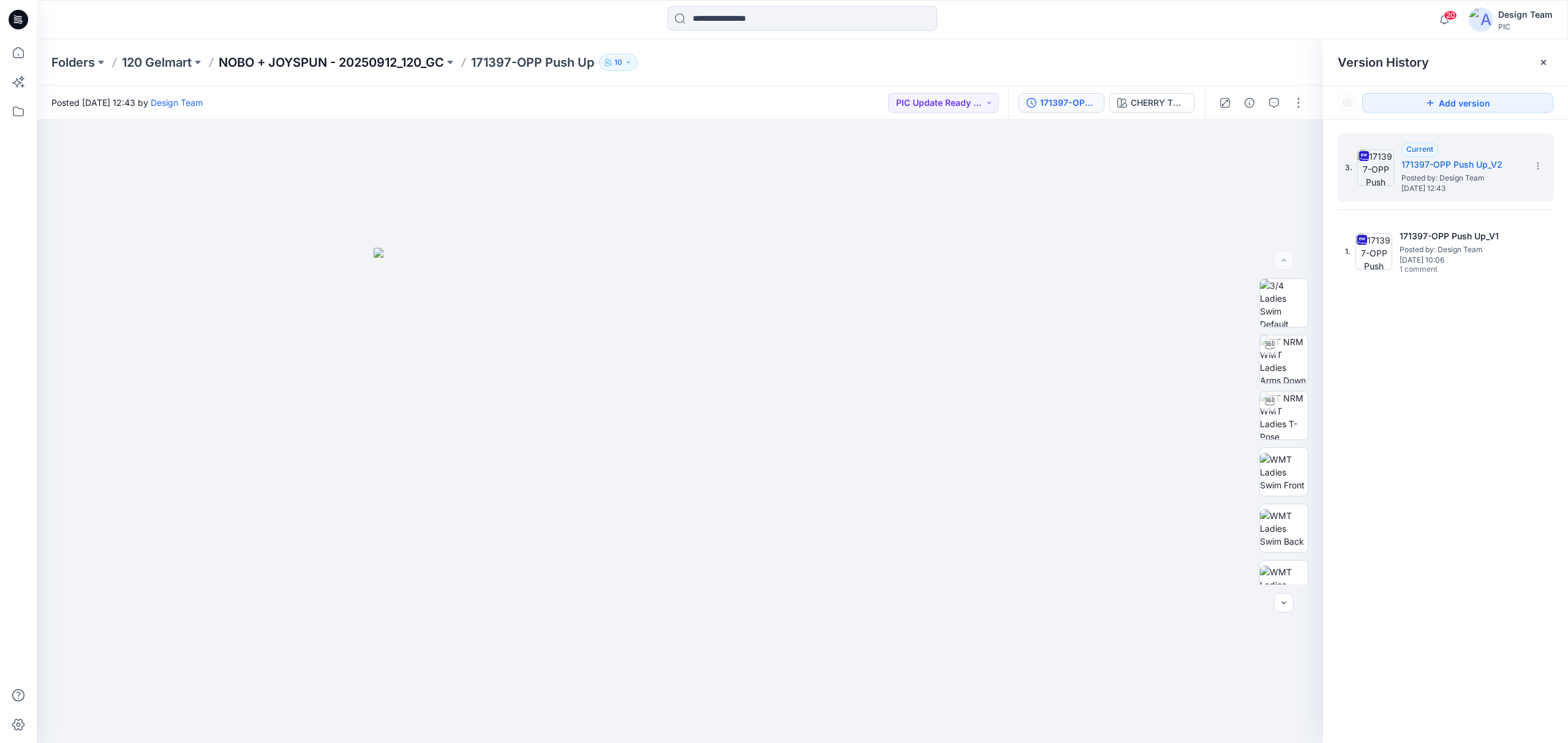
click at [265, 59] on p "NOBO + JOYSPUN - 20250912_120_GC" at bounding box center [332, 63] width 226 height 17
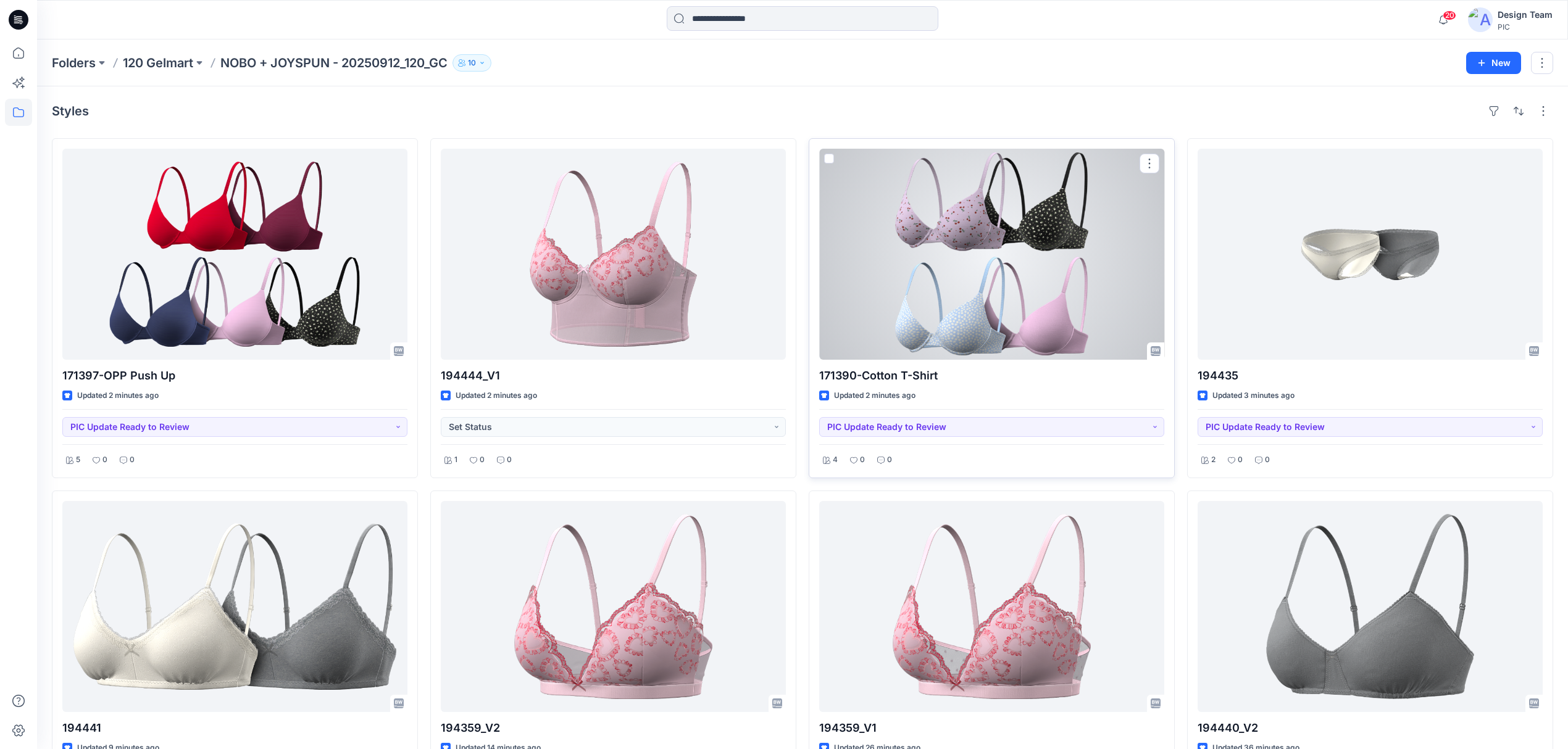
click at [1011, 260] on div at bounding box center [991, 254] width 345 height 211
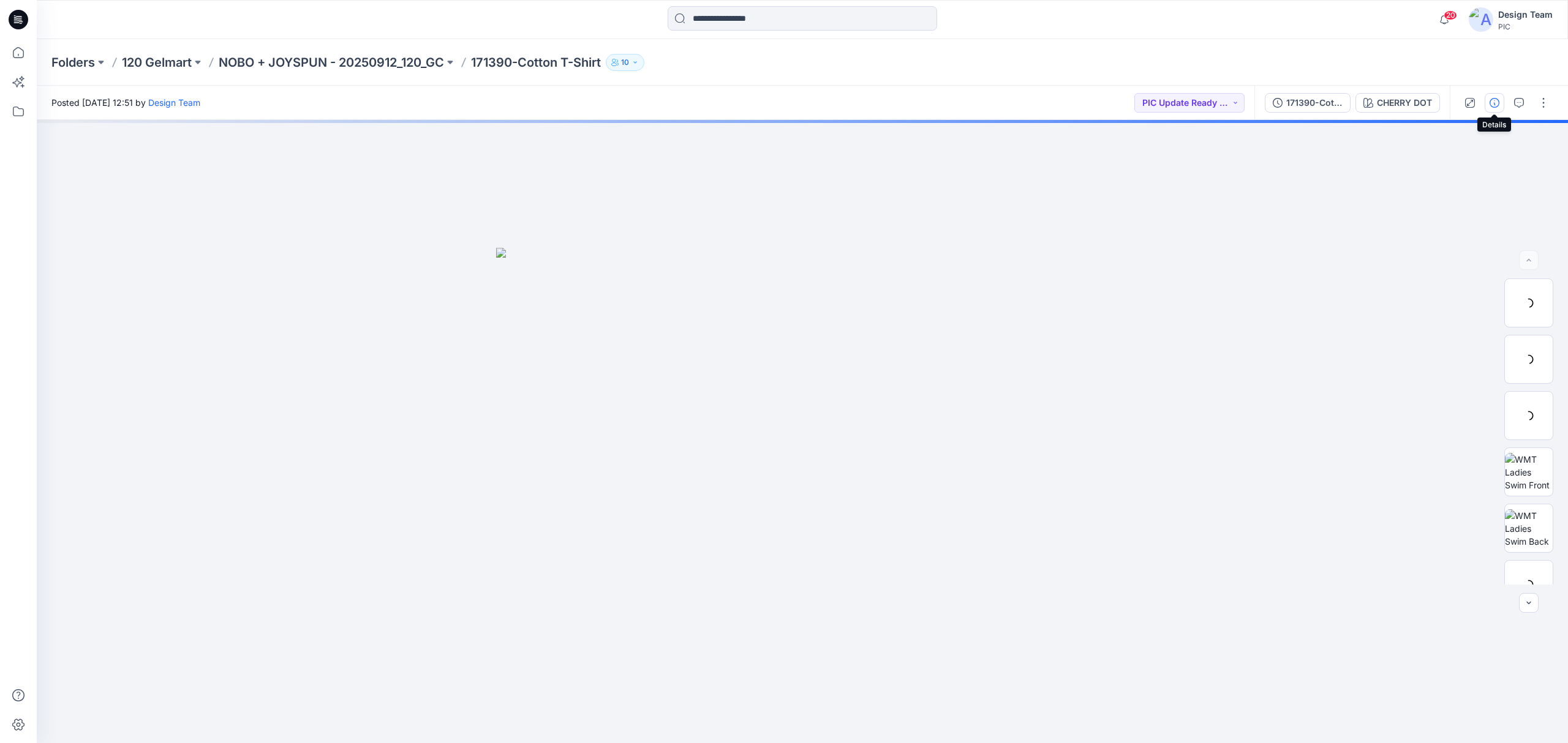
click at [1490, 103] on icon "button" at bounding box center [1494, 103] width 10 height 10
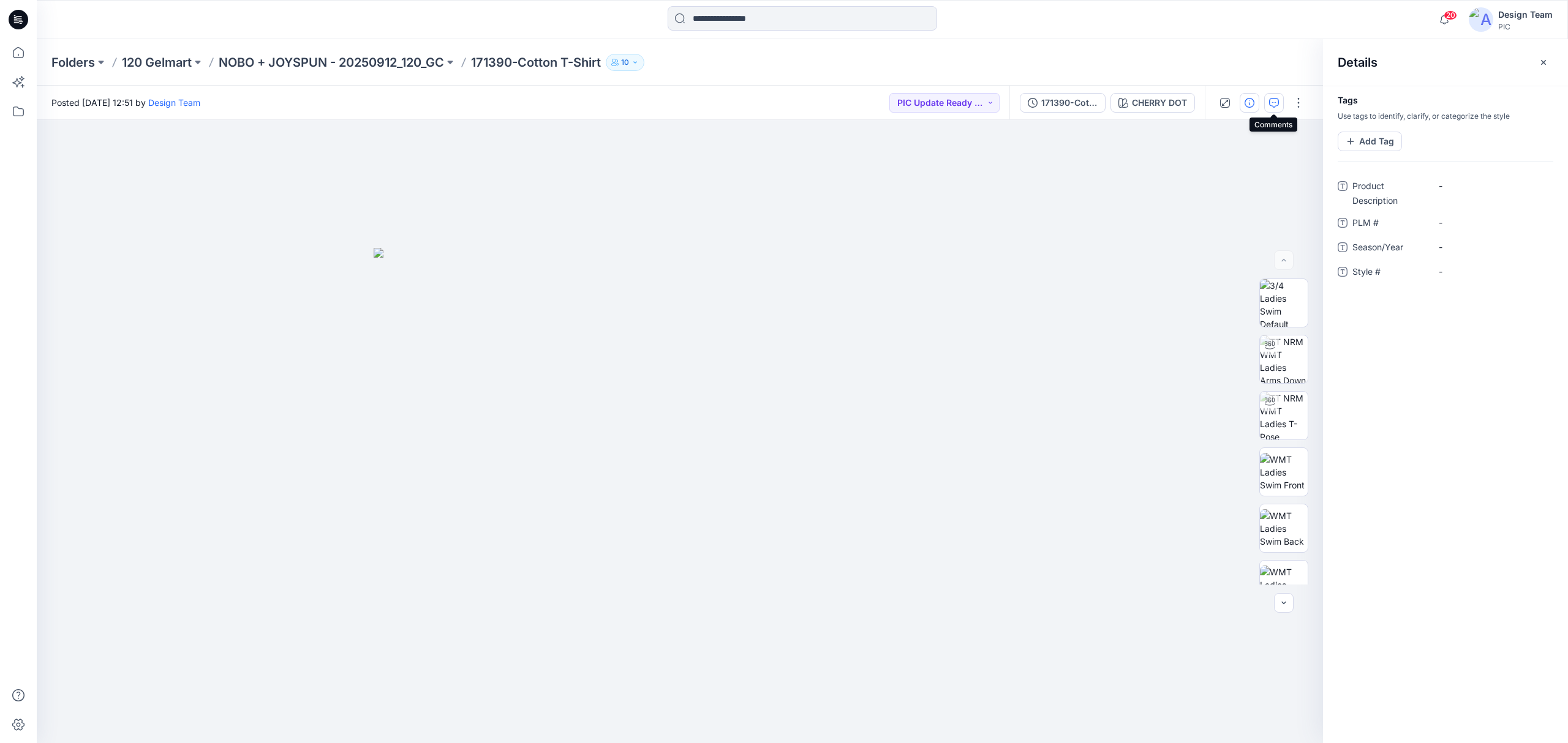
click at [1269, 101] on icon "button" at bounding box center [1274, 103] width 10 height 10
